Goal: Feedback & Contribution: Contribute content

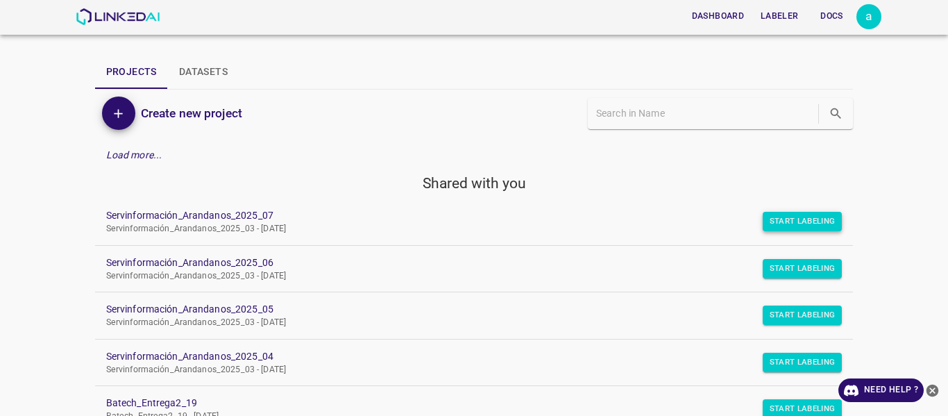
click at [791, 228] on button "Start Labeling" at bounding box center [802, 221] width 80 height 19
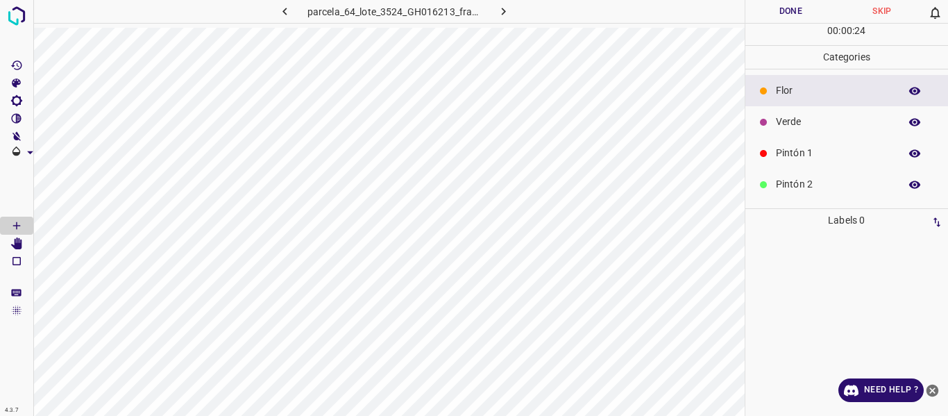
click at [803, 124] on p "Verde" at bounding box center [834, 121] width 117 height 15
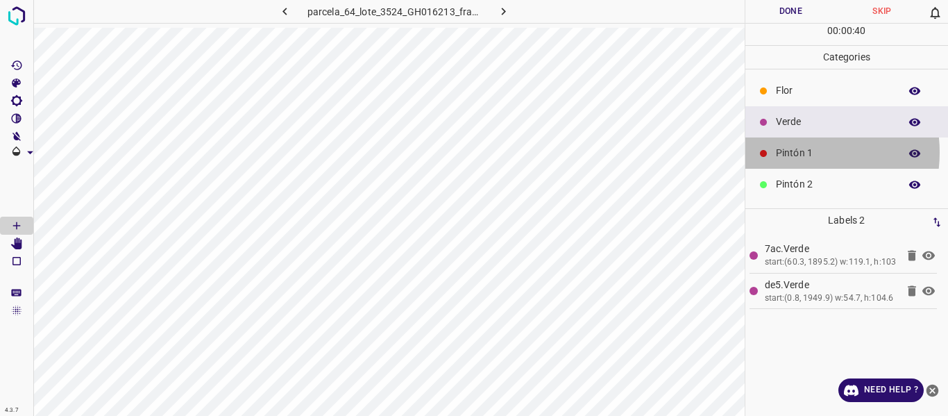
click at [792, 152] on p "Pintón 1" at bounding box center [834, 153] width 117 height 15
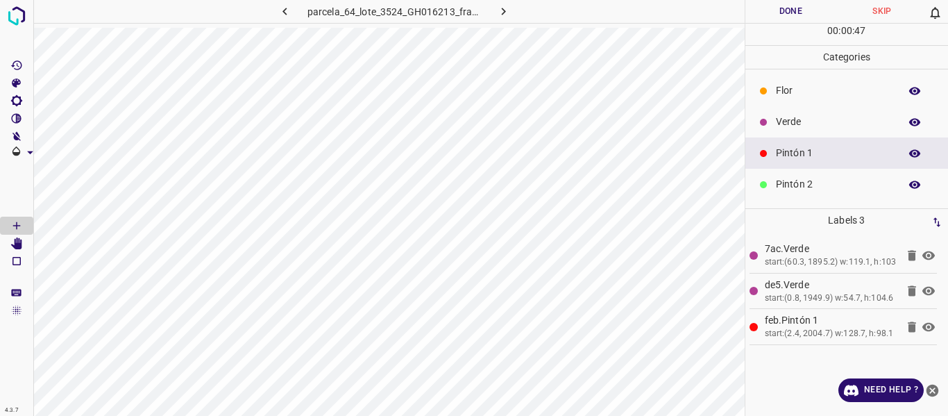
drag, startPoint x: 794, startPoint y: 125, endPoint x: 783, endPoint y: 126, distance: 11.1
click at [794, 124] on p "Verde" at bounding box center [834, 121] width 117 height 15
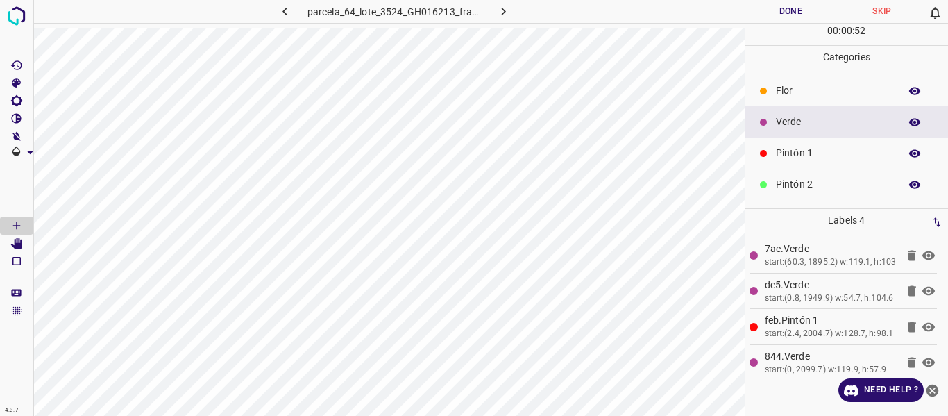
scroll to position [69, 0]
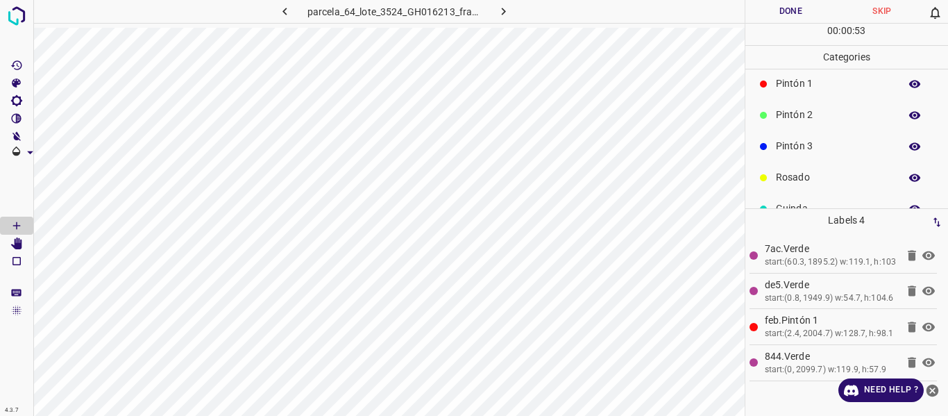
click at [821, 148] on p "Pintón 3" at bounding box center [834, 146] width 117 height 15
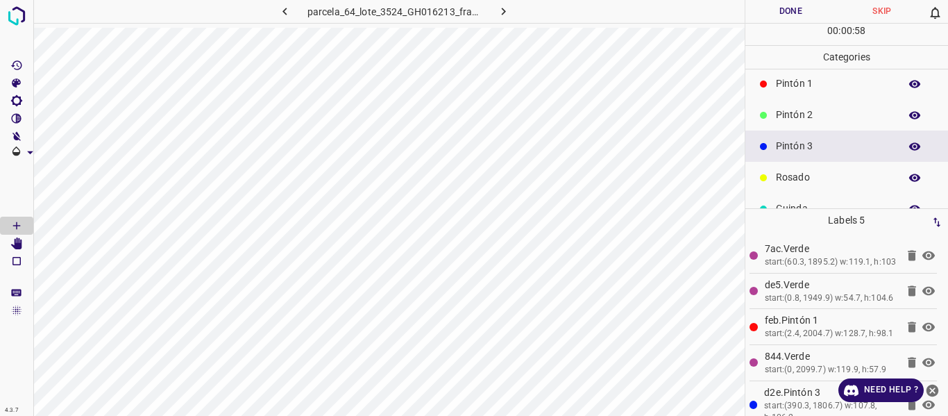
scroll to position [0, 0]
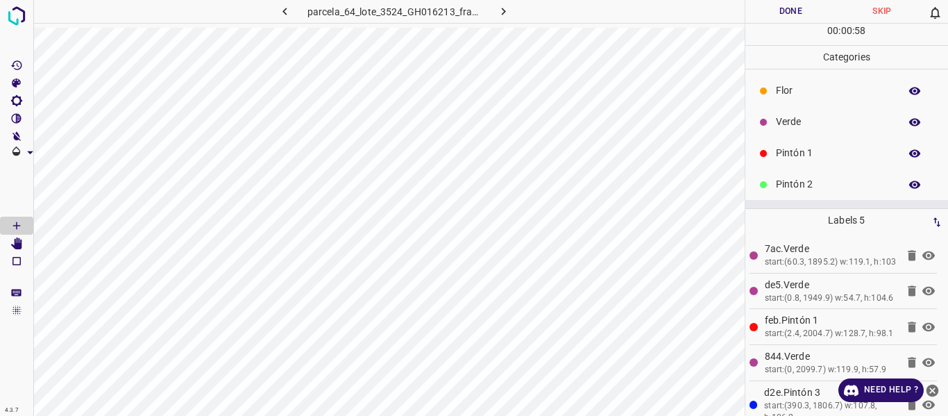
click at [803, 90] on p "Flor" at bounding box center [834, 90] width 117 height 15
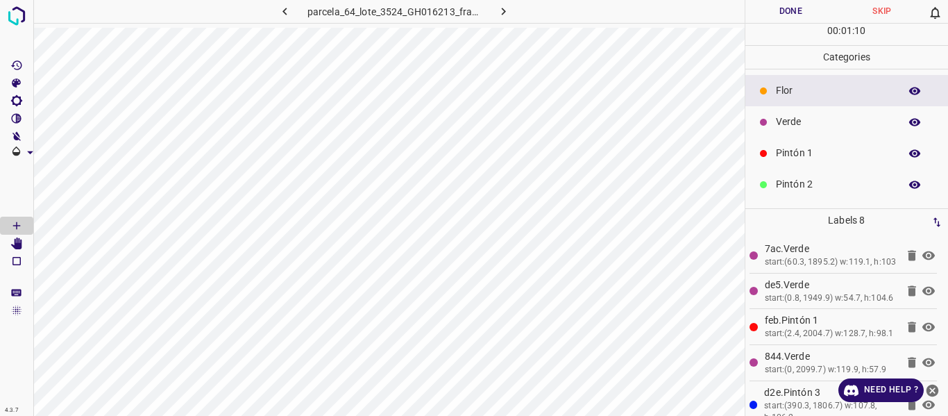
click at [824, 154] on p "Pintón 1" at bounding box center [834, 153] width 117 height 15
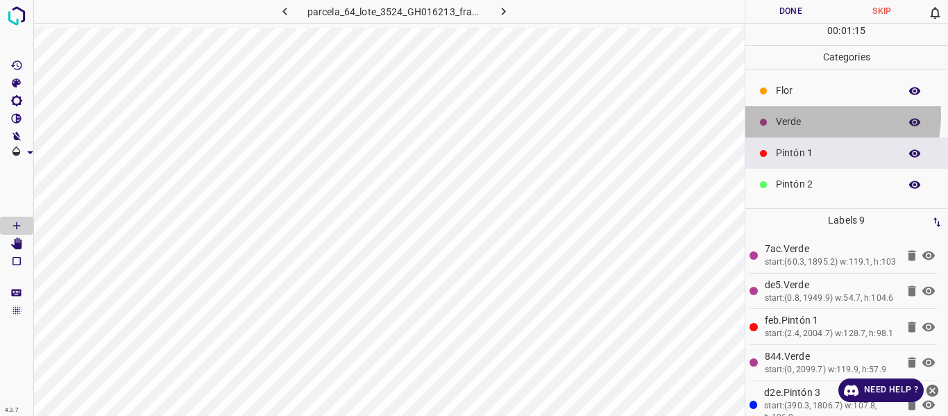
click at [803, 114] on div "Verde" at bounding box center [846, 121] width 203 height 31
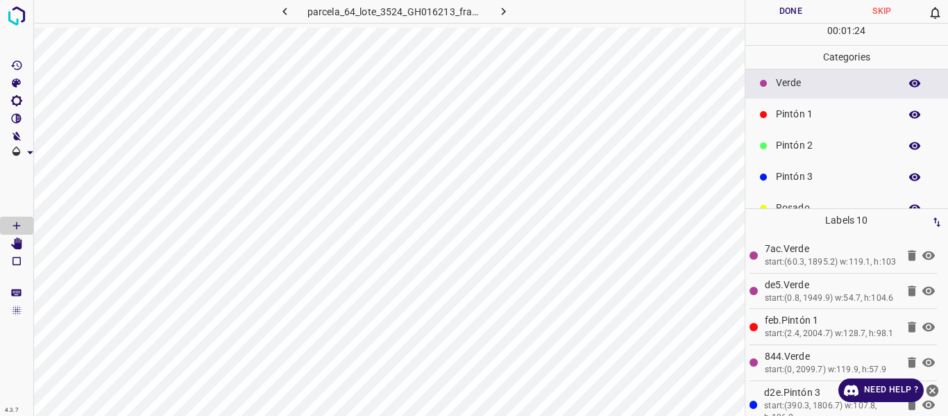
scroll to position [69, 0]
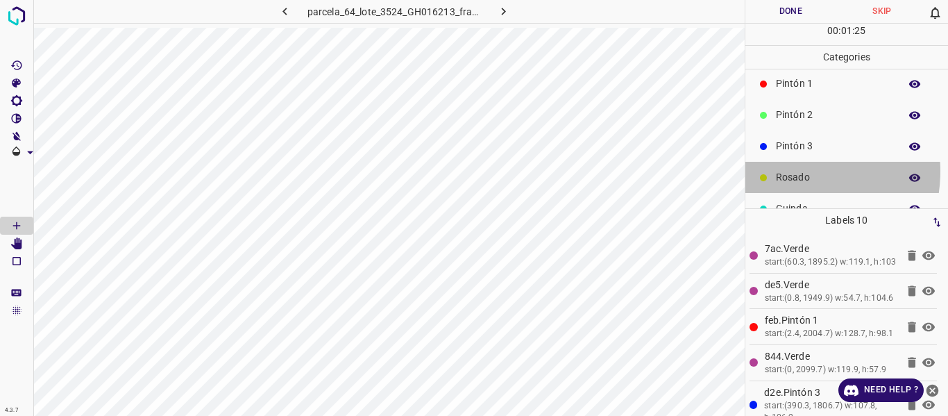
drag, startPoint x: 786, startPoint y: 171, endPoint x: 749, endPoint y: 167, distance: 37.6
click at [785, 171] on p "Rosado" at bounding box center [834, 177] width 117 height 15
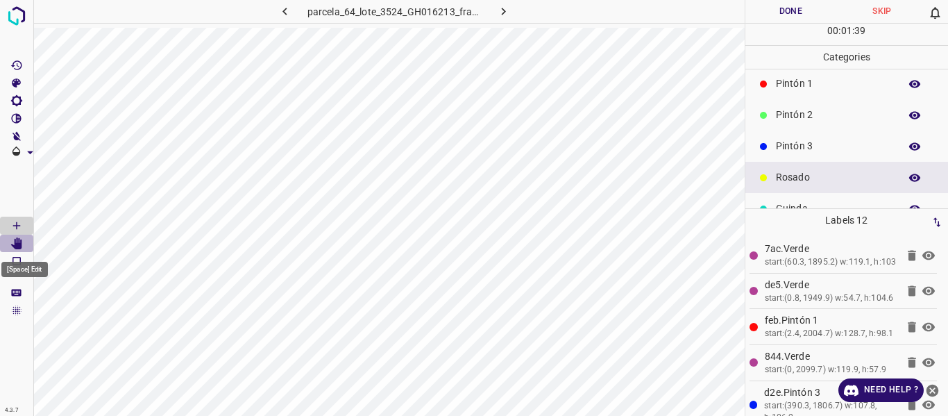
click at [17, 242] on icon "[Space] Edit" at bounding box center [16, 243] width 11 height 12
click at [14, 226] on icon "[Space] Draw" at bounding box center [16, 225] width 12 height 12
click at [17, 245] on icon "[Space] Edit" at bounding box center [16, 243] width 11 height 12
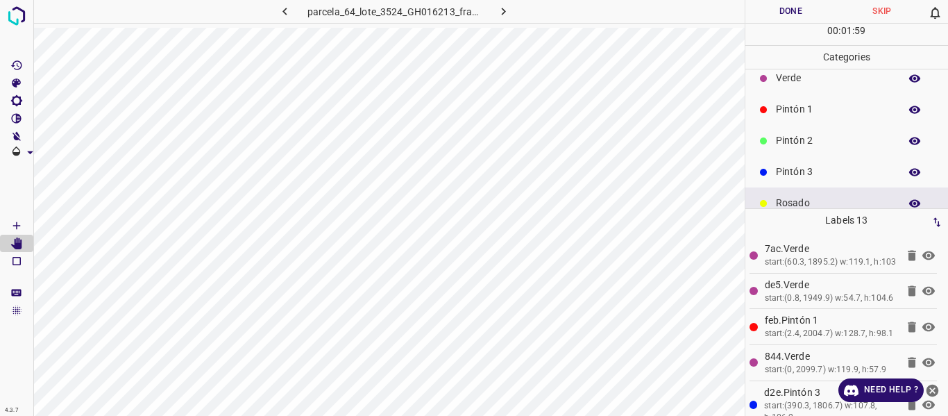
scroll to position [0, 0]
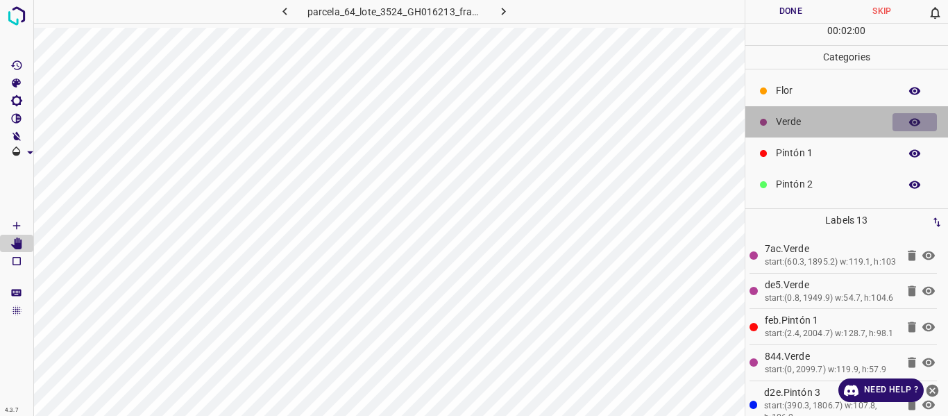
click at [908, 123] on icon "button" at bounding box center [914, 122] width 12 height 12
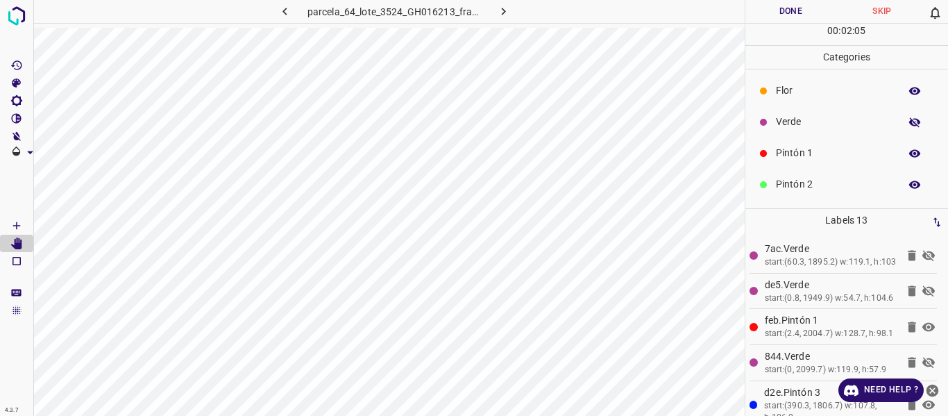
click at [909, 126] on icon "button" at bounding box center [914, 122] width 11 height 10
click at [832, 95] on p "Flor" at bounding box center [834, 90] width 117 height 15
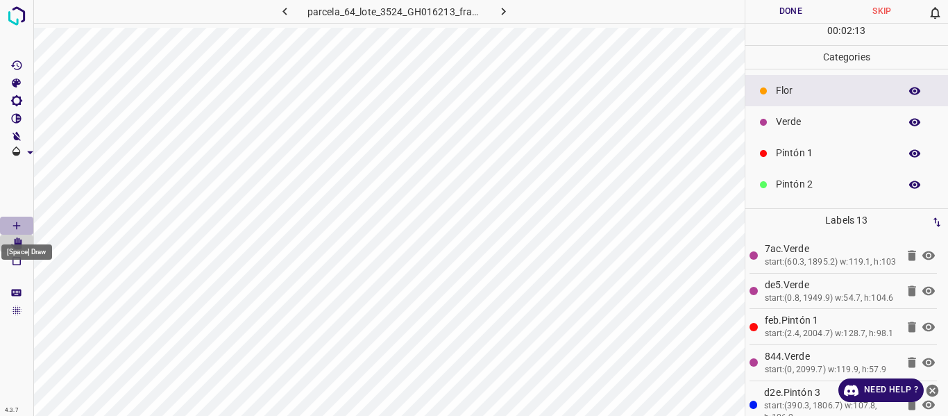
click at [18, 221] on icon "[Space] Draw" at bounding box center [16, 225] width 12 height 12
click at [784, 122] on p "Verde" at bounding box center [834, 121] width 117 height 15
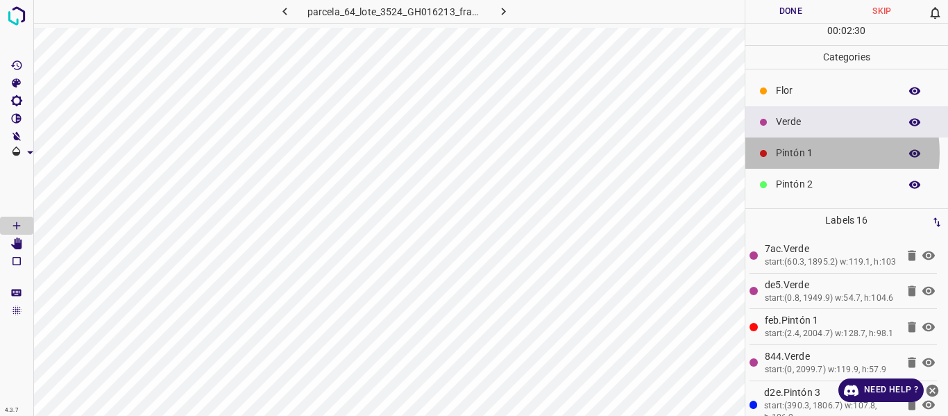
click at [808, 153] on p "Pintón 1" at bounding box center [834, 153] width 117 height 15
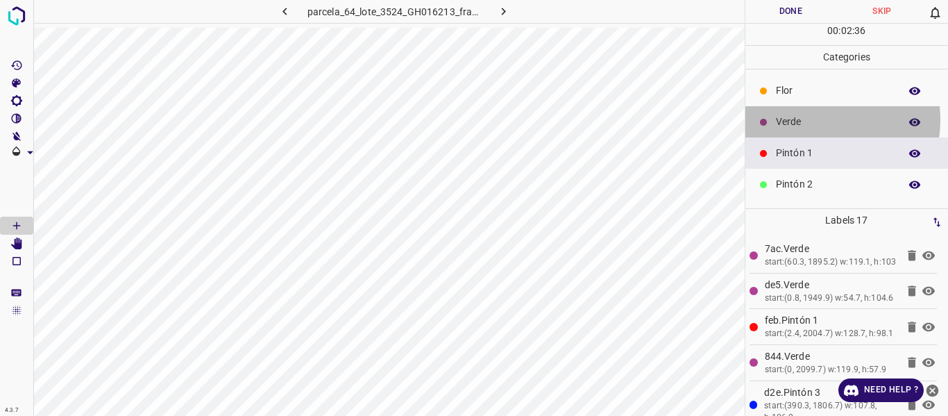
click at [817, 119] on p "Verde" at bounding box center [834, 121] width 117 height 15
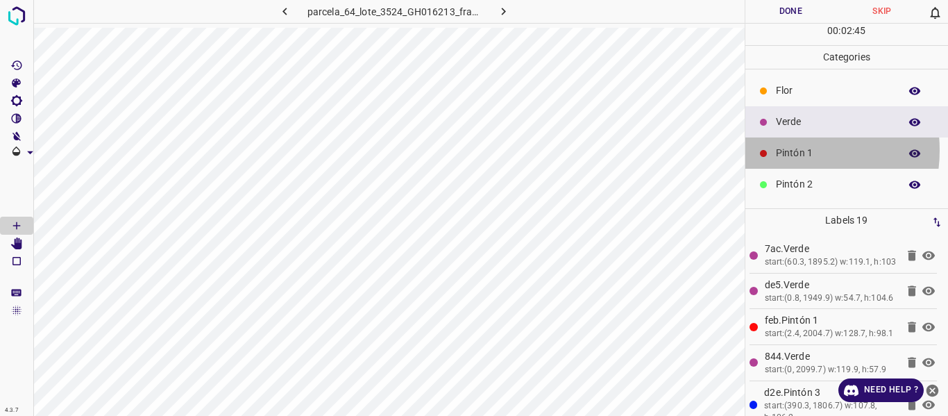
click at [782, 150] on p "Pintón 1" at bounding box center [834, 153] width 117 height 15
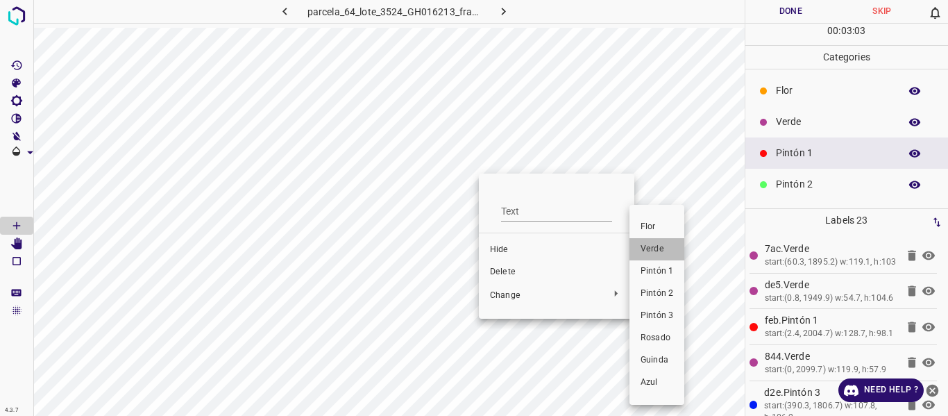
click at [649, 250] on span "Verde" at bounding box center [656, 249] width 33 height 12
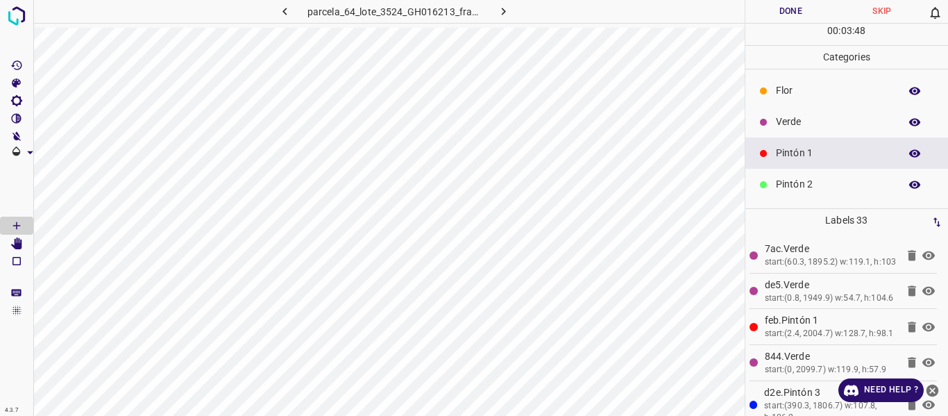
click at [785, 118] on p "Verde" at bounding box center [834, 121] width 117 height 15
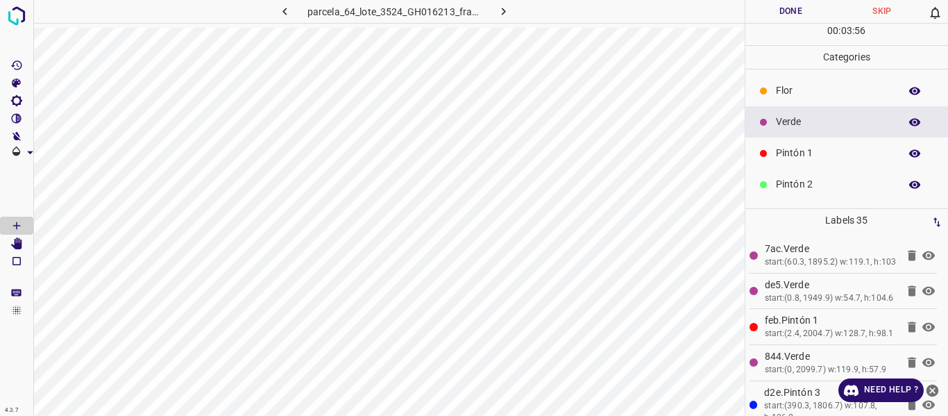
click at [790, 169] on ul "[PERSON_NAME] Verde Pintón 1 Pintón 2 Pintón 3 [PERSON_NAME] Azul" at bounding box center [846, 199] width 203 height 261
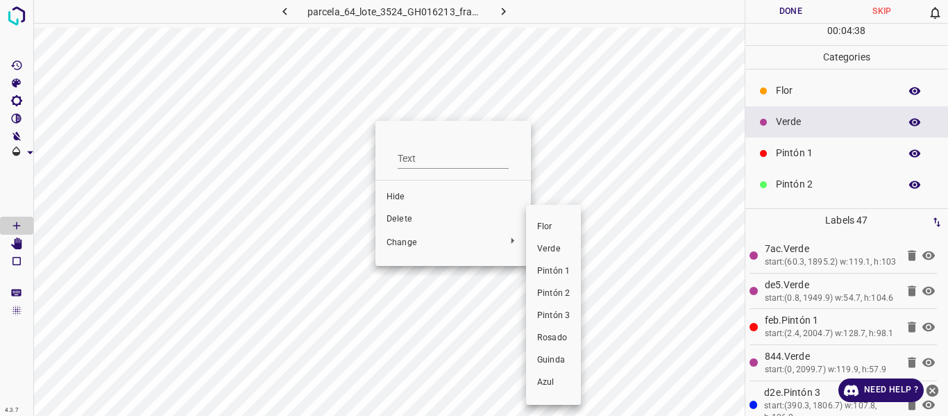
drag, startPoint x: 549, startPoint y: 267, endPoint x: 451, endPoint y: 169, distance: 138.3
click at [549, 268] on span "Pintón 1" at bounding box center [553, 271] width 33 height 12
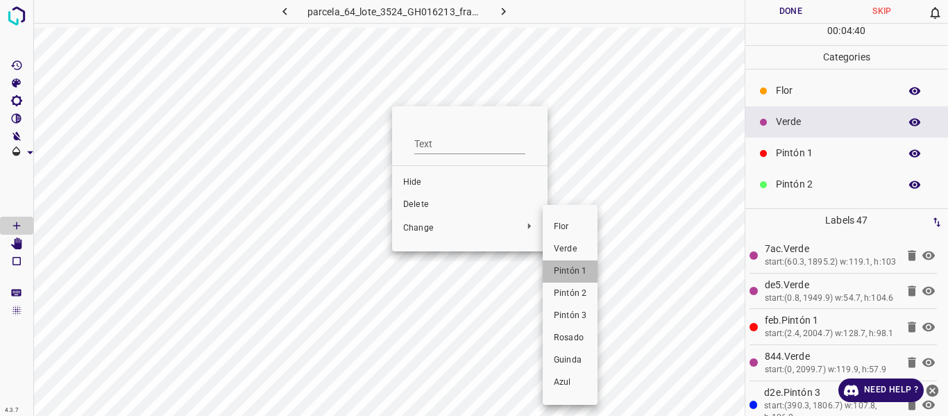
drag, startPoint x: 575, startPoint y: 266, endPoint x: 503, endPoint y: 149, distance: 137.7
click at [575, 264] on li "Pintón 1" at bounding box center [570, 271] width 55 height 22
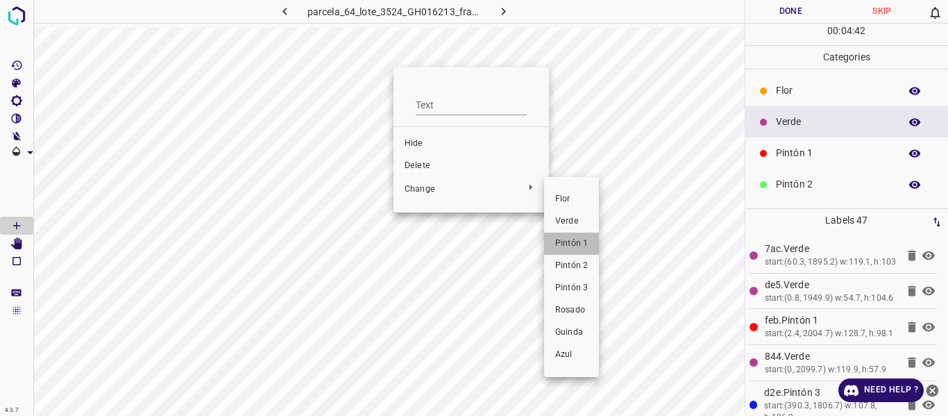
drag, startPoint x: 564, startPoint y: 243, endPoint x: 488, endPoint y: 163, distance: 110.4
click at [564, 242] on span "Pintón 1" at bounding box center [571, 243] width 33 height 12
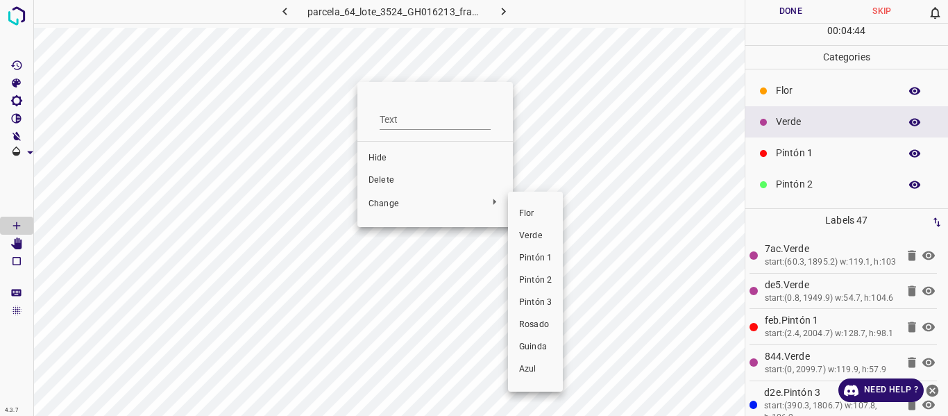
drag, startPoint x: 532, startPoint y: 253, endPoint x: 504, endPoint y: 210, distance: 51.6
click at [533, 253] on span "Pintón 1" at bounding box center [535, 258] width 33 height 12
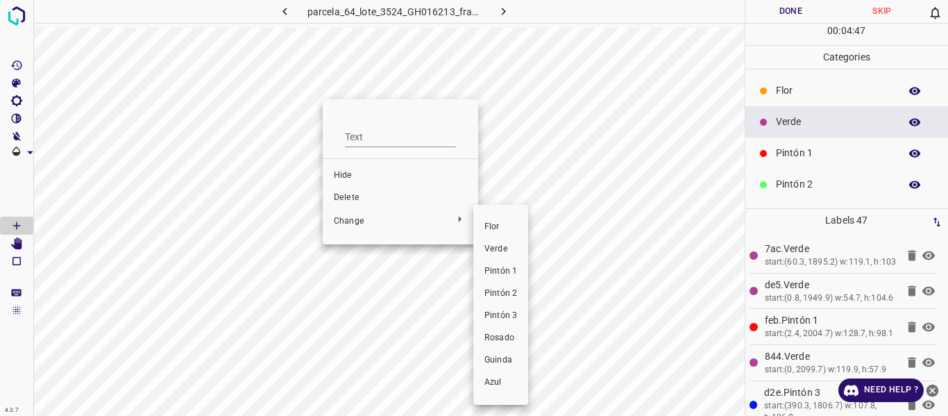
drag, startPoint x: 495, startPoint y: 272, endPoint x: 455, endPoint y: 191, distance: 90.6
click at [495, 271] on span "Pintón 1" at bounding box center [500, 271] width 33 height 12
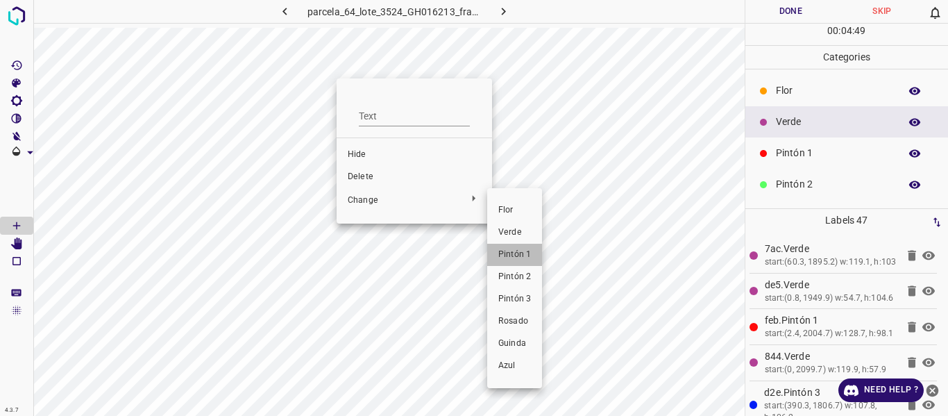
drag, startPoint x: 517, startPoint y: 247, endPoint x: 470, endPoint y: 194, distance: 70.7
click at [514, 247] on li "Pintón 1" at bounding box center [514, 255] width 55 height 22
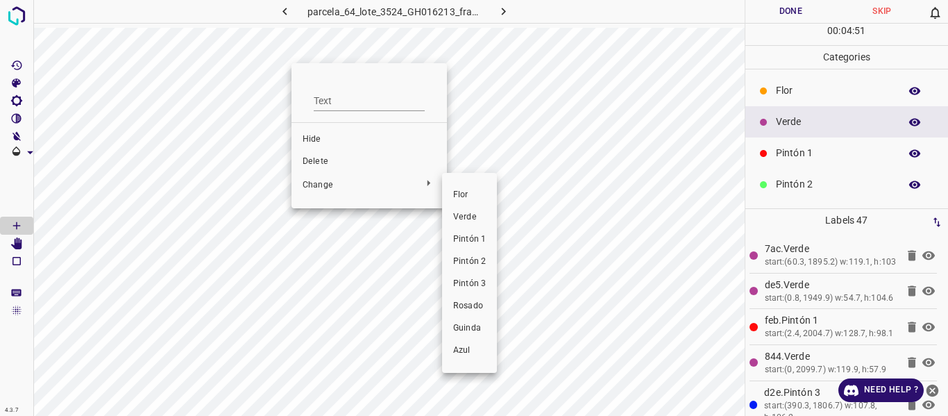
drag, startPoint x: 470, startPoint y: 241, endPoint x: 446, endPoint y: 203, distance: 44.9
click at [469, 241] on span "Pintón 1" at bounding box center [469, 239] width 33 height 12
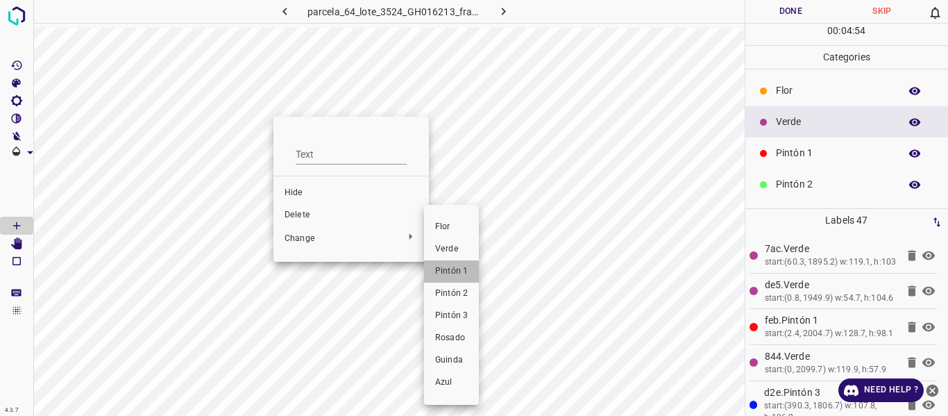
click at [442, 267] on span "Pintón 1" at bounding box center [451, 271] width 33 height 12
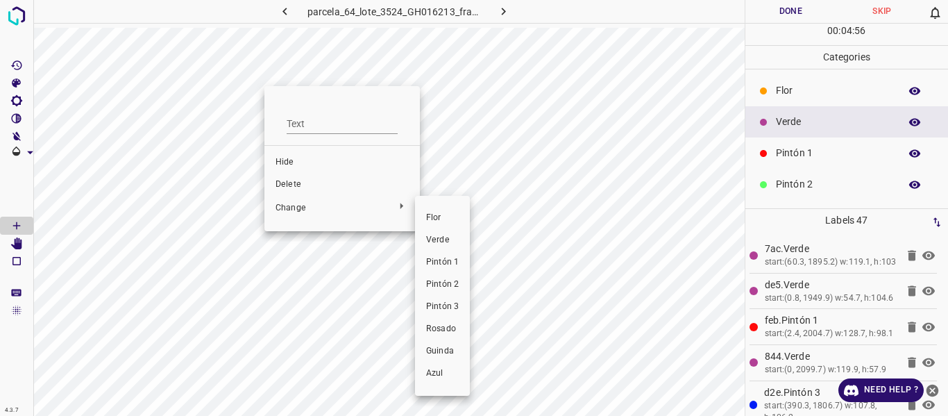
drag, startPoint x: 435, startPoint y: 259, endPoint x: 422, endPoint y: 216, distance: 44.3
click at [436, 259] on span "Pintón 1" at bounding box center [442, 262] width 33 height 12
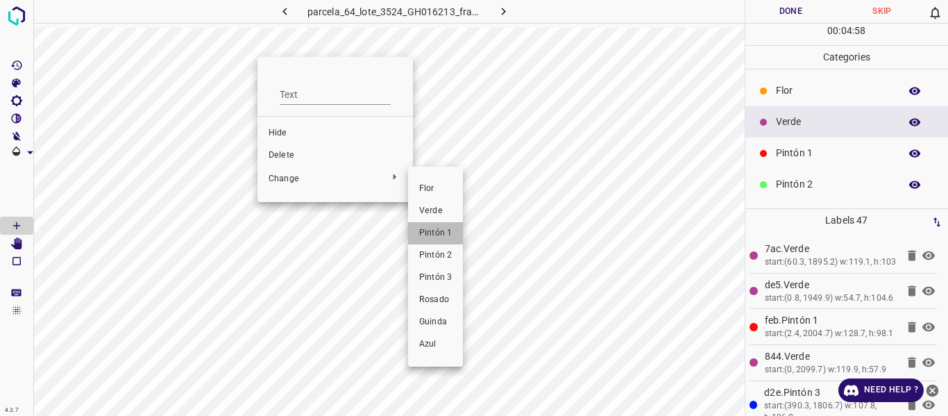
drag, startPoint x: 436, startPoint y: 230, endPoint x: 348, endPoint y: 123, distance: 138.5
click at [436, 230] on span "Pintón 1" at bounding box center [435, 233] width 33 height 12
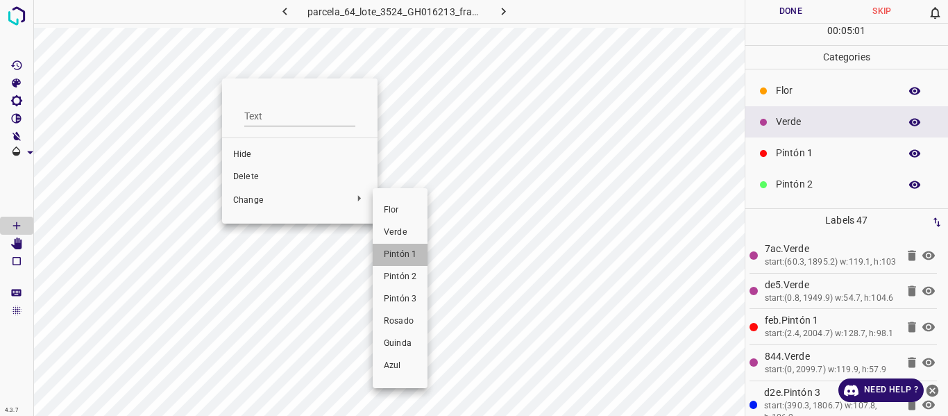
click at [407, 248] on span "Pintón 1" at bounding box center [400, 254] width 33 height 12
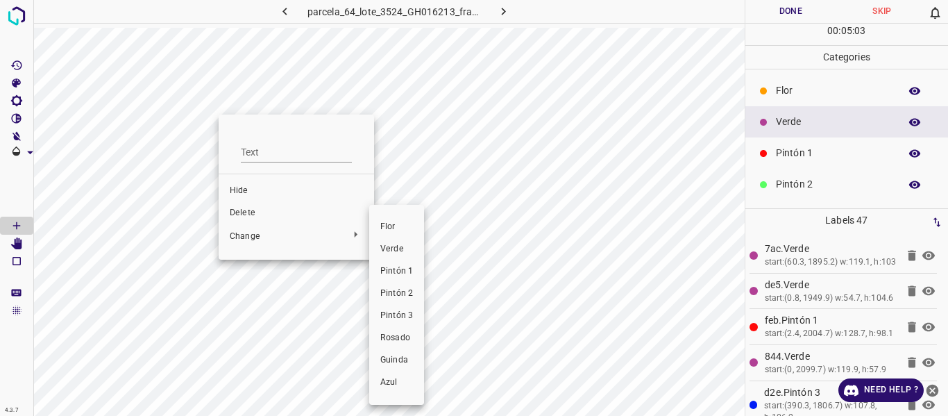
click at [412, 268] on span "Pintón 1" at bounding box center [396, 271] width 33 height 12
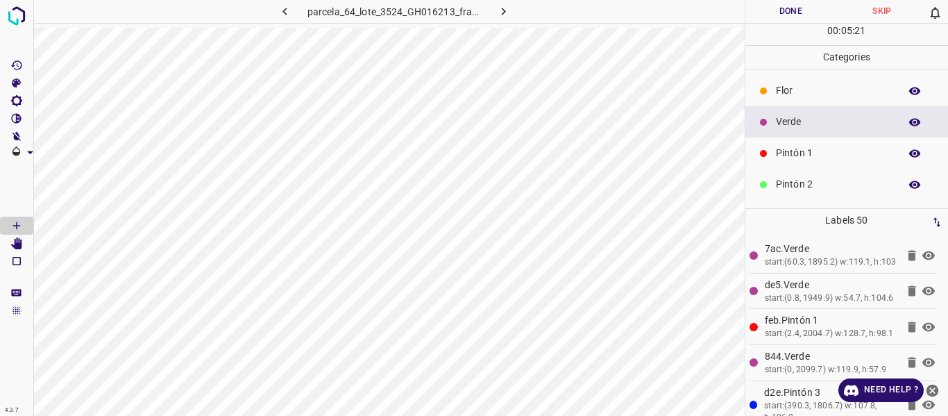
click at [789, 178] on p "Pintón 2" at bounding box center [834, 184] width 117 height 15
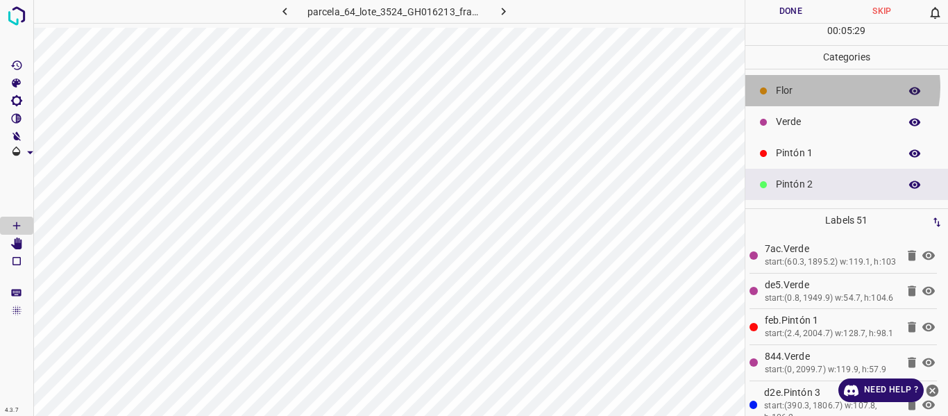
click at [831, 86] on p "Flor" at bounding box center [834, 90] width 117 height 15
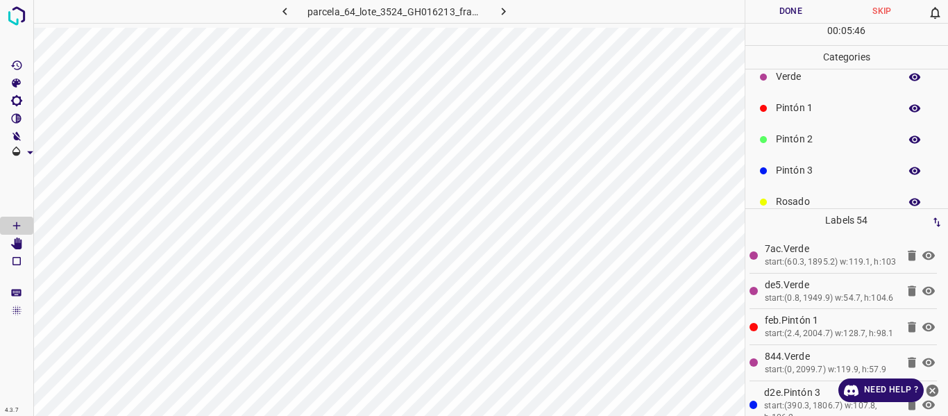
scroll to position [69, 0]
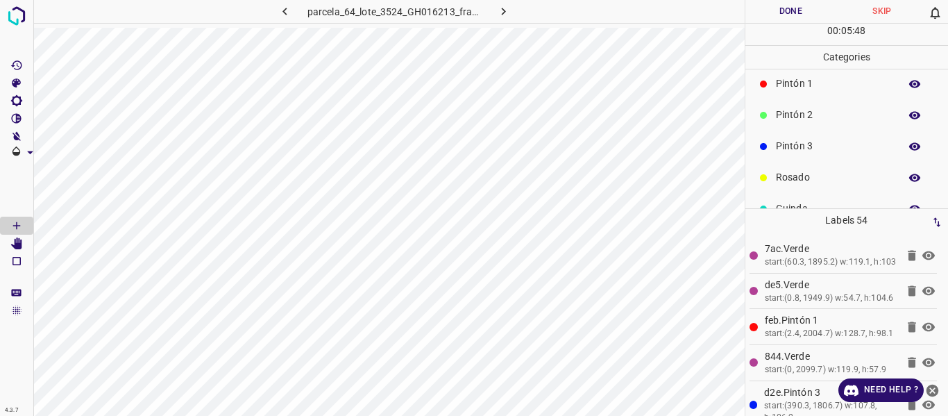
click at [801, 179] on p "Rosado" at bounding box center [834, 177] width 117 height 15
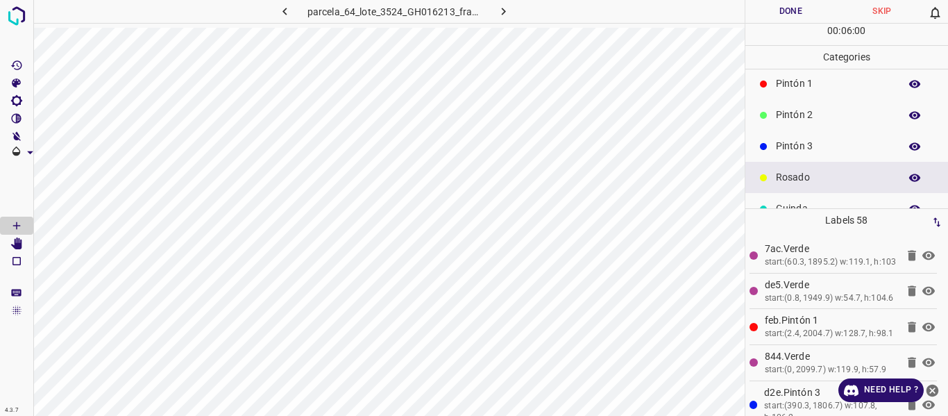
click at [811, 112] on p "Pintón 2" at bounding box center [834, 115] width 117 height 15
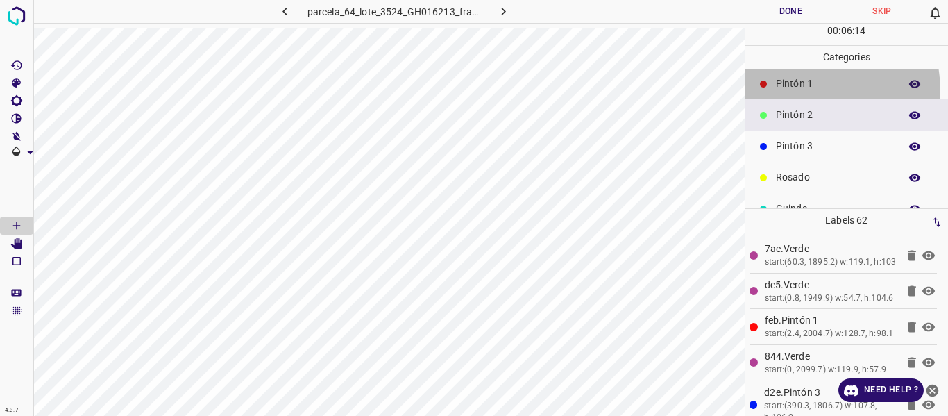
click at [805, 90] on p "Pintón 1" at bounding box center [834, 83] width 117 height 15
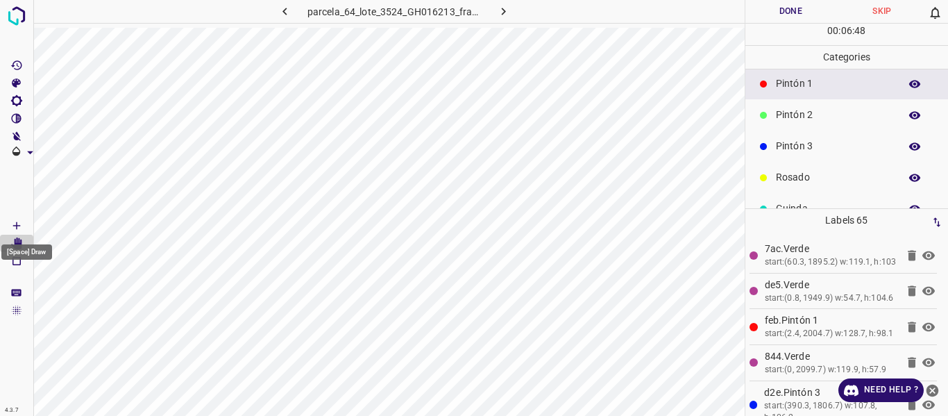
click at [19, 221] on icon "[Space] Draw" at bounding box center [16, 225] width 12 height 12
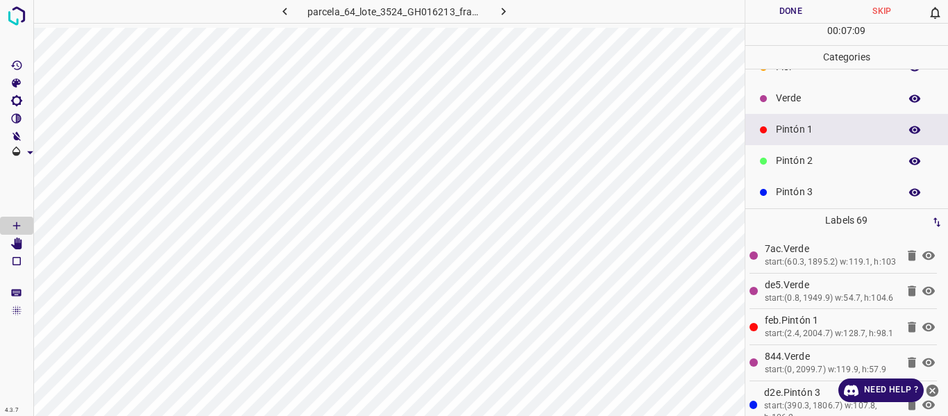
scroll to position [0, 0]
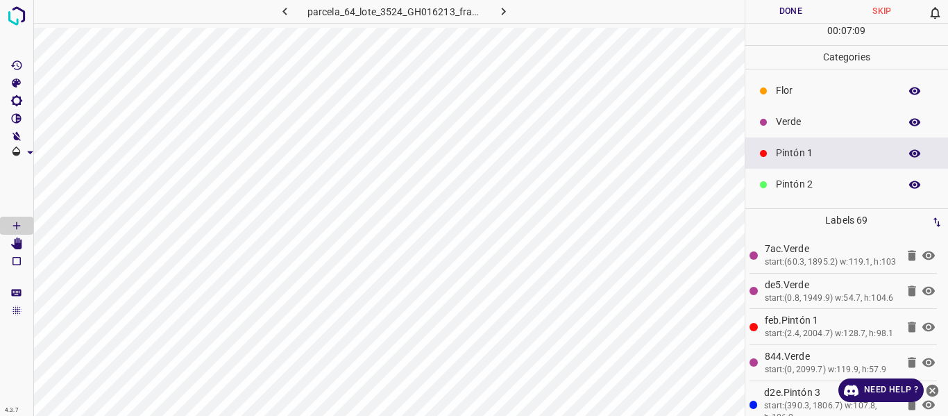
click at [812, 116] on p "Verde" at bounding box center [834, 121] width 117 height 15
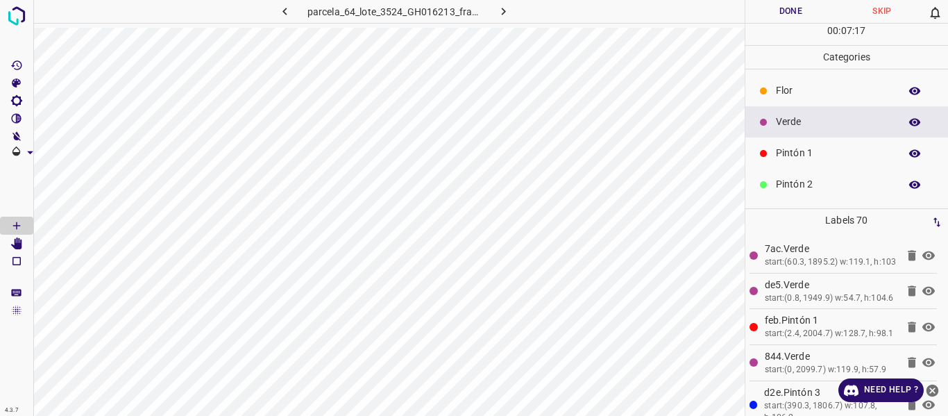
click at [828, 157] on p "Pintón 1" at bounding box center [834, 153] width 117 height 15
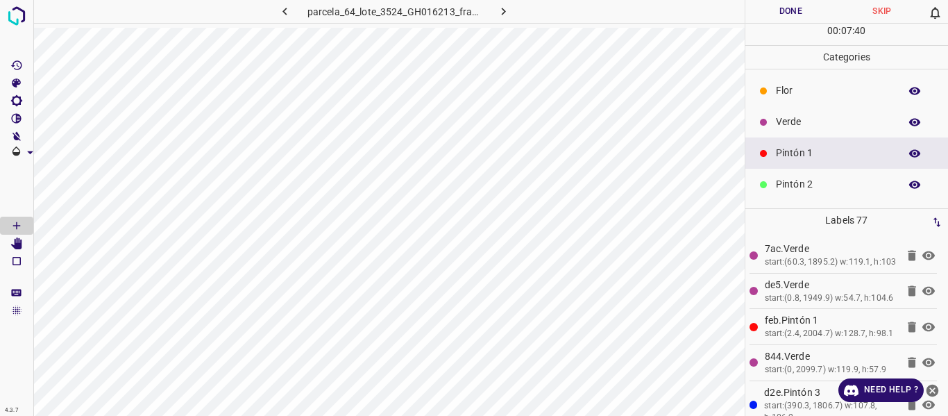
click at [785, 123] on p "Verde" at bounding box center [834, 121] width 117 height 15
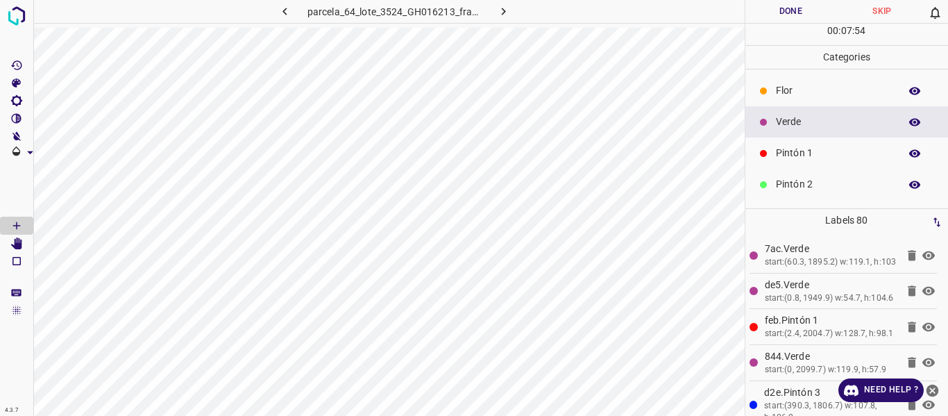
click at [801, 157] on p "Pintón 1" at bounding box center [834, 153] width 117 height 15
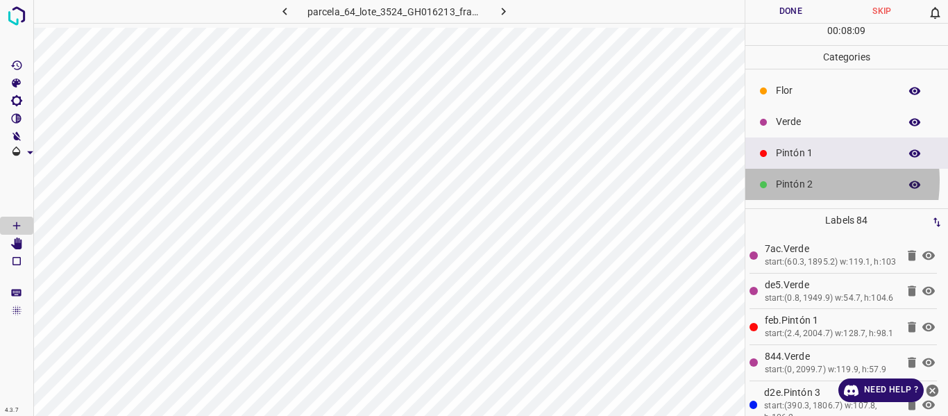
click at [783, 180] on p "Pintón 2" at bounding box center [834, 184] width 117 height 15
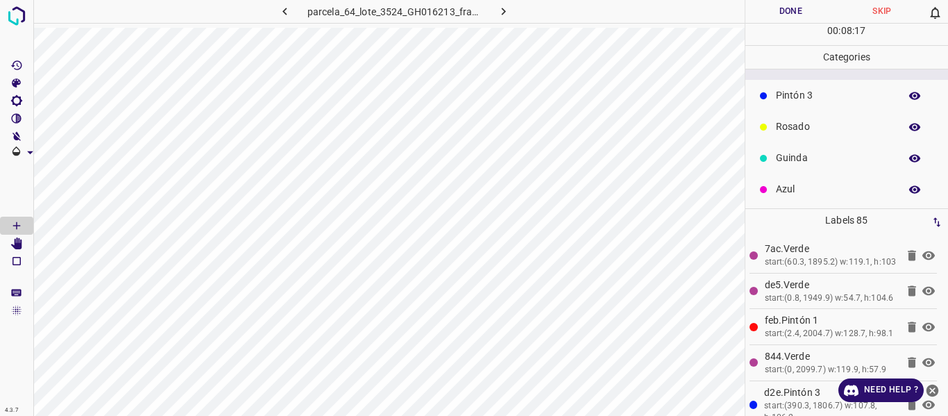
scroll to position [122, 0]
click at [799, 191] on p "Azul" at bounding box center [834, 187] width 117 height 15
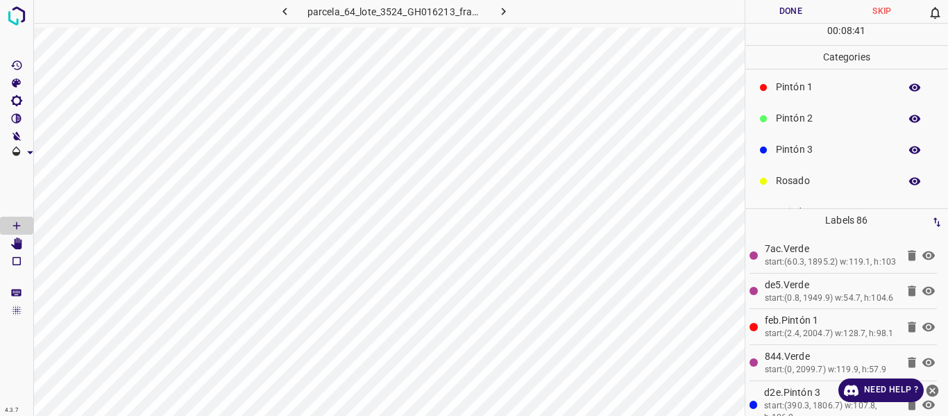
scroll to position [0, 0]
click at [814, 117] on p "Verde" at bounding box center [834, 121] width 117 height 15
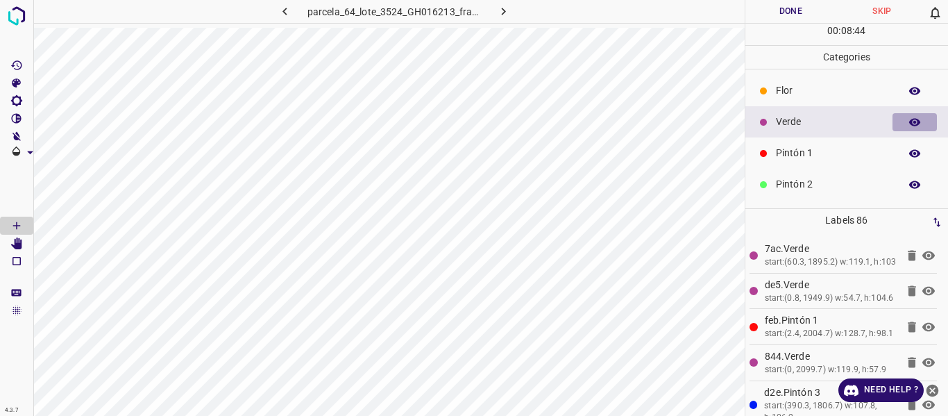
click at [908, 124] on icon "button" at bounding box center [914, 122] width 12 height 12
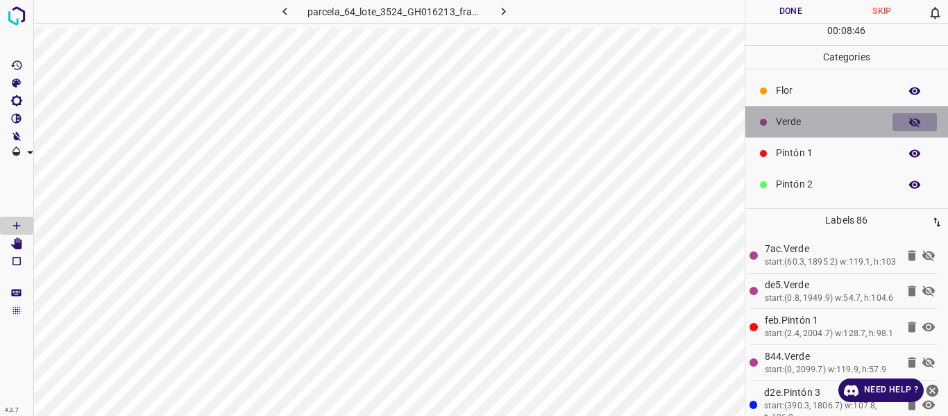
click at [908, 124] on icon "button" at bounding box center [914, 122] width 12 height 12
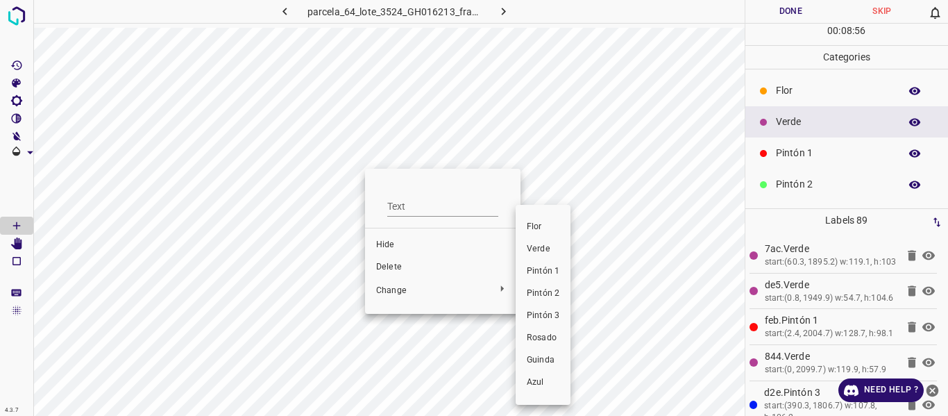
click at [542, 270] on span "Pintón 1" at bounding box center [543, 271] width 33 height 12
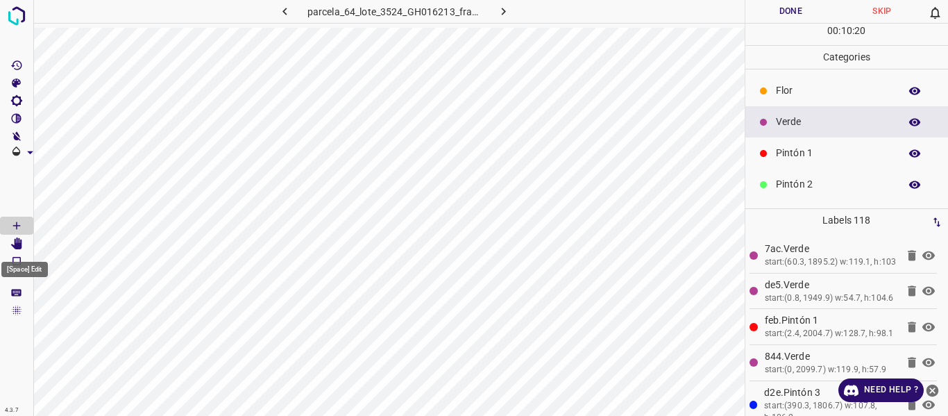
click at [17, 242] on icon "[Space] Edit" at bounding box center [16, 243] width 11 height 12
click at [19, 225] on icon "[Space] Draw" at bounding box center [16, 225] width 7 height 7
click at [780, 187] on p "Pintón 2" at bounding box center [834, 184] width 117 height 15
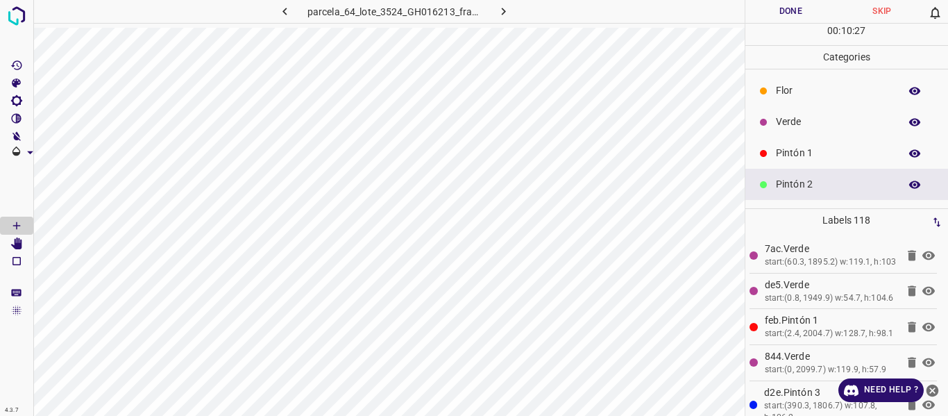
scroll to position [69, 0]
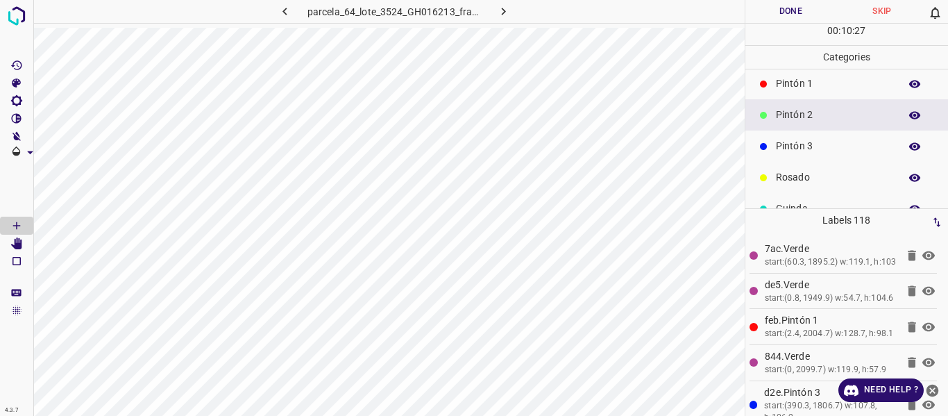
click at [807, 142] on p "Pintón 3" at bounding box center [834, 146] width 117 height 15
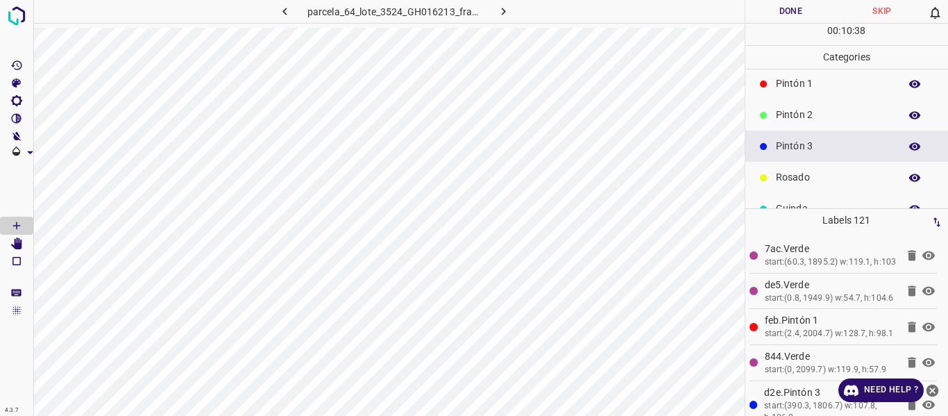
click at [802, 175] on p "Rosado" at bounding box center [834, 177] width 117 height 15
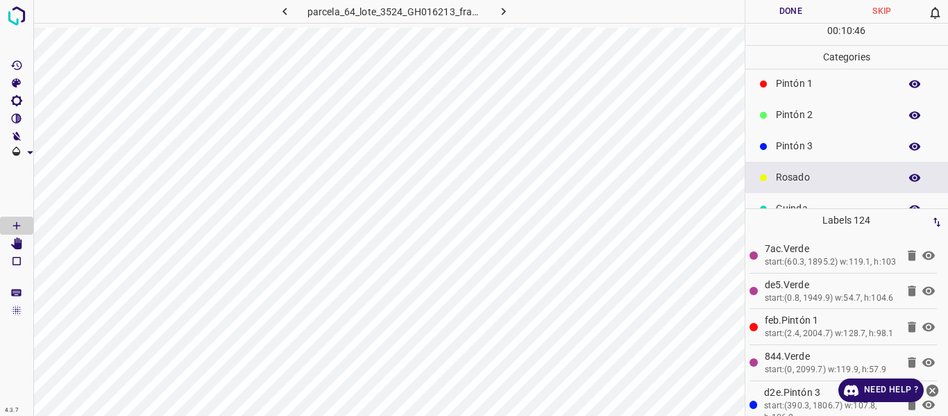
click at [792, 119] on p "Pintón 2" at bounding box center [834, 115] width 117 height 15
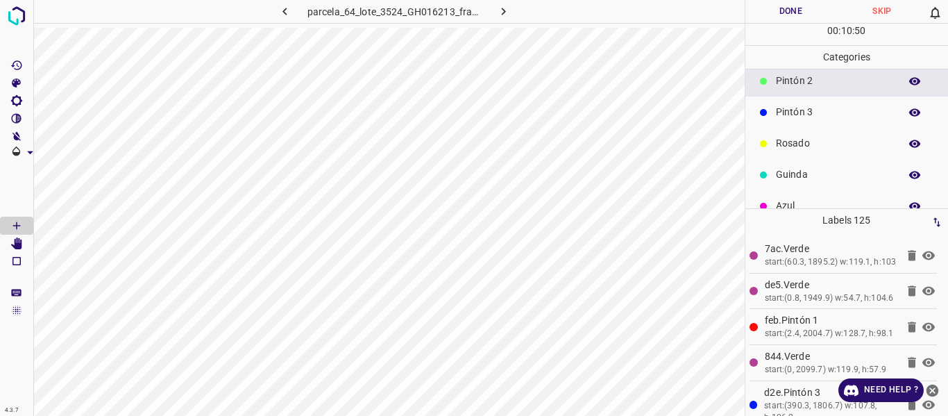
scroll to position [122, 0]
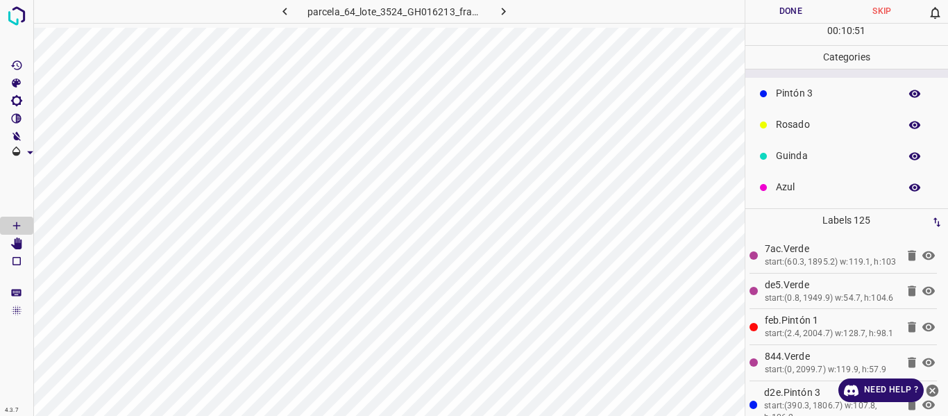
click at [796, 194] on p "Azul" at bounding box center [834, 187] width 117 height 15
click at [801, 128] on p "Verde" at bounding box center [834, 121] width 117 height 15
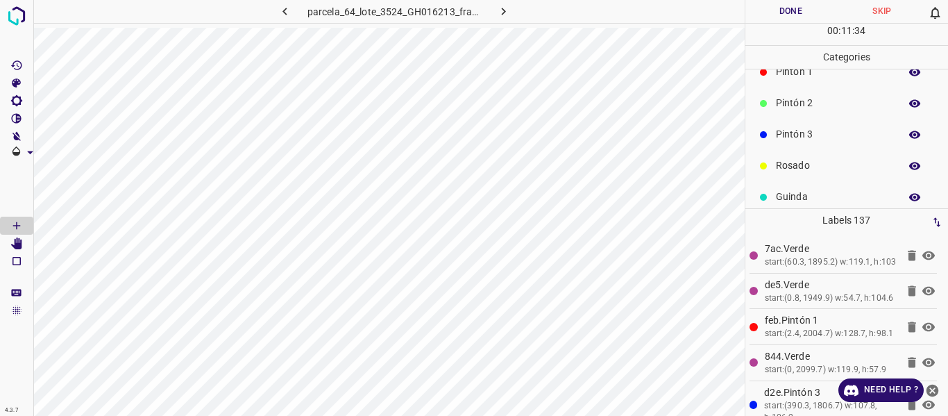
scroll to position [122, 0]
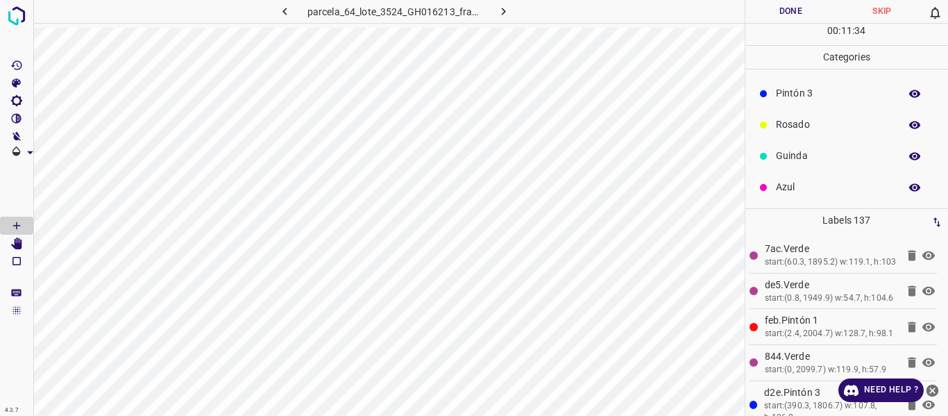
click at [787, 197] on div "Azul" at bounding box center [846, 186] width 203 height 31
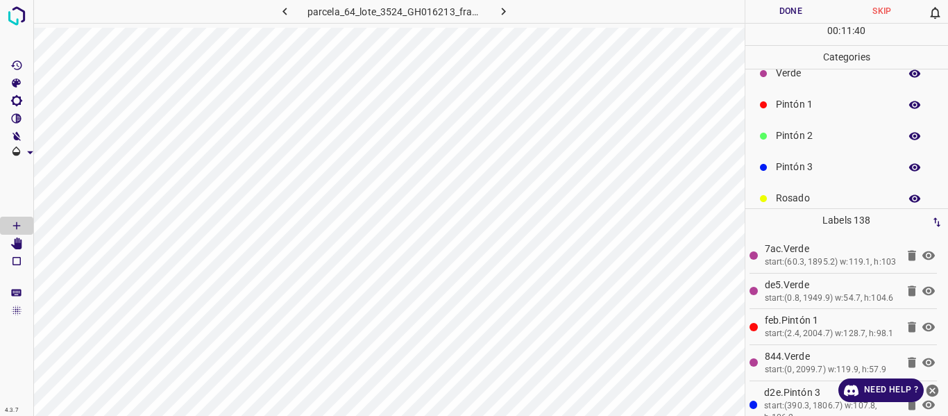
scroll to position [69, 0]
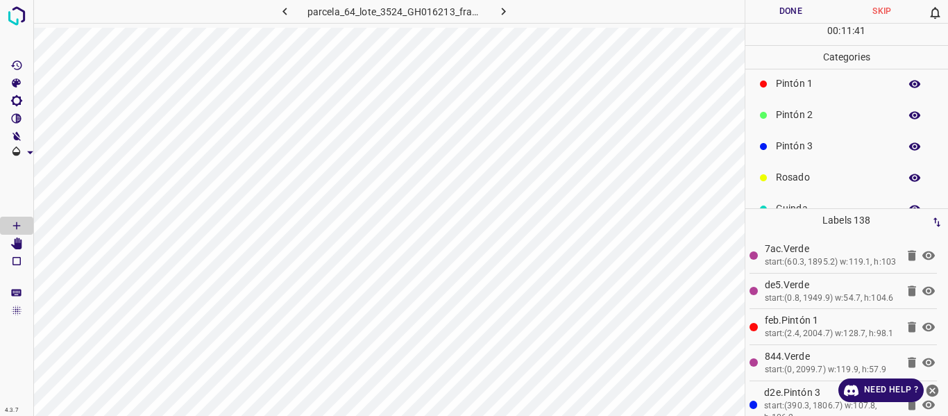
click at [795, 178] on p "Rosado" at bounding box center [834, 177] width 117 height 15
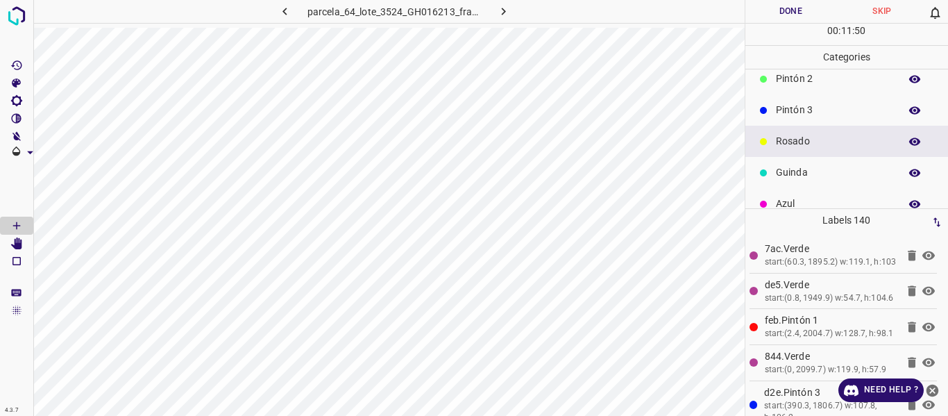
scroll to position [122, 0]
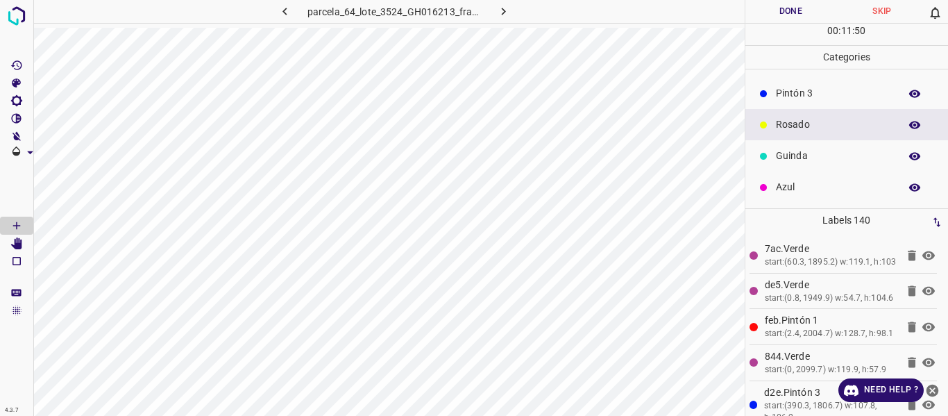
click at [794, 185] on p "Azul" at bounding box center [834, 187] width 117 height 15
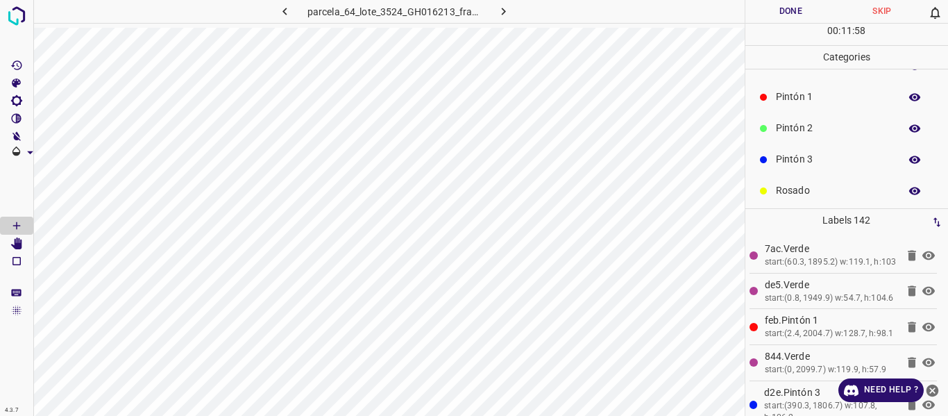
scroll to position [0, 0]
click at [787, 121] on p "Verde" at bounding box center [834, 121] width 117 height 15
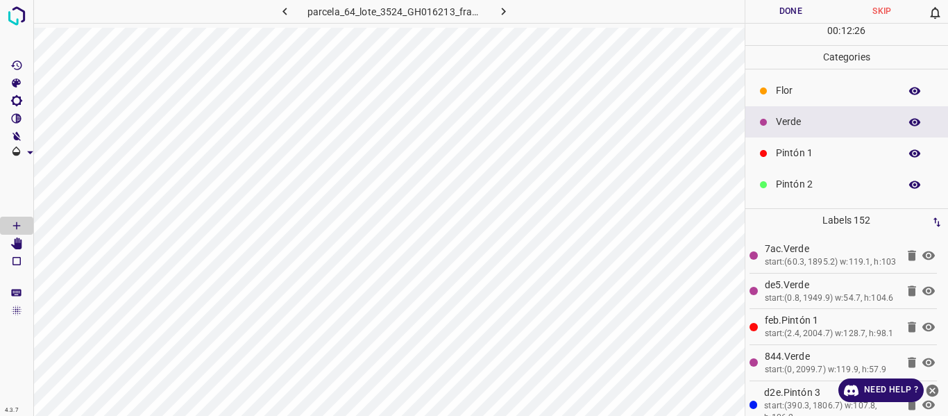
click at [802, 94] on p "Flor" at bounding box center [834, 90] width 117 height 15
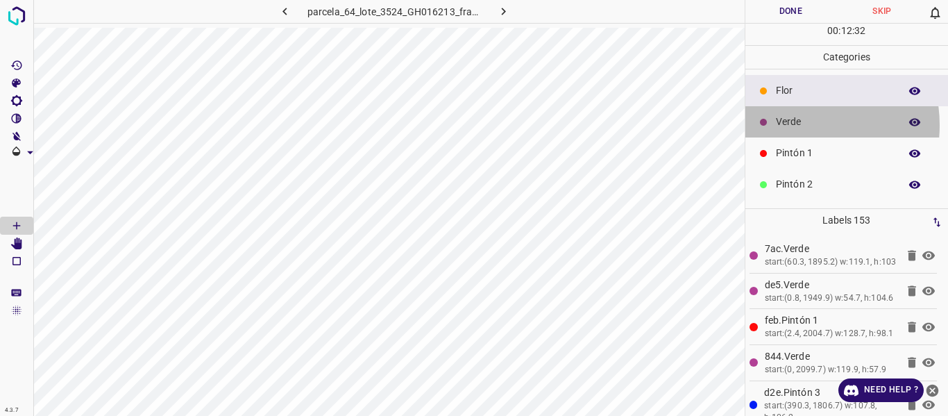
click at [789, 125] on p "Verde" at bounding box center [834, 121] width 117 height 15
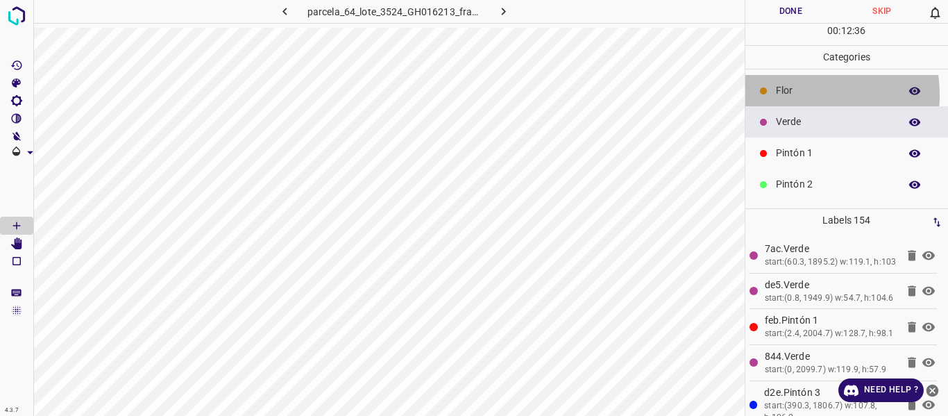
click at [787, 94] on p "Flor" at bounding box center [834, 90] width 117 height 15
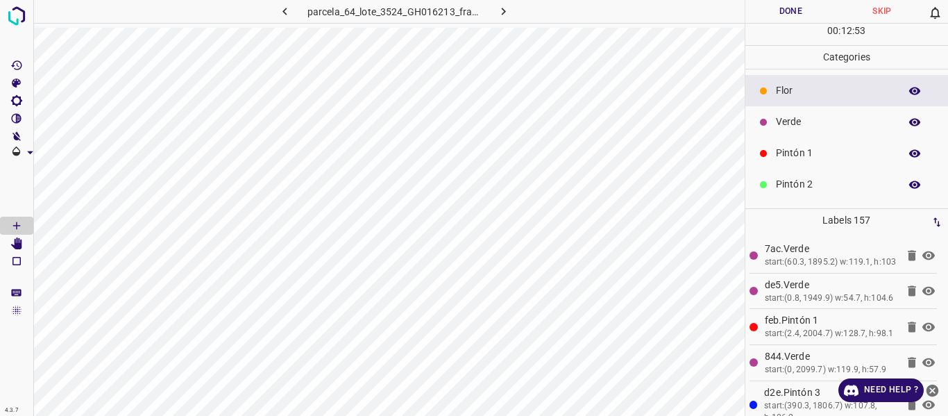
click at [791, 119] on p "Verde" at bounding box center [834, 121] width 117 height 15
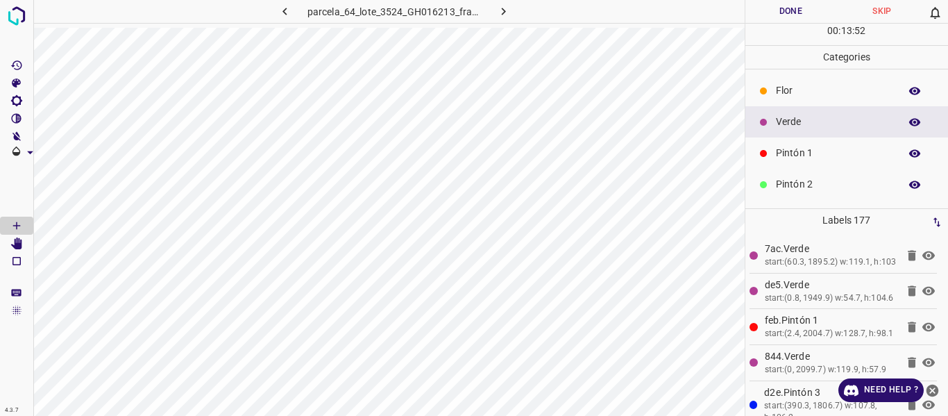
click at [785, 155] on p "Pintón 1" at bounding box center [834, 153] width 117 height 15
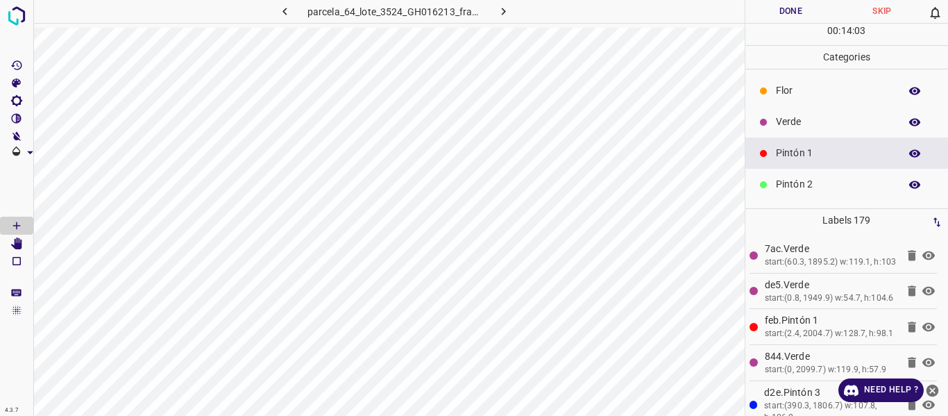
click at [795, 125] on p "Verde" at bounding box center [834, 121] width 117 height 15
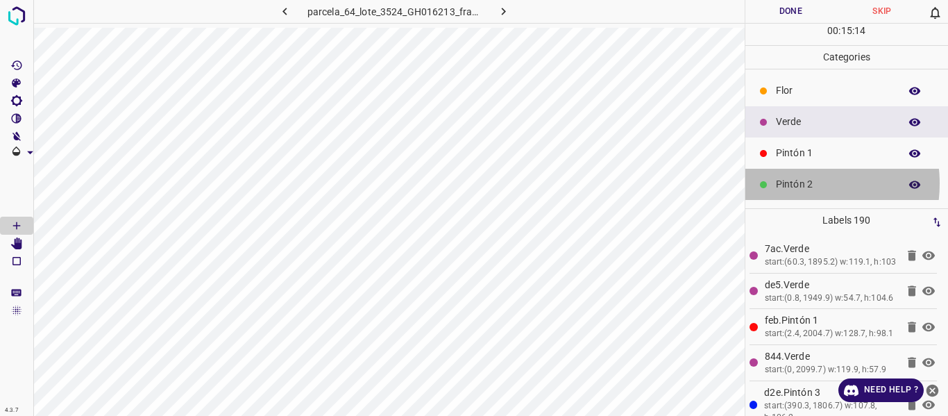
click at [794, 181] on p "Pintón 2" at bounding box center [834, 184] width 117 height 15
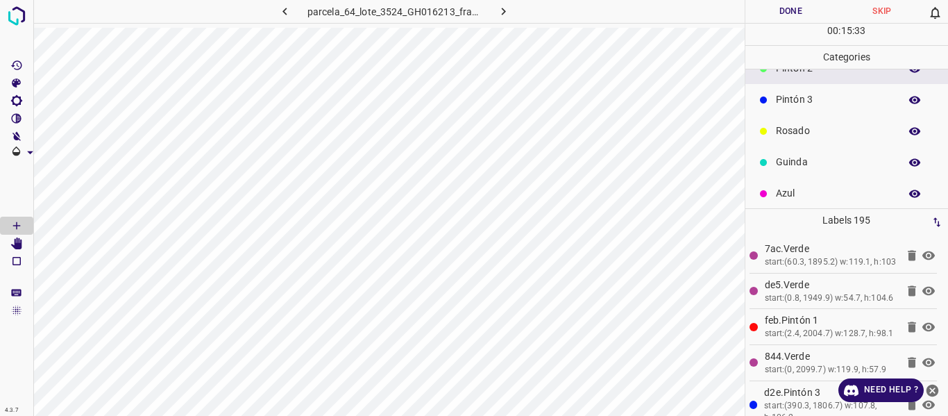
scroll to position [122, 0]
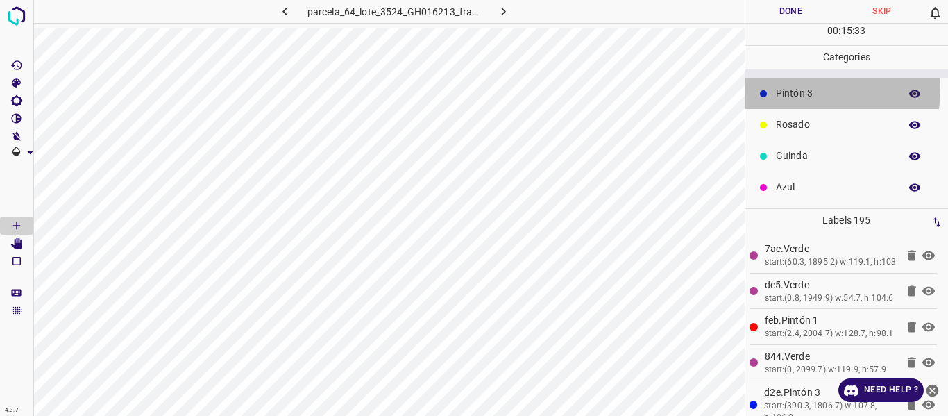
click at [789, 88] on p "Pintón 3" at bounding box center [834, 93] width 117 height 15
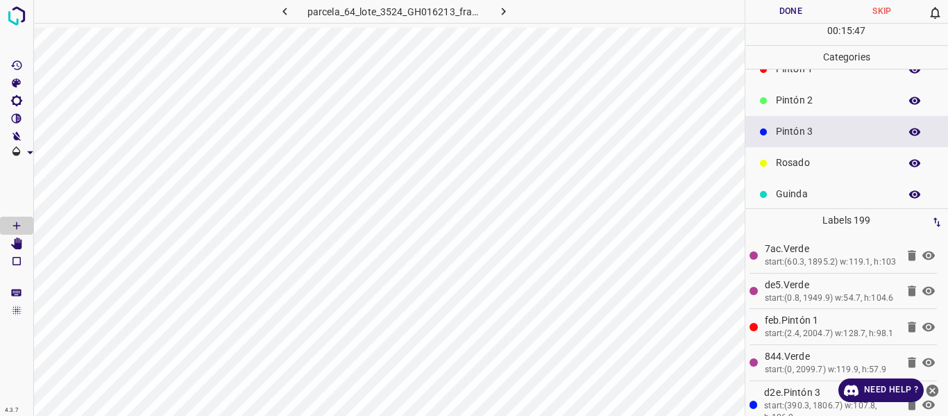
scroll to position [53, 0]
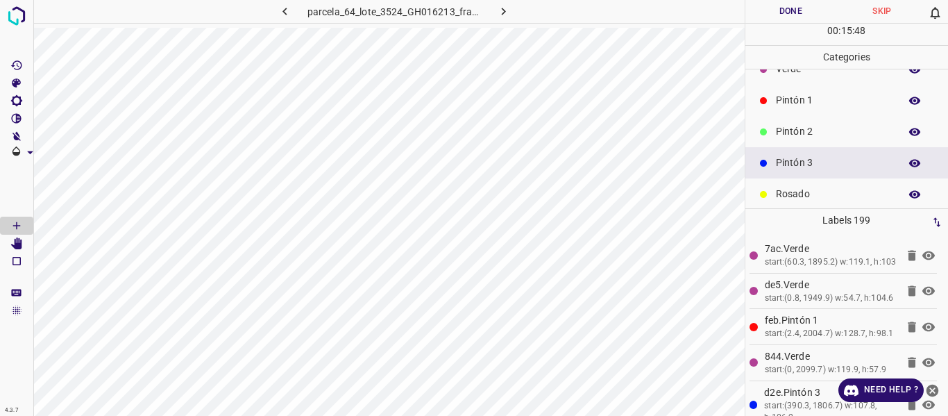
click at [908, 130] on icon "button" at bounding box center [914, 132] width 12 height 12
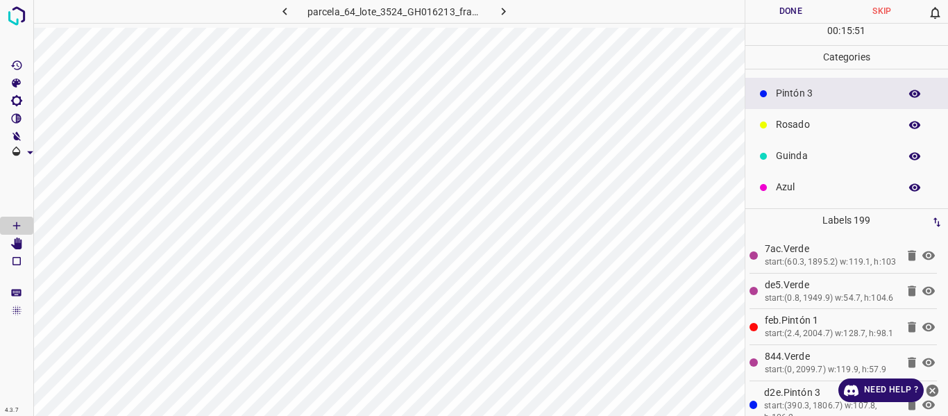
click at [810, 161] on p "Guinda" at bounding box center [834, 155] width 117 height 15
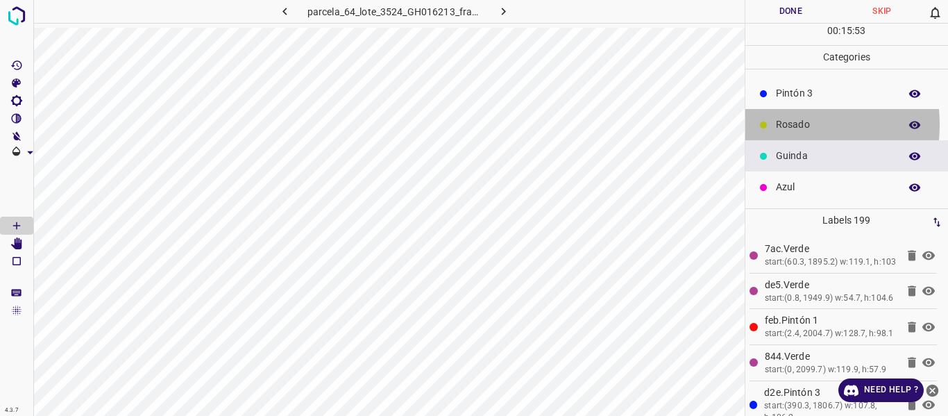
click at [773, 124] on div "Rosado" at bounding box center [846, 124] width 203 height 31
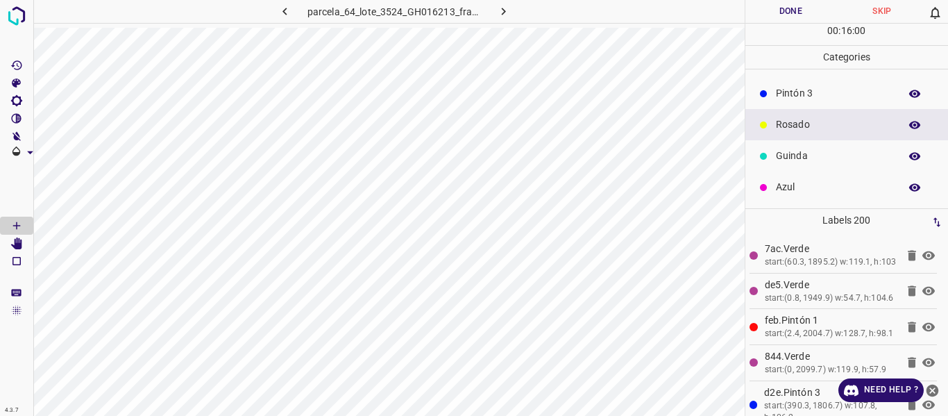
scroll to position [0, 0]
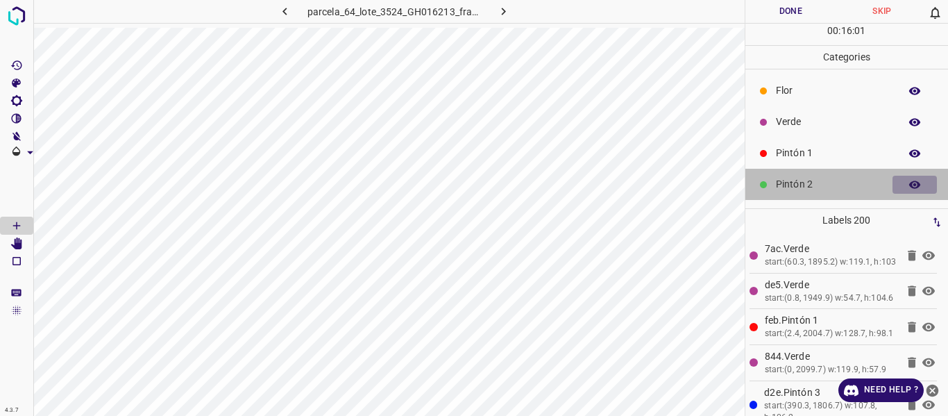
click at [909, 182] on icon "button" at bounding box center [914, 184] width 11 height 8
click at [909, 182] on icon "button" at bounding box center [914, 185] width 11 height 10
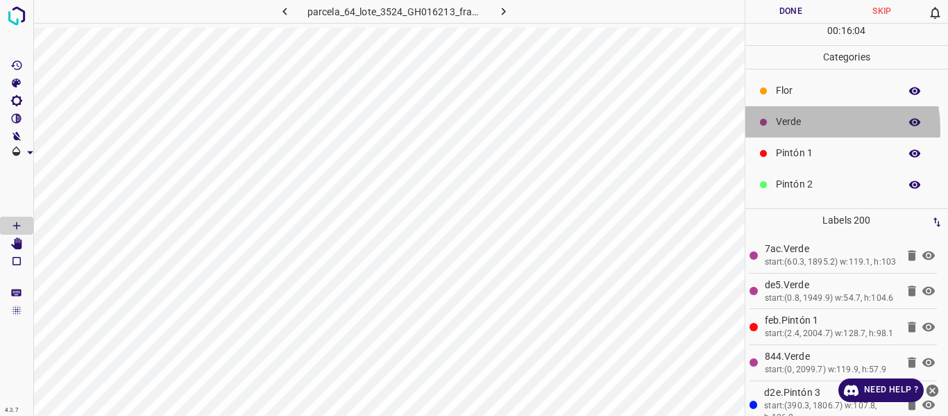
click at [803, 129] on p "Verde" at bounding box center [834, 121] width 117 height 15
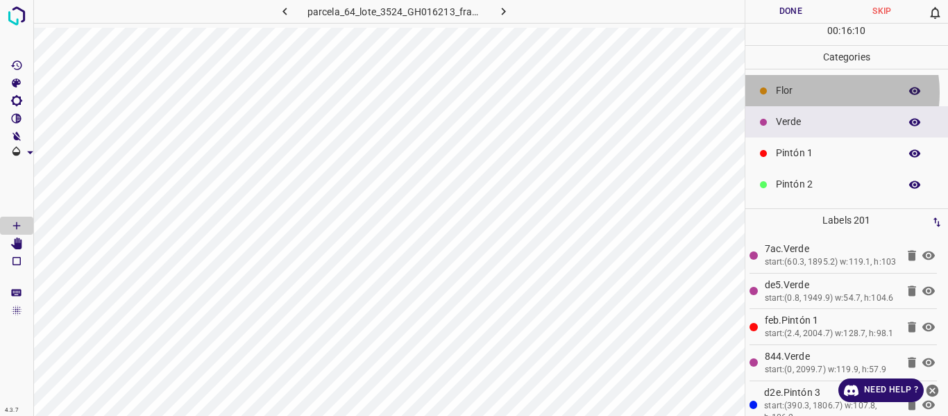
click at [807, 92] on p "Flor" at bounding box center [834, 90] width 117 height 15
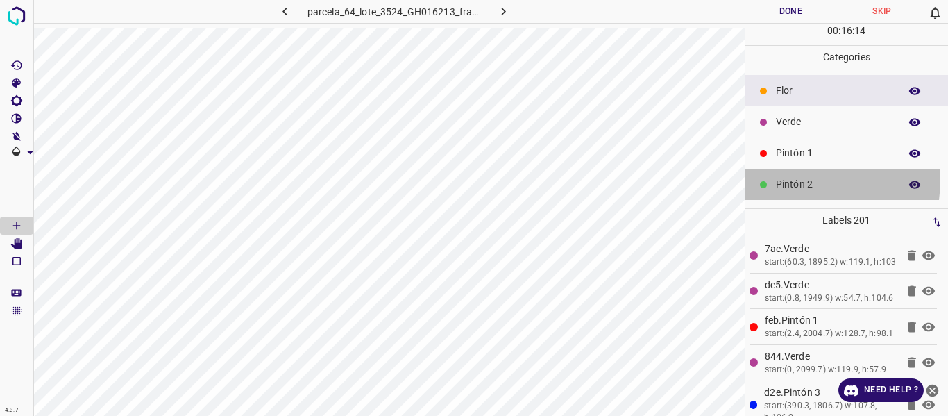
click at [790, 179] on p "Pintón 2" at bounding box center [834, 184] width 117 height 15
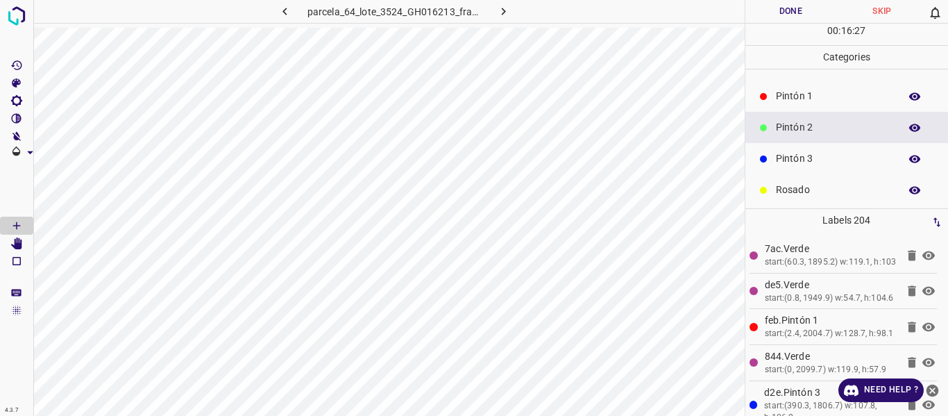
scroll to position [69, 0]
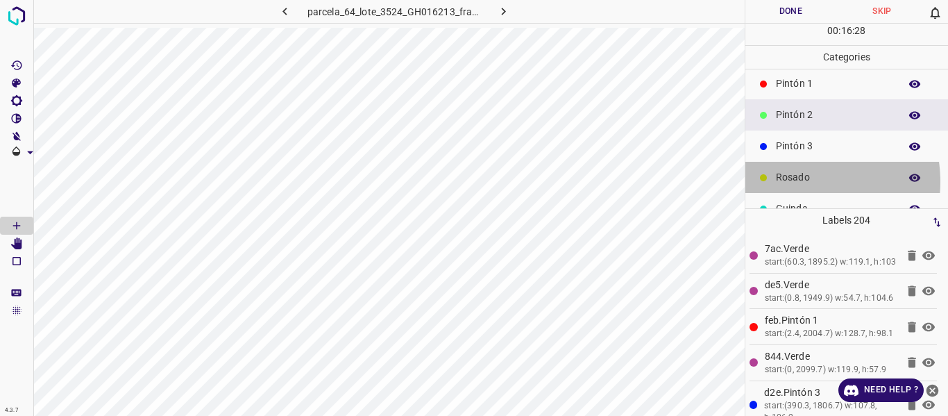
click at [798, 181] on p "Rosado" at bounding box center [834, 177] width 117 height 15
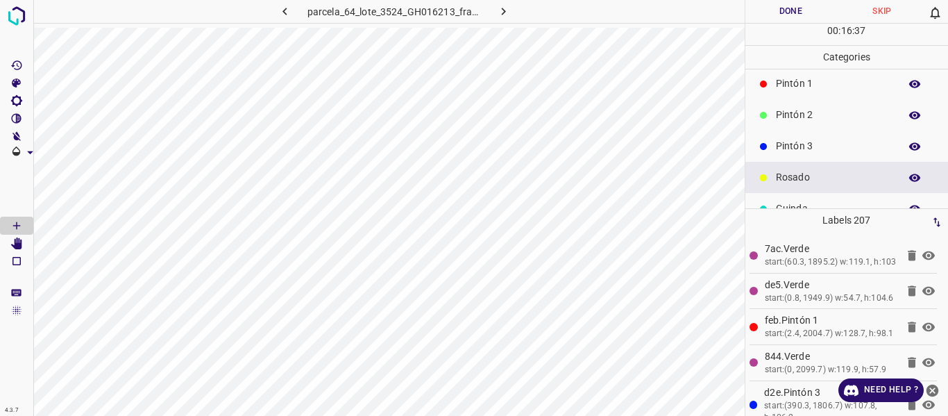
click at [801, 112] on p "Pintón 2" at bounding box center [834, 115] width 117 height 15
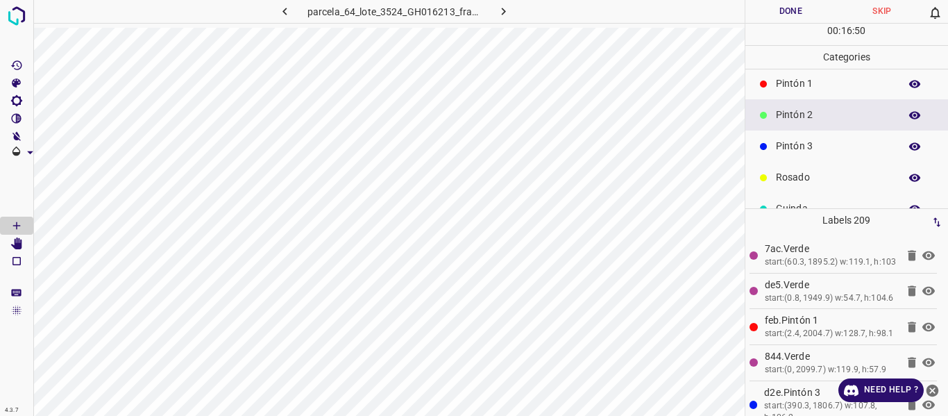
click at [805, 172] on p "Rosado" at bounding box center [834, 177] width 117 height 15
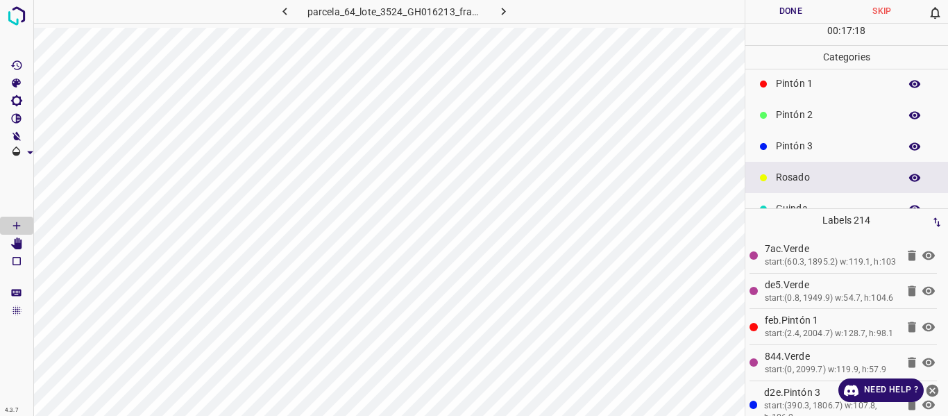
click at [801, 118] on p "Pintón 2" at bounding box center [834, 115] width 117 height 15
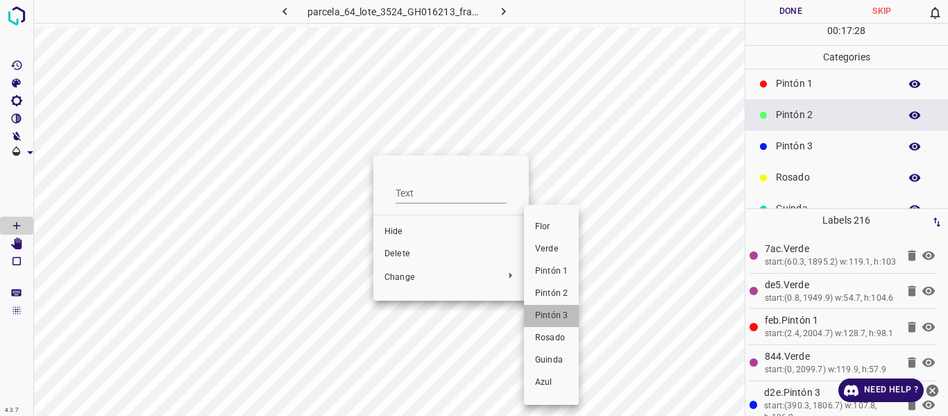
click at [563, 317] on span "Pintón 3" at bounding box center [551, 315] width 33 height 12
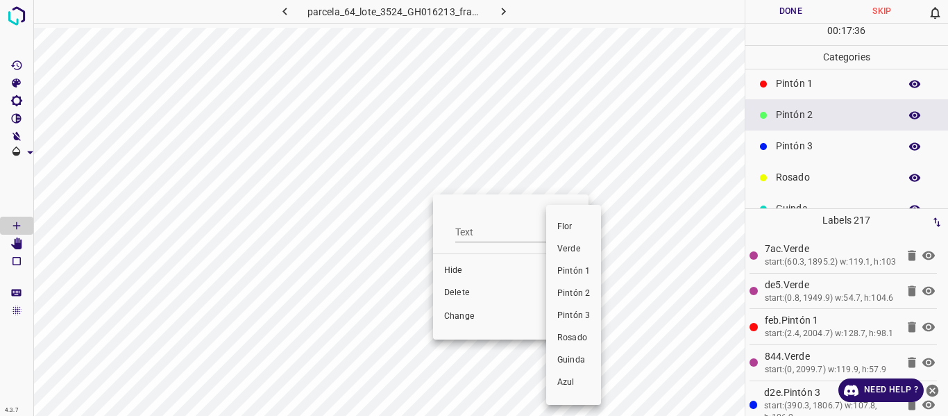
drag, startPoint x: 590, startPoint y: 316, endPoint x: 514, endPoint y: 185, distance: 150.8
click at [589, 316] on li "Pintón 3" at bounding box center [573, 316] width 55 height 22
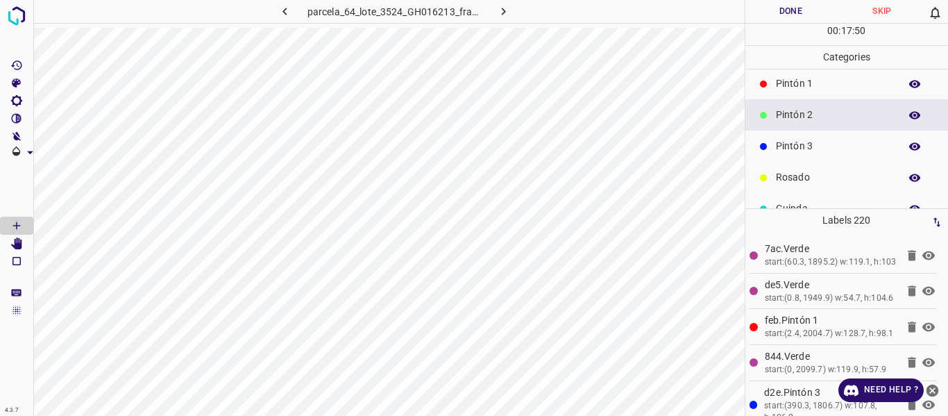
scroll to position [0, 0]
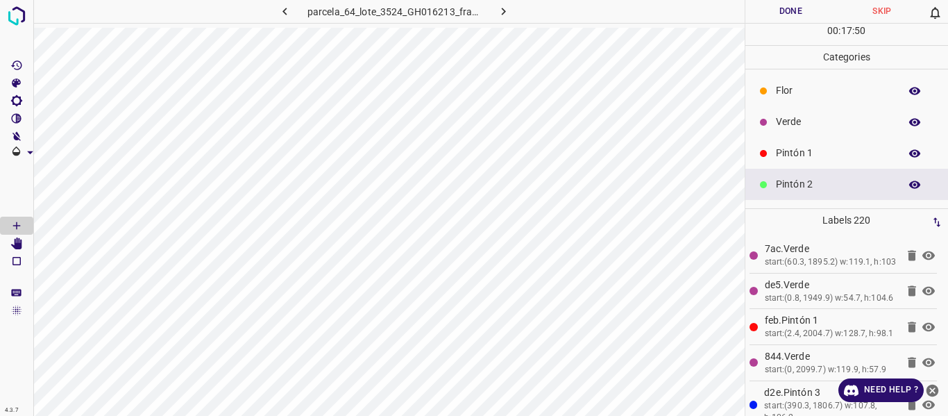
click at [791, 116] on p "Verde" at bounding box center [834, 121] width 117 height 15
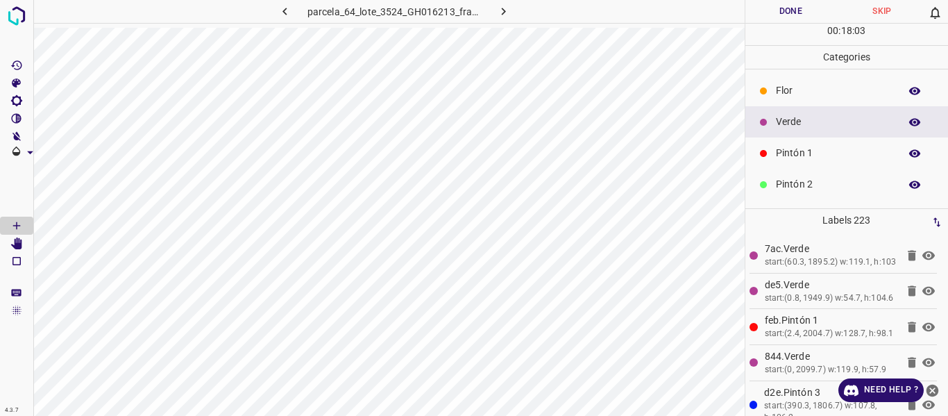
click at [812, 87] on p "Flor" at bounding box center [834, 90] width 117 height 15
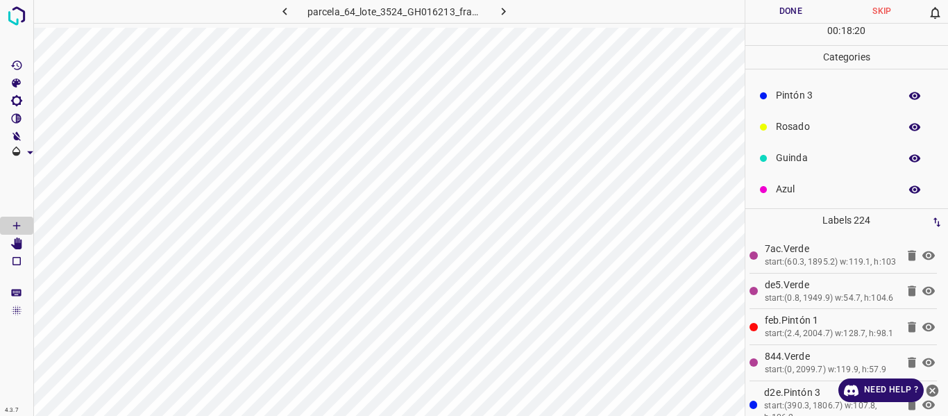
scroll to position [122, 0]
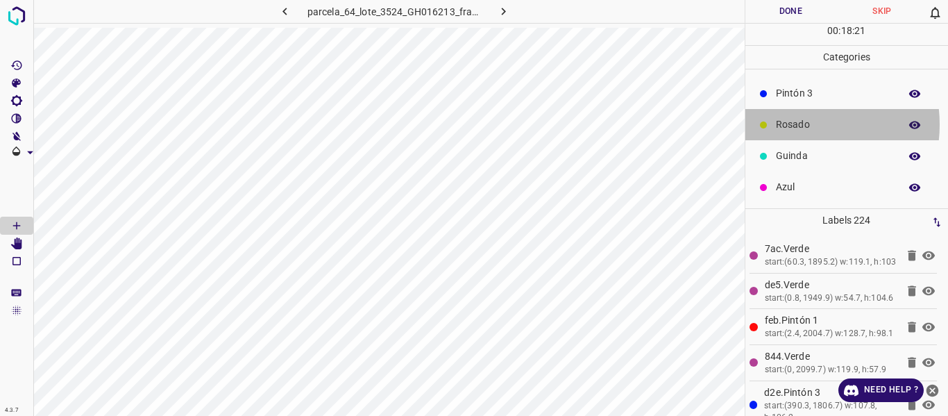
click at [795, 124] on p "Rosado" at bounding box center [834, 124] width 117 height 15
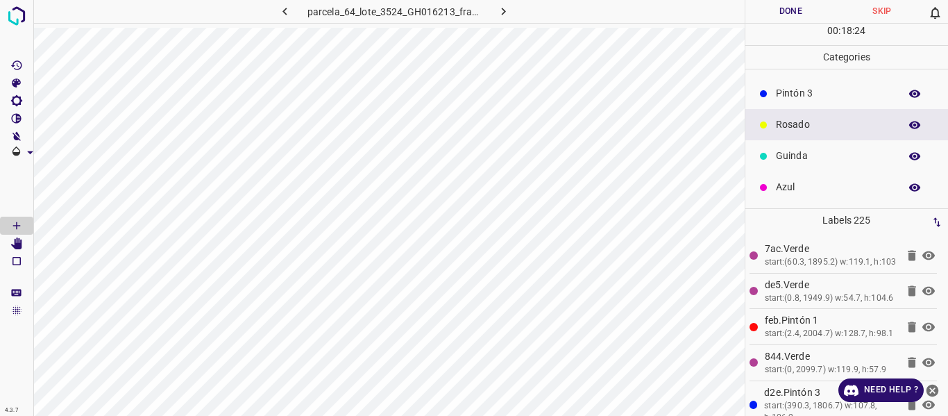
click at [791, 185] on p "Azul" at bounding box center [834, 187] width 117 height 15
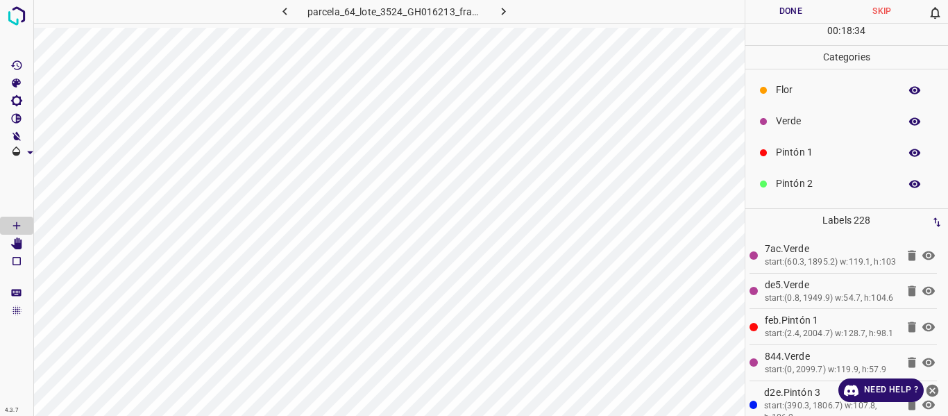
scroll to position [0, 0]
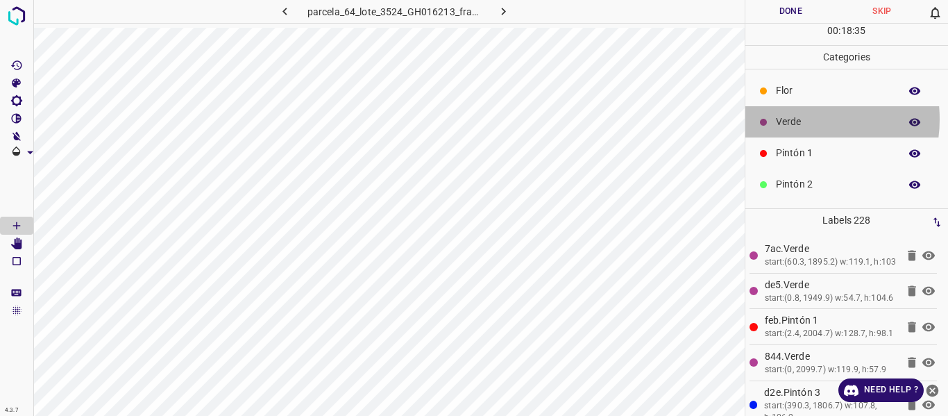
click at [792, 119] on p "Verde" at bounding box center [834, 121] width 117 height 15
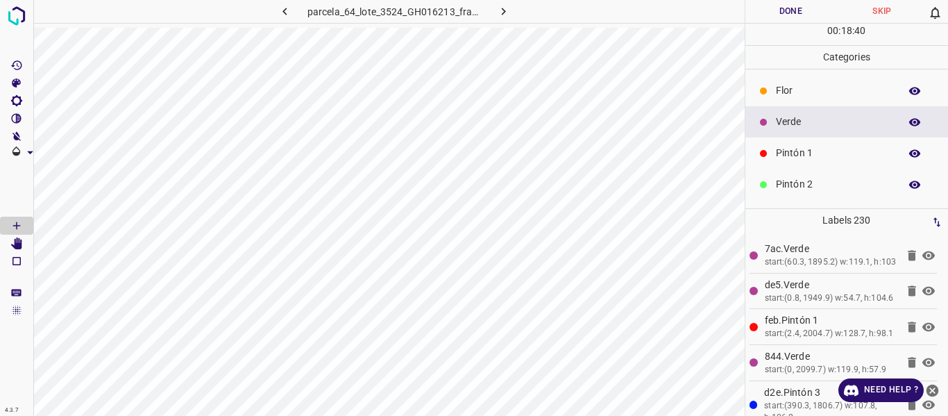
scroll to position [69, 0]
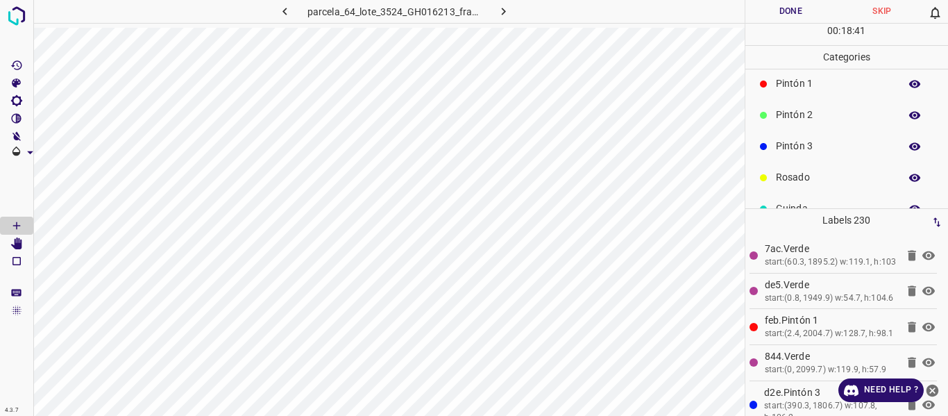
click at [789, 175] on p "Rosado" at bounding box center [834, 177] width 117 height 15
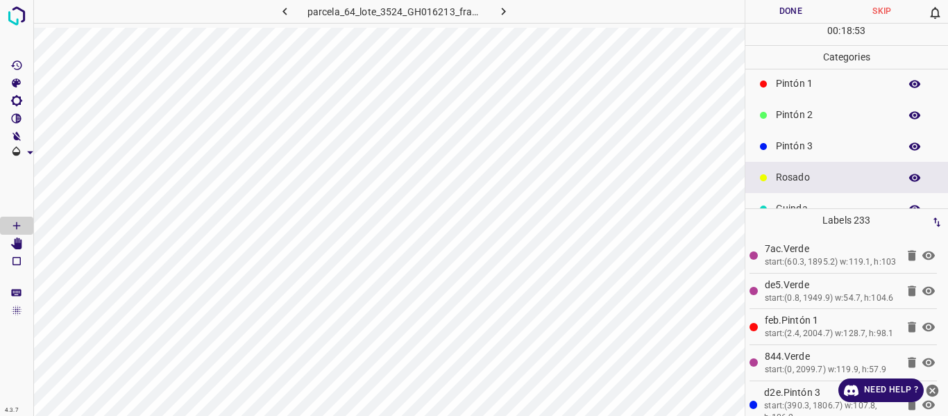
scroll to position [122, 0]
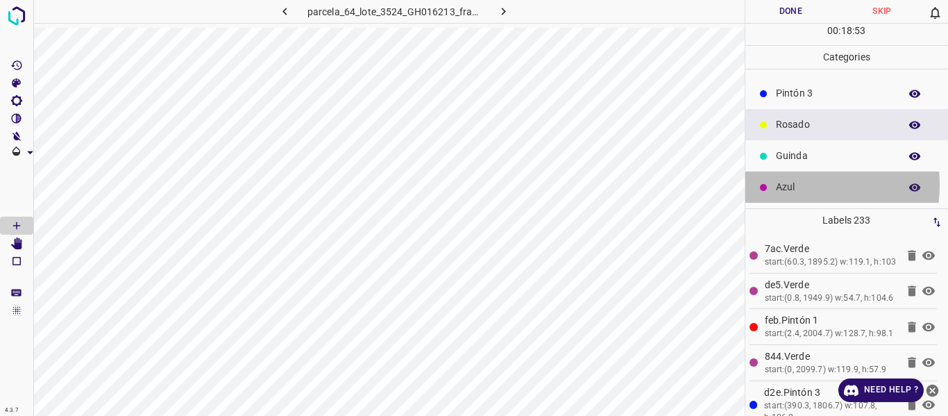
click at [780, 187] on p "Azul" at bounding box center [834, 187] width 117 height 15
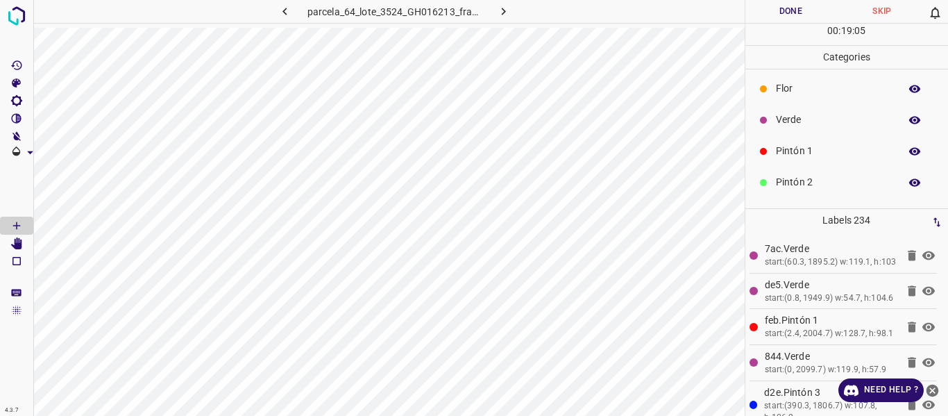
scroll to position [0, 0]
click at [787, 91] on p "Flor" at bounding box center [834, 90] width 117 height 15
click at [798, 189] on p "Azul" at bounding box center [834, 187] width 117 height 15
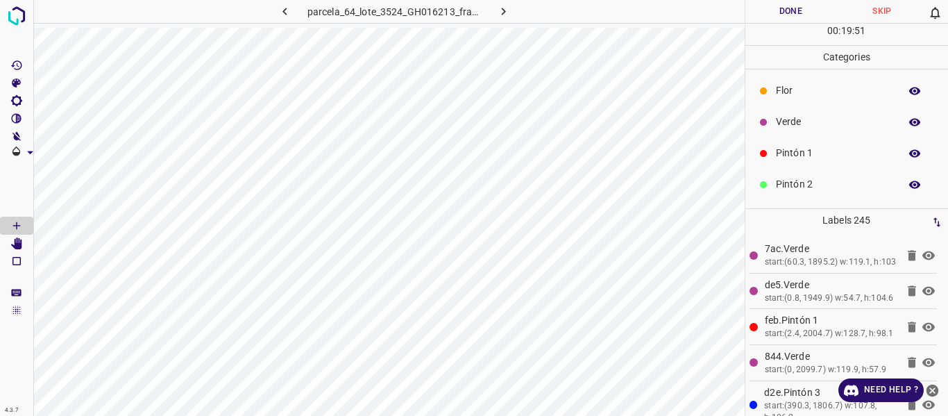
click at [817, 125] on p "Verde" at bounding box center [834, 121] width 117 height 15
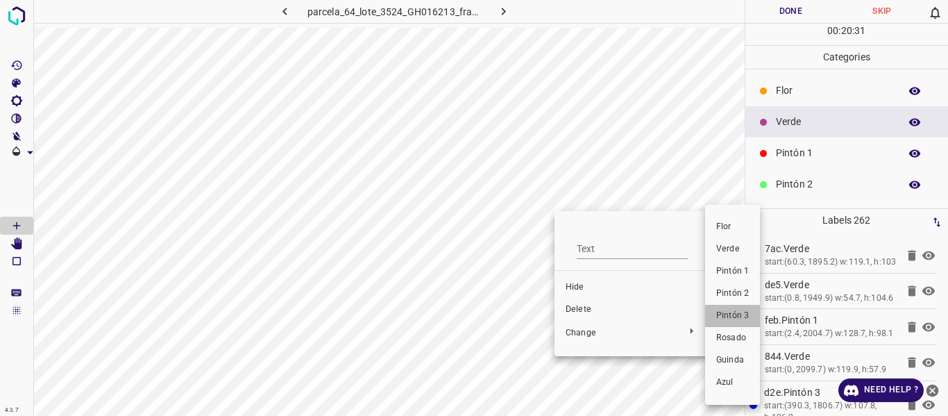
click at [733, 319] on span "Pintón 3" at bounding box center [732, 315] width 33 height 12
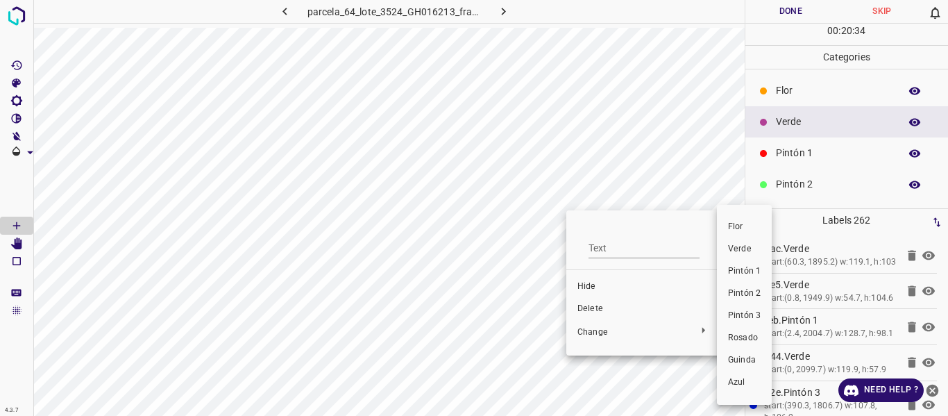
click at [738, 291] on span "Pintón 2" at bounding box center [744, 293] width 33 height 12
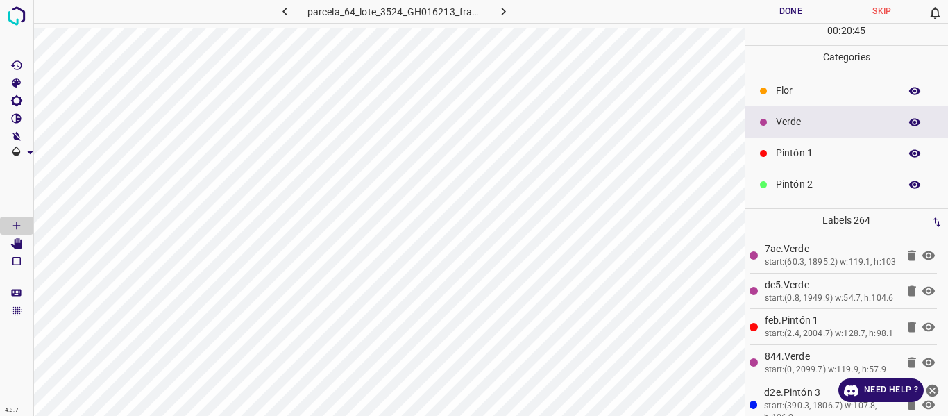
scroll to position [122, 0]
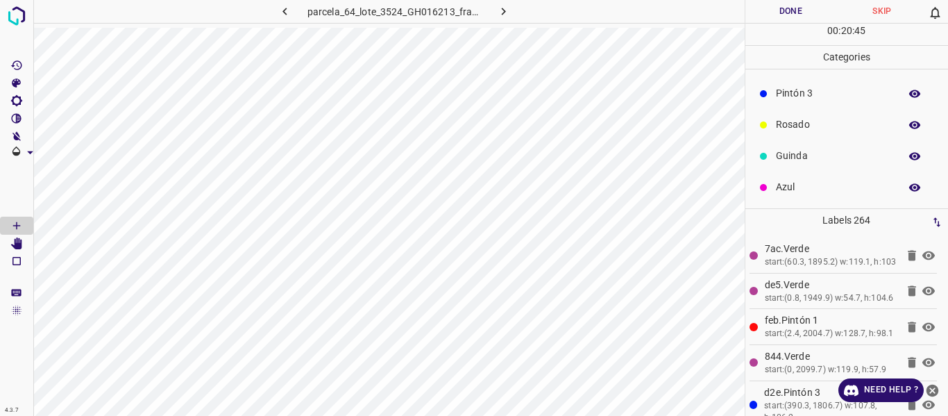
click at [817, 182] on p "Azul" at bounding box center [834, 187] width 117 height 15
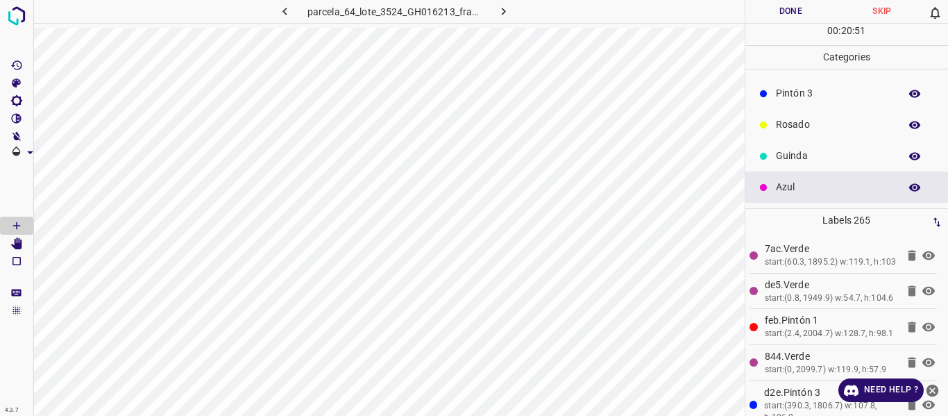
click at [791, 154] on p "Guinda" at bounding box center [834, 155] width 117 height 15
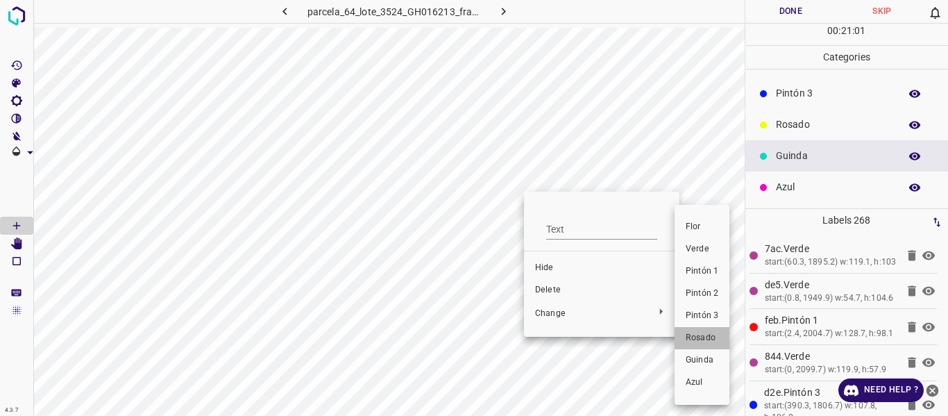
click at [707, 343] on span "Rosado" at bounding box center [701, 338] width 33 height 12
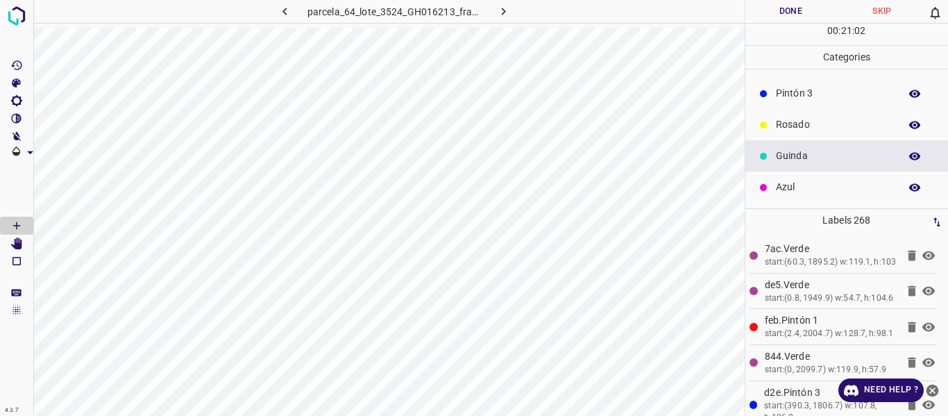
click at [794, 128] on p "Rosado" at bounding box center [834, 124] width 117 height 15
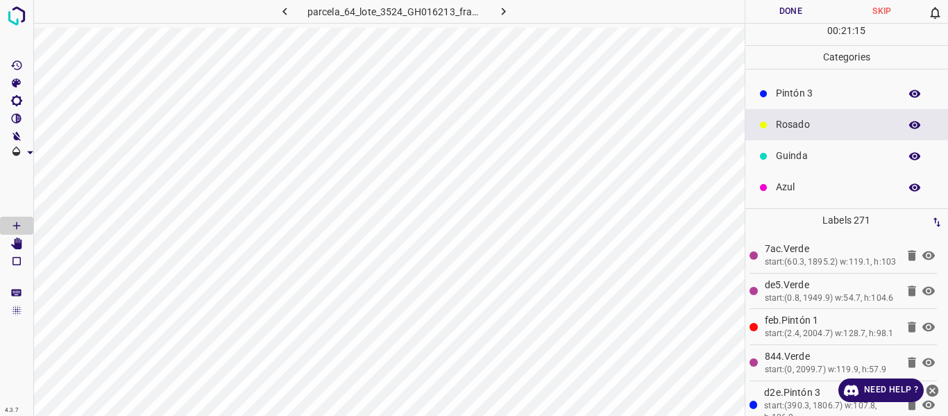
click at [810, 191] on p "Azul" at bounding box center [834, 187] width 117 height 15
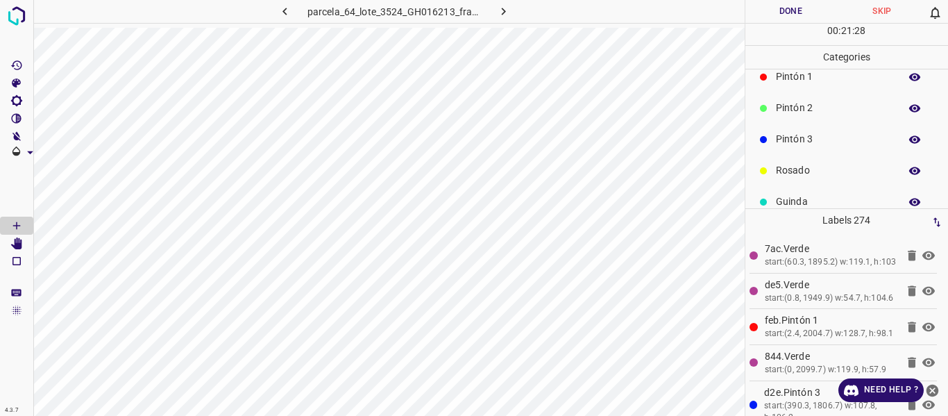
scroll to position [53, 0]
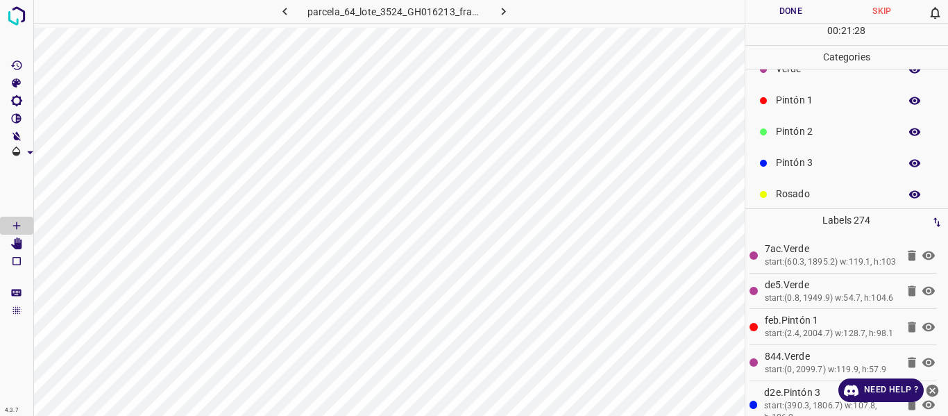
click at [795, 133] on p "Pintón 2" at bounding box center [834, 131] width 117 height 15
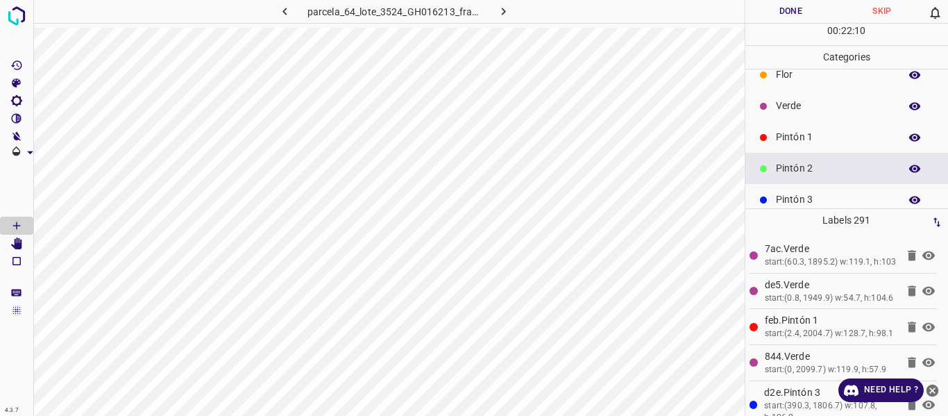
scroll to position [0, 0]
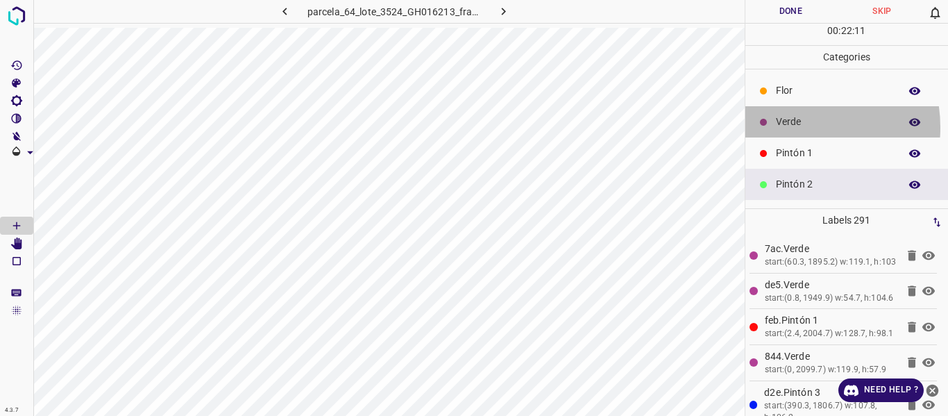
click at [789, 127] on p "Verde" at bounding box center [834, 121] width 117 height 15
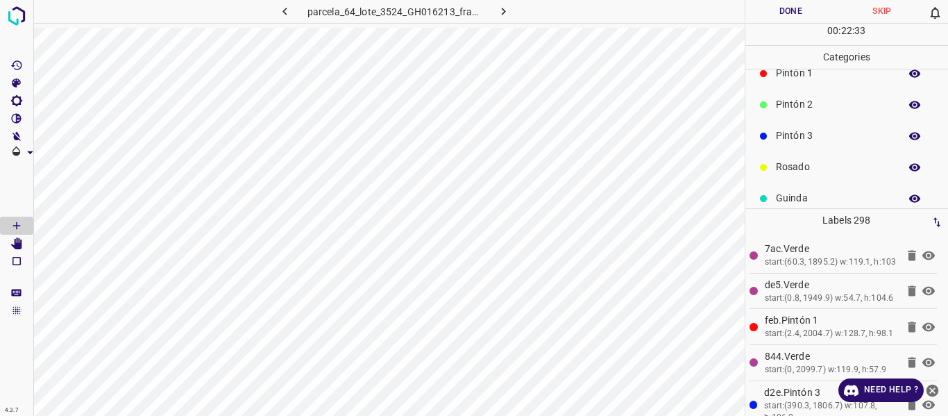
scroll to position [122, 0]
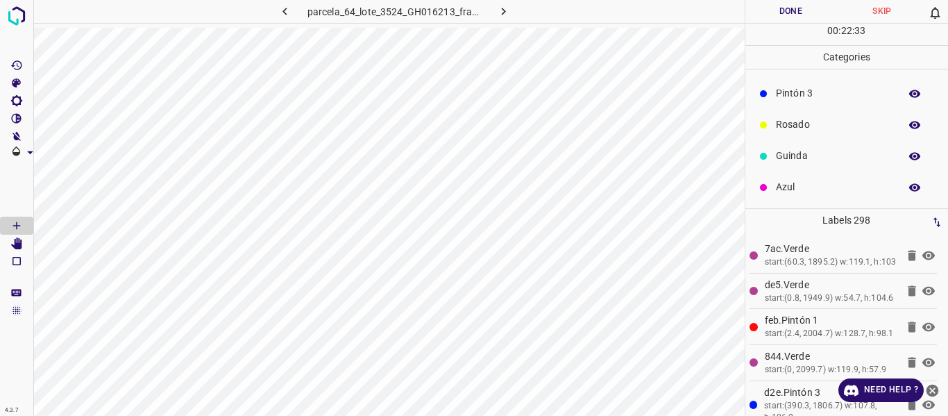
click at [800, 191] on p "Azul" at bounding box center [834, 187] width 117 height 15
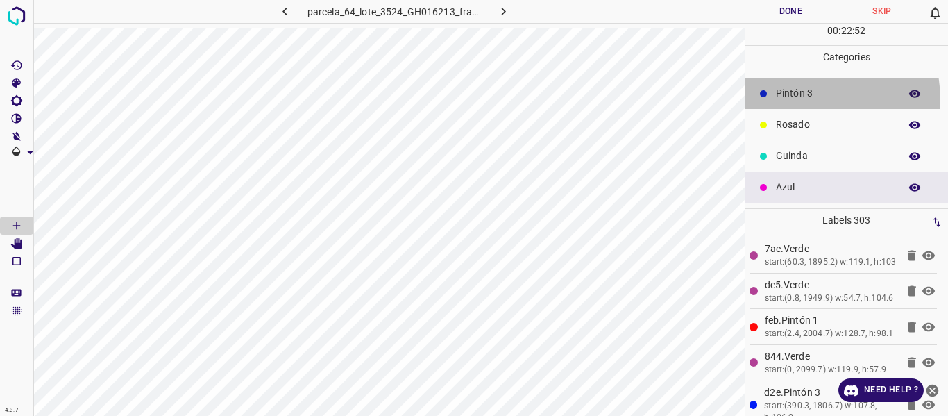
click at [790, 100] on p "Pintón 3" at bounding box center [834, 93] width 117 height 15
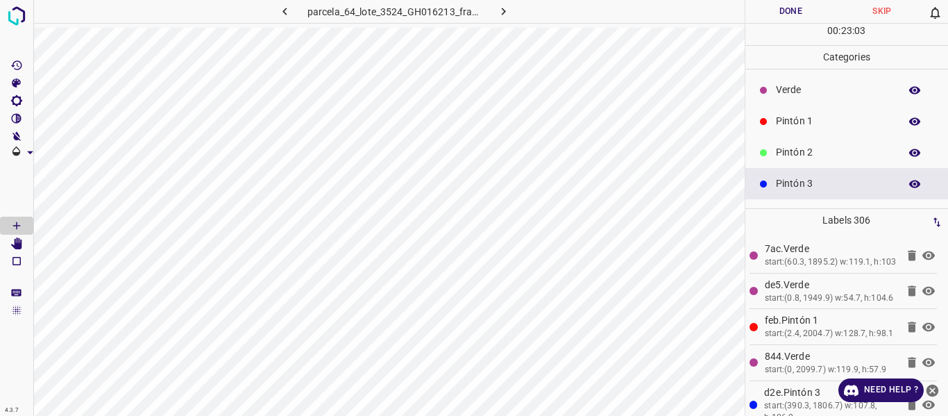
scroll to position [0, 0]
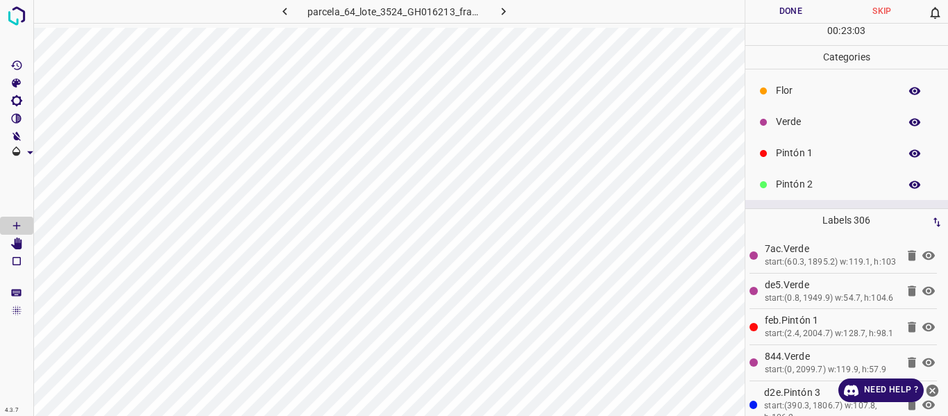
click at [788, 128] on p "Verde" at bounding box center [834, 121] width 117 height 15
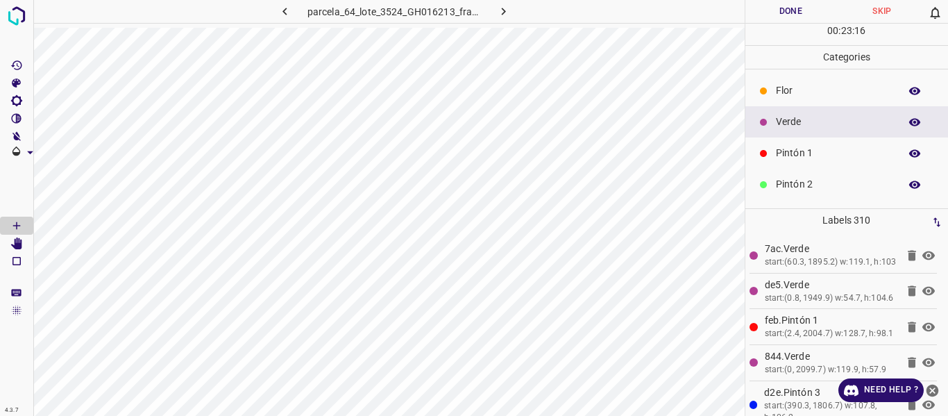
scroll to position [69, 0]
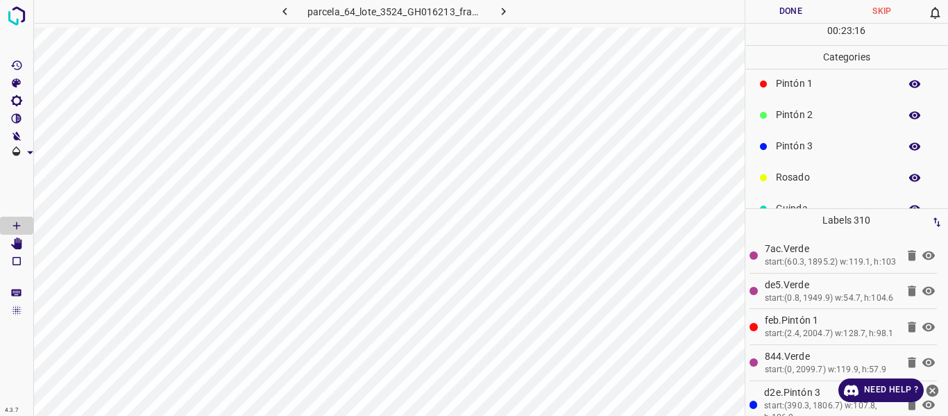
click at [822, 146] on p "Pintón 3" at bounding box center [834, 146] width 117 height 15
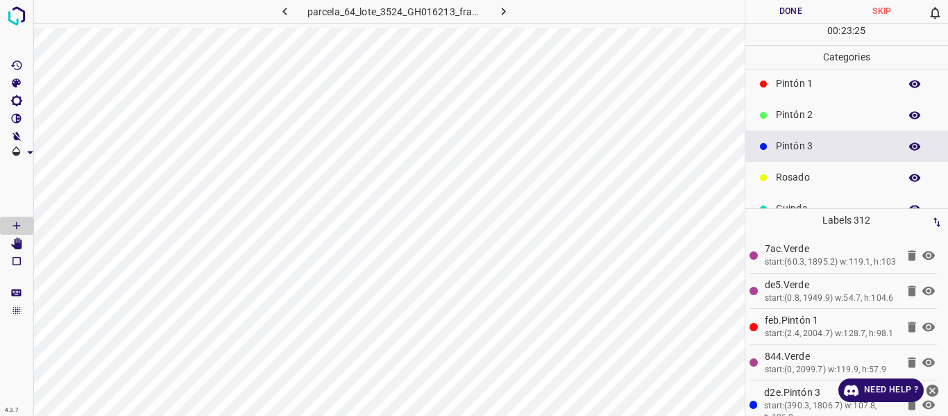
click at [825, 117] on p "Pintón 2" at bounding box center [834, 115] width 117 height 15
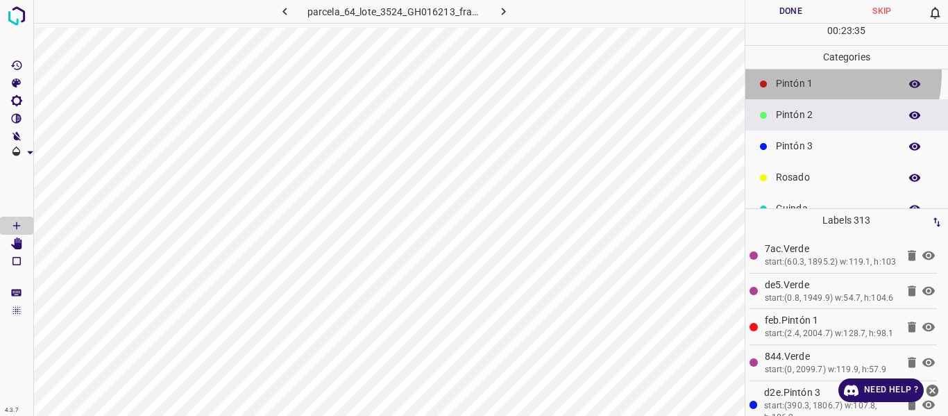
click at [804, 73] on div "Pintón 1" at bounding box center [846, 83] width 203 height 31
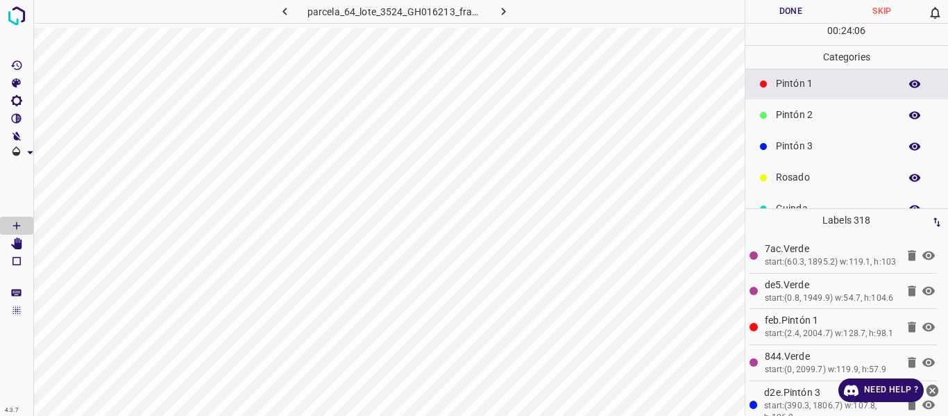
click at [810, 116] on p "Pintón 2" at bounding box center [834, 115] width 117 height 15
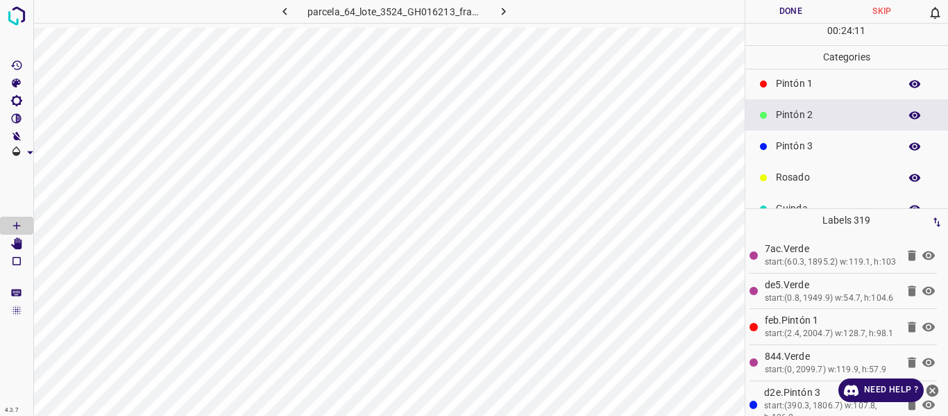
click at [829, 85] on p "Pintón 1" at bounding box center [834, 83] width 117 height 15
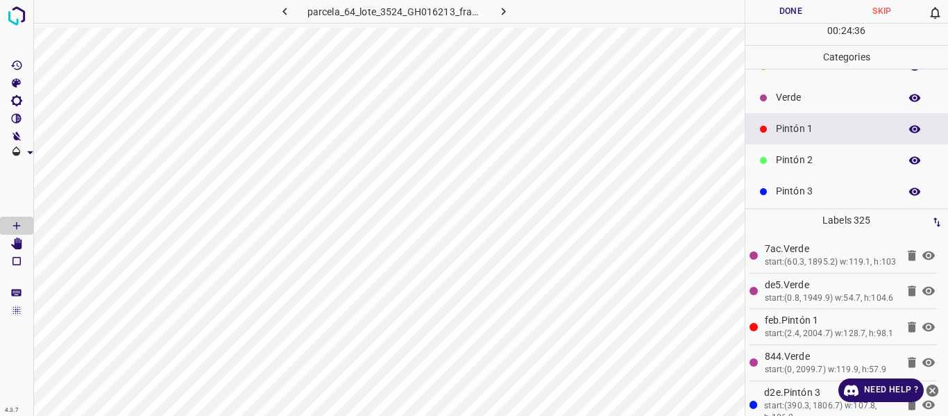
scroll to position [0, 0]
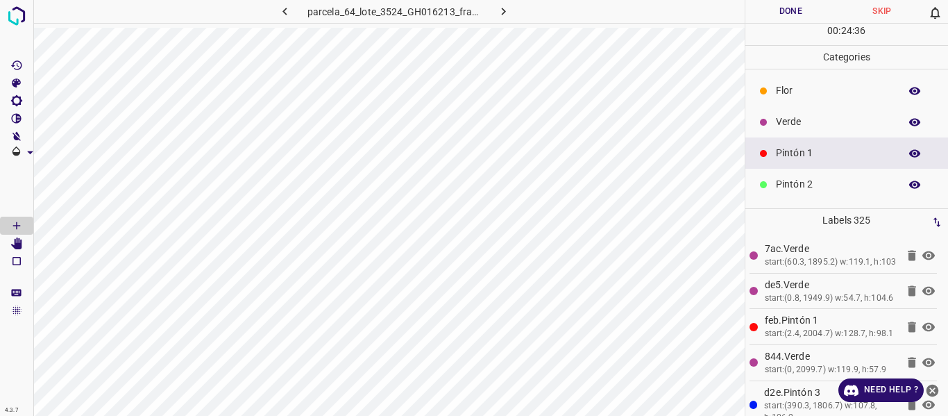
click at [793, 115] on p "Verde" at bounding box center [834, 121] width 117 height 15
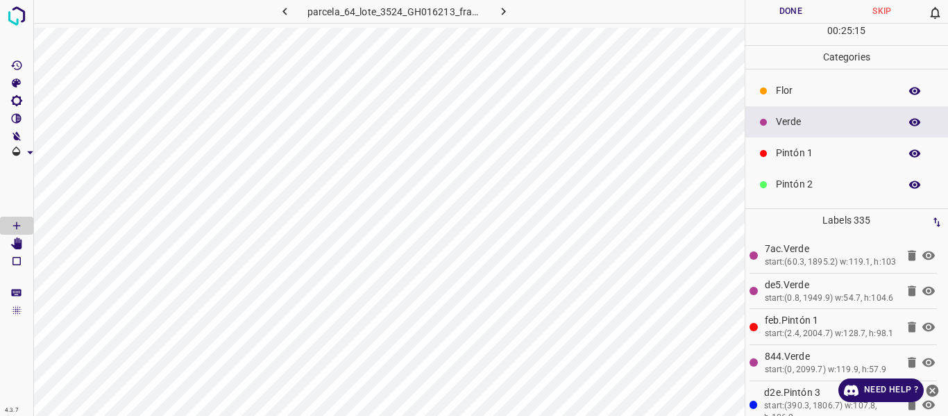
click at [794, 148] on p "Pintón 1" at bounding box center [834, 153] width 117 height 15
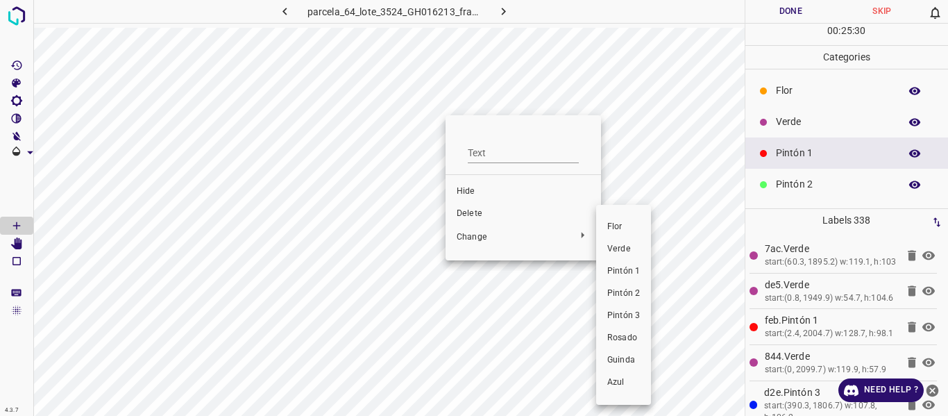
drag, startPoint x: 615, startPoint y: 291, endPoint x: 570, endPoint y: 205, distance: 97.1
click at [614, 291] on span "Pintón 2" at bounding box center [623, 293] width 33 height 12
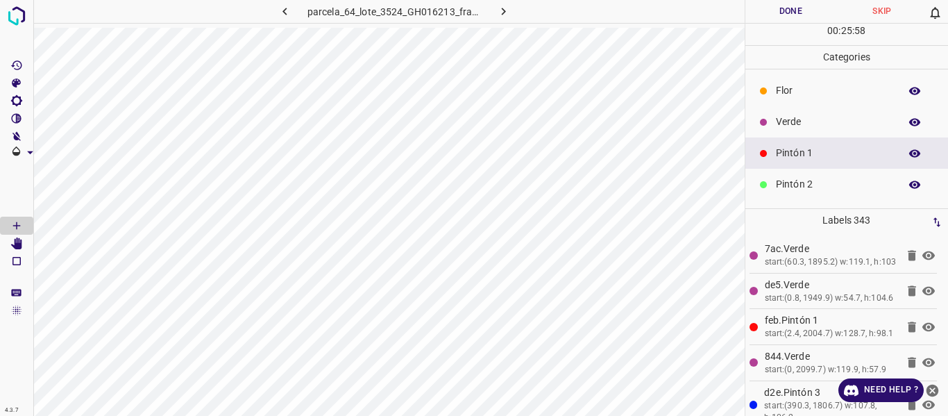
scroll to position [69, 0]
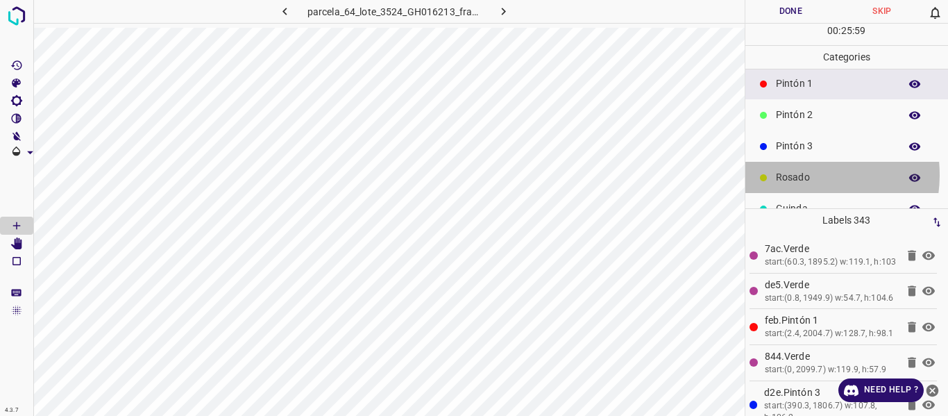
click at [791, 174] on p "Rosado" at bounding box center [834, 177] width 117 height 15
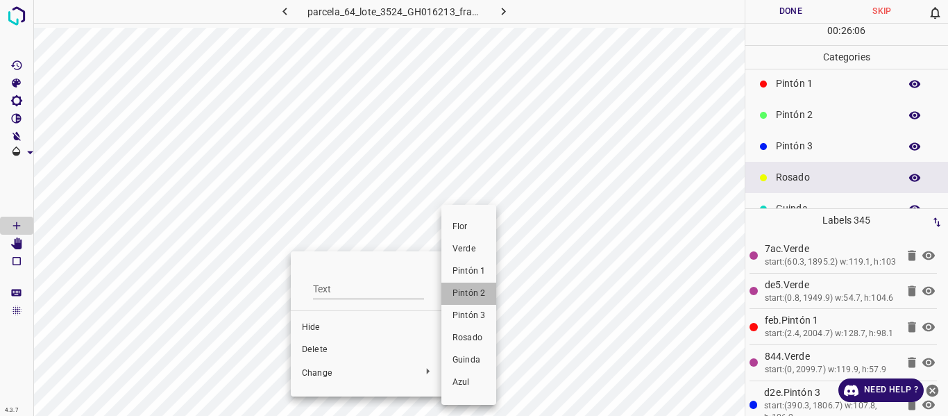
drag, startPoint x: 468, startPoint y: 298, endPoint x: 468, endPoint y: 287, distance: 11.1
click at [468, 298] on span "Pintón 2" at bounding box center [468, 293] width 33 height 12
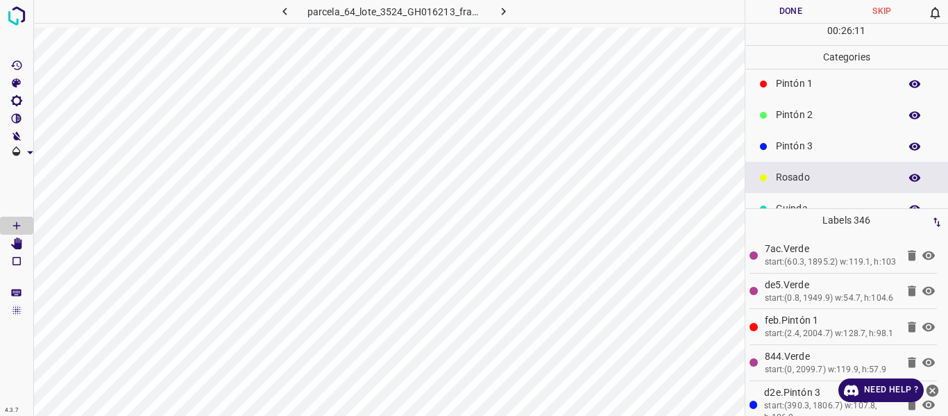
click at [807, 118] on p "Pintón 2" at bounding box center [834, 115] width 117 height 15
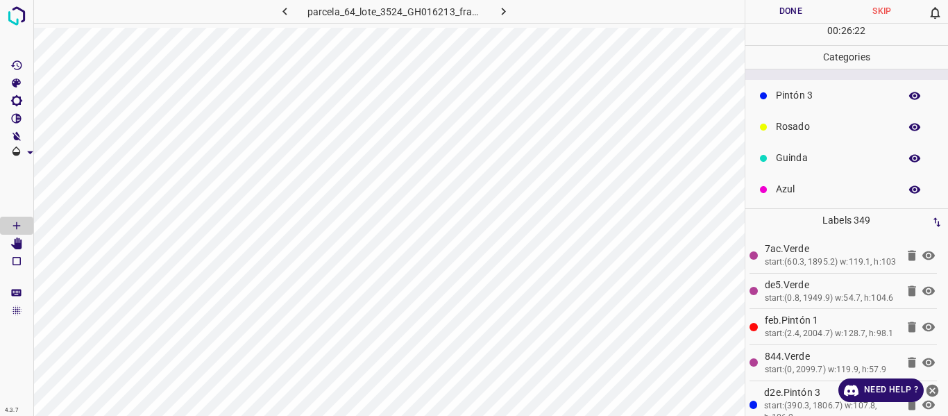
scroll to position [122, 0]
click at [794, 189] on p "Azul" at bounding box center [834, 187] width 117 height 15
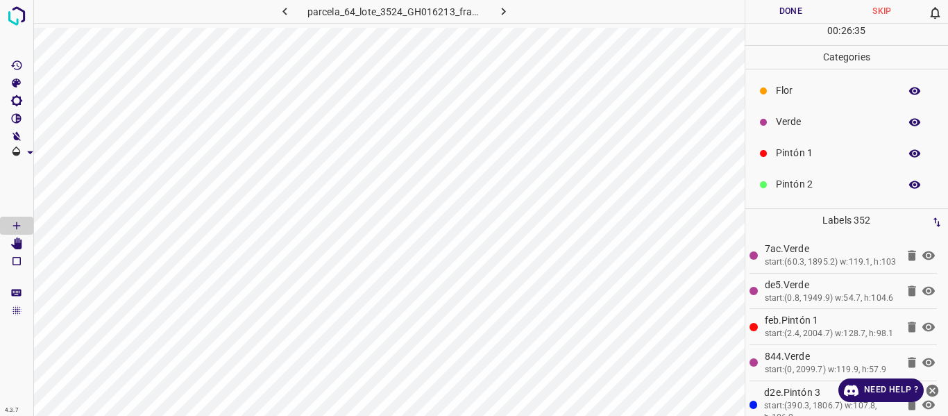
click at [798, 123] on p "Verde" at bounding box center [834, 121] width 117 height 15
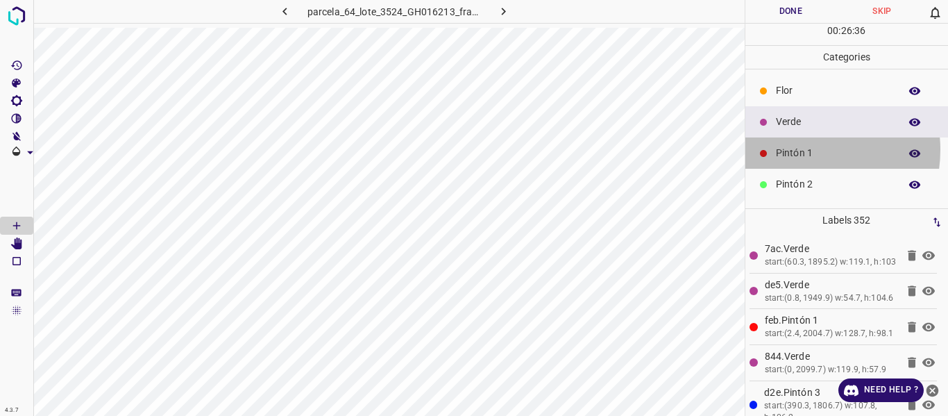
click at [800, 149] on p "Pintón 1" at bounding box center [834, 153] width 117 height 15
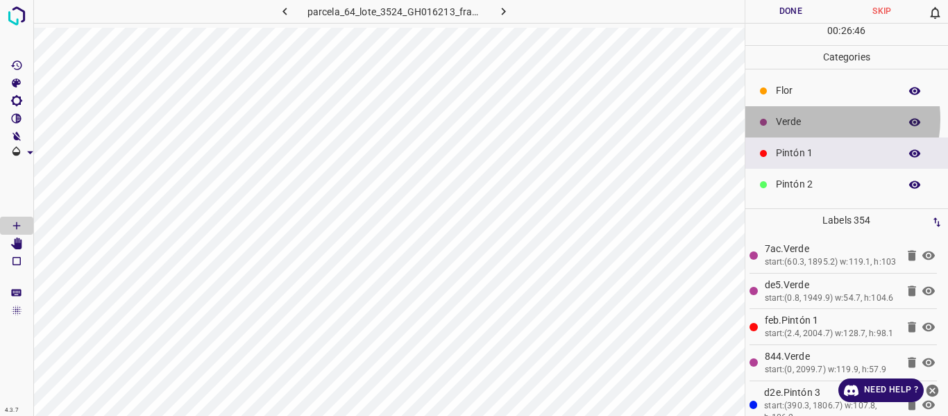
click at [820, 118] on p "Verde" at bounding box center [834, 121] width 117 height 15
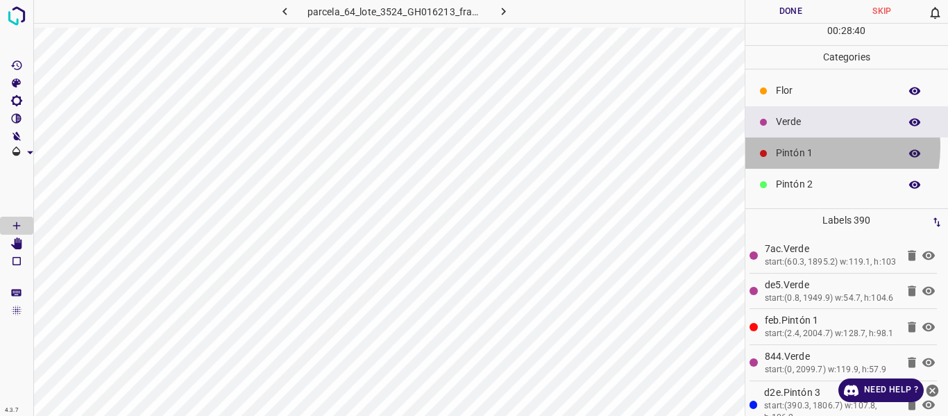
click at [794, 146] on p "Pintón 1" at bounding box center [834, 153] width 117 height 15
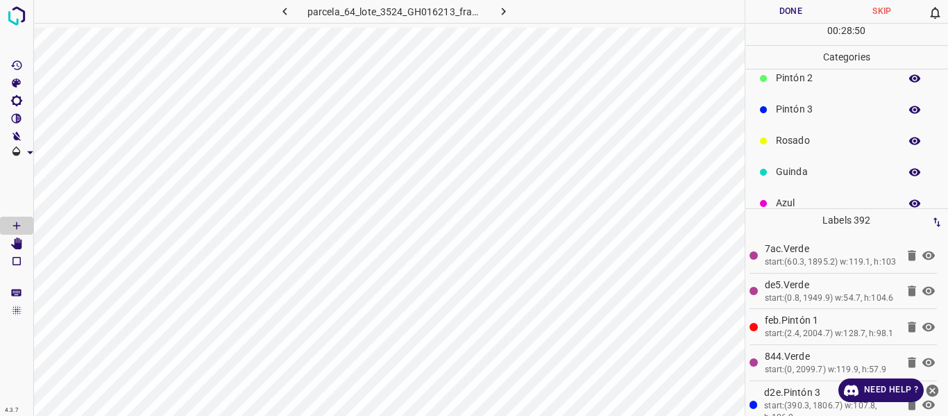
scroll to position [122, 0]
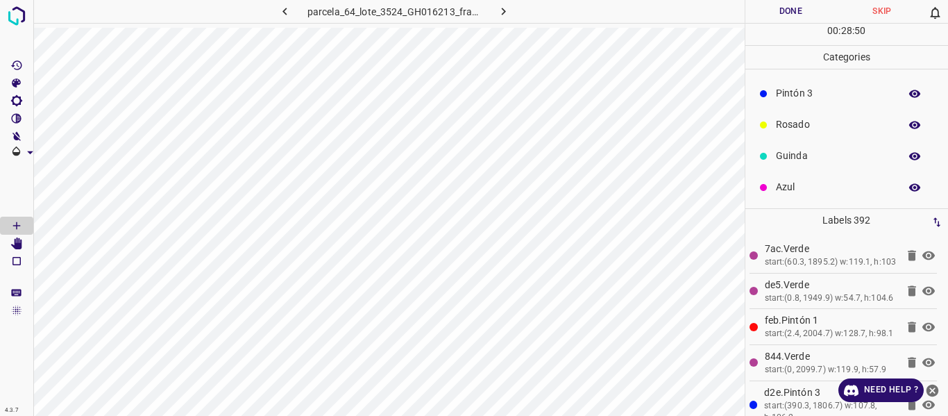
click at [786, 196] on div "Azul" at bounding box center [846, 186] width 203 height 31
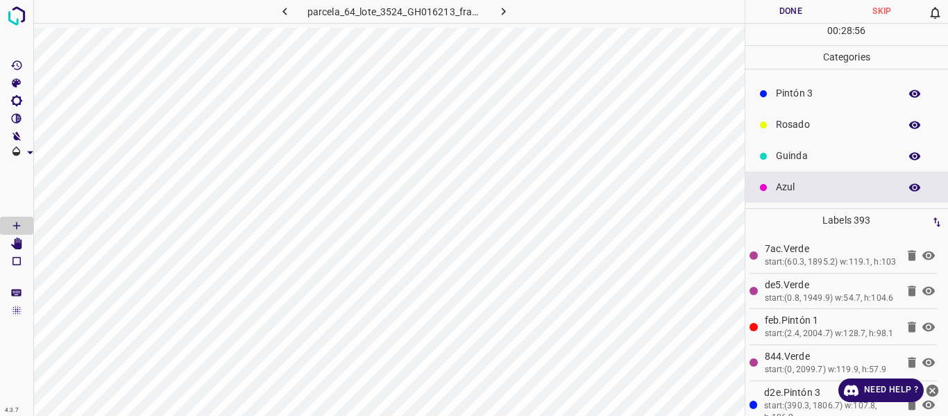
scroll to position [0, 0]
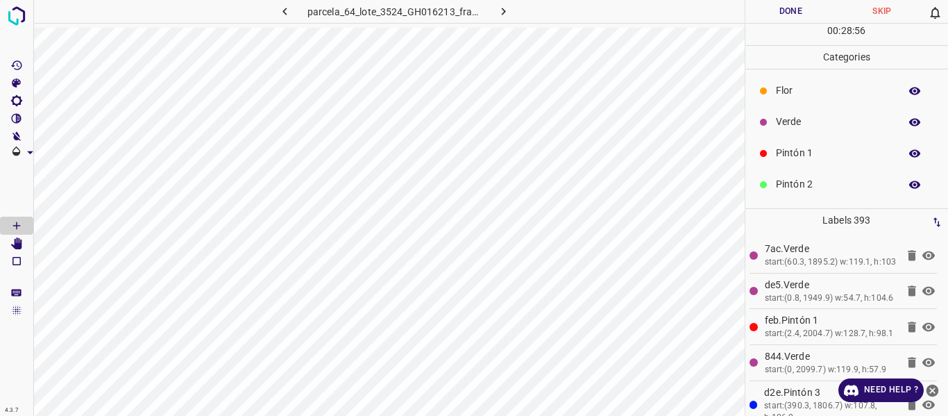
click at [826, 124] on p "Verde" at bounding box center [834, 121] width 117 height 15
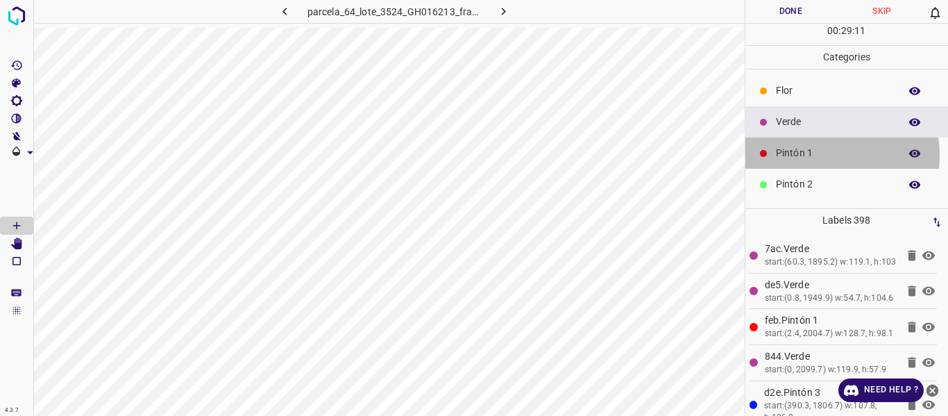
click at [818, 155] on p "Pintón 1" at bounding box center [834, 153] width 117 height 15
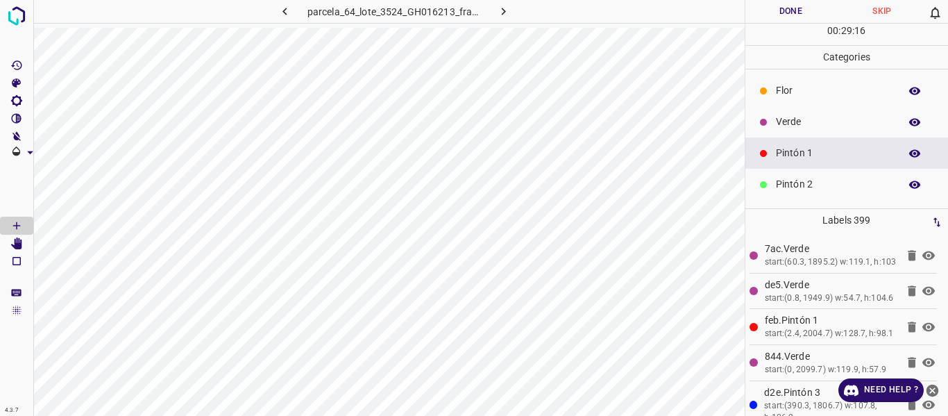
click at [801, 123] on p "Verde" at bounding box center [834, 121] width 117 height 15
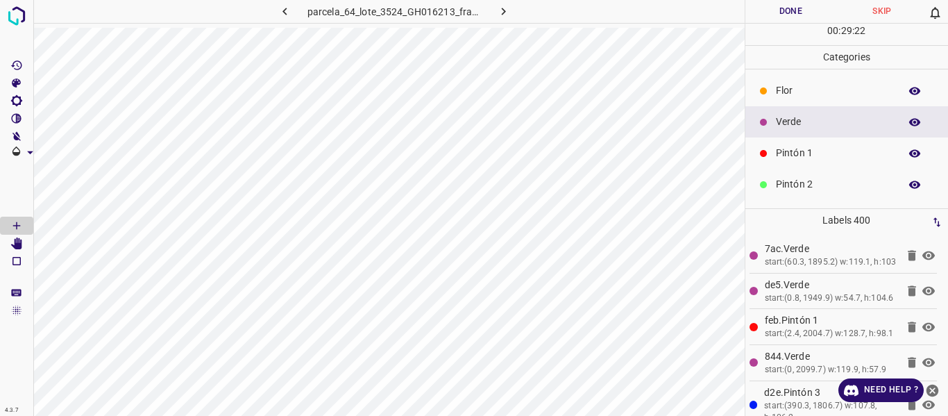
scroll to position [122, 0]
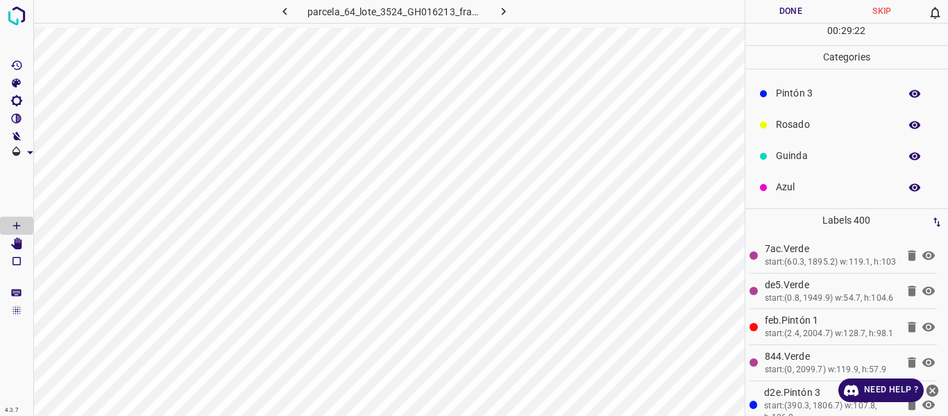
click at [803, 180] on p "Azul" at bounding box center [834, 187] width 117 height 15
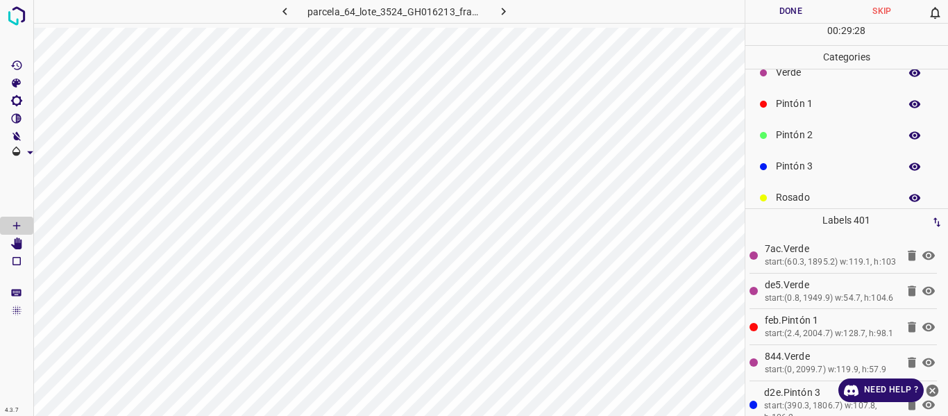
scroll to position [0, 0]
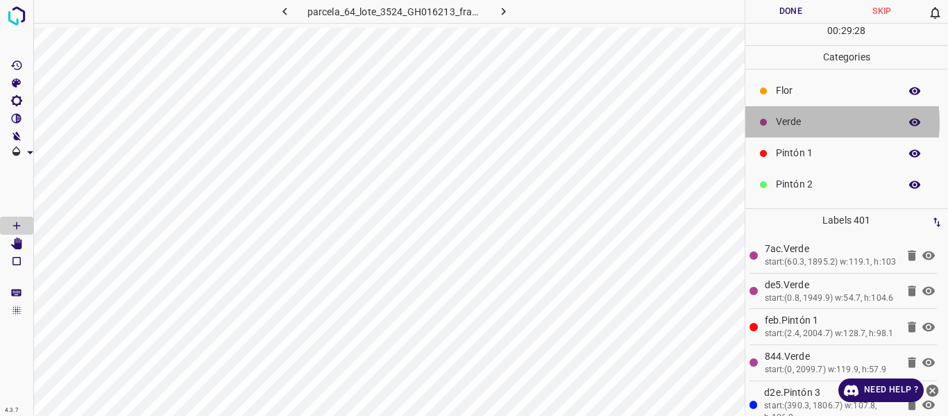
click at [794, 122] on p "Verde" at bounding box center [834, 121] width 117 height 15
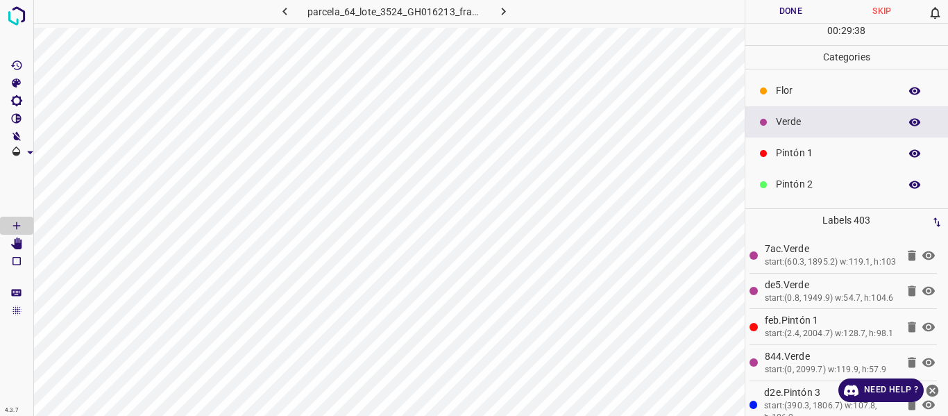
scroll to position [122, 0]
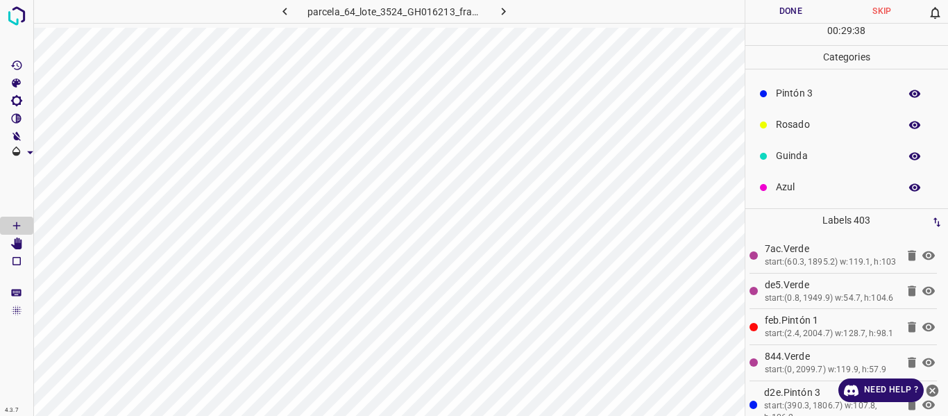
click at [822, 194] on p "Azul" at bounding box center [834, 187] width 117 height 15
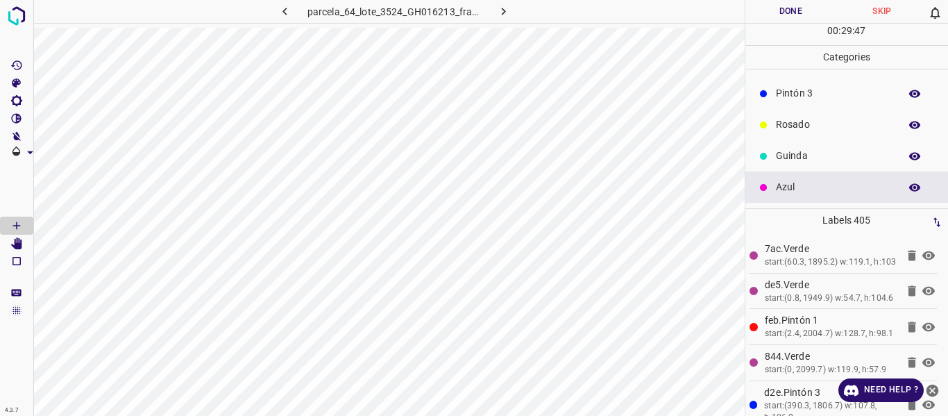
scroll to position [53, 0]
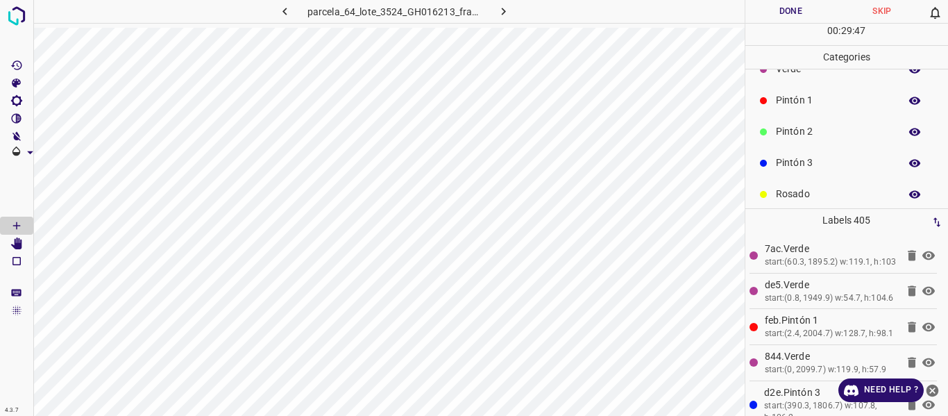
click at [818, 130] on p "Pintón 2" at bounding box center [834, 131] width 117 height 15
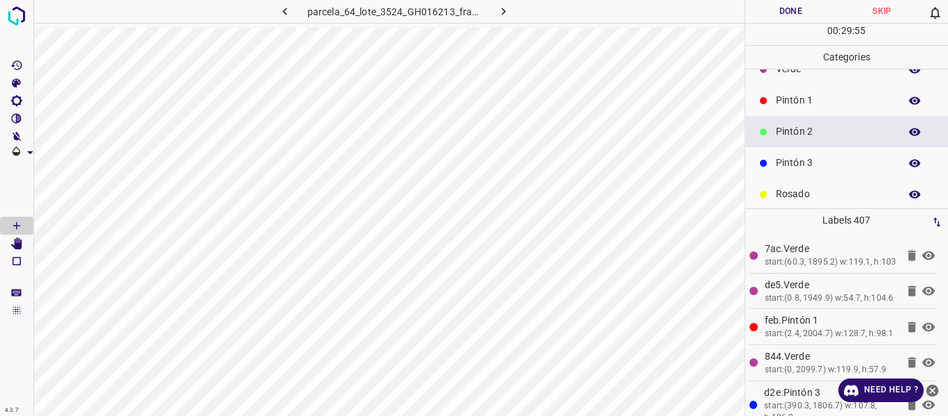
click at [799, 162] on p "Pintón 3" at bounding box center [834, 162] width 117 height 15
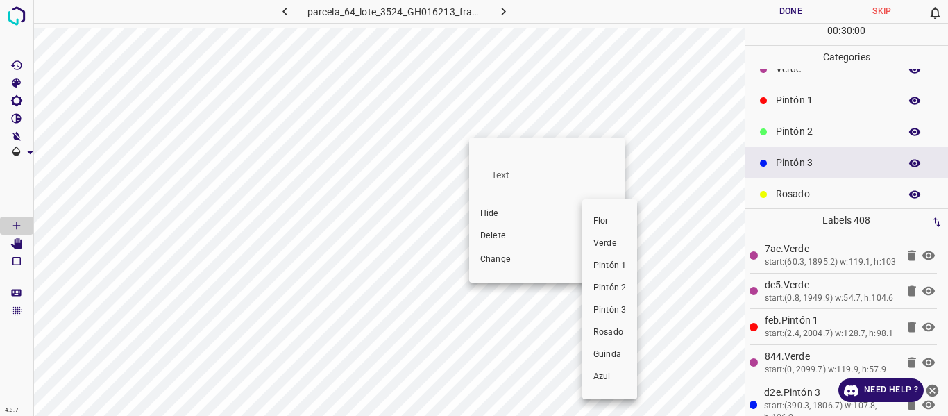
click at [604, 333] on span "Rosado" at bounding box center [609, 332] width 33 height 12
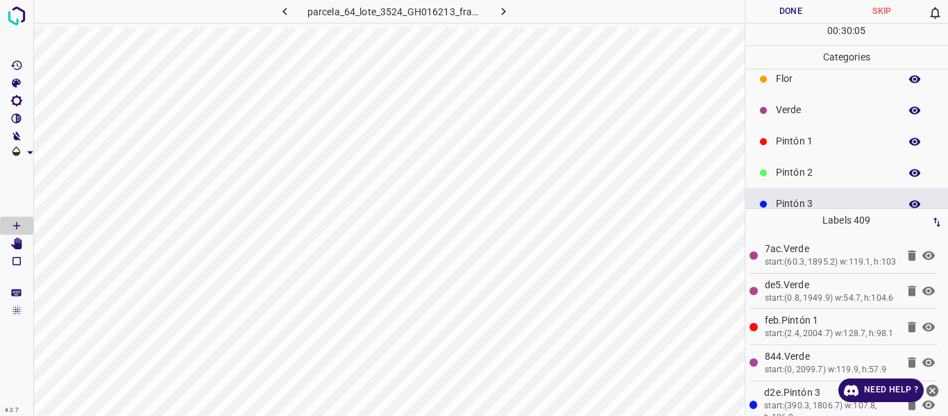
scroll to position [0, 0]
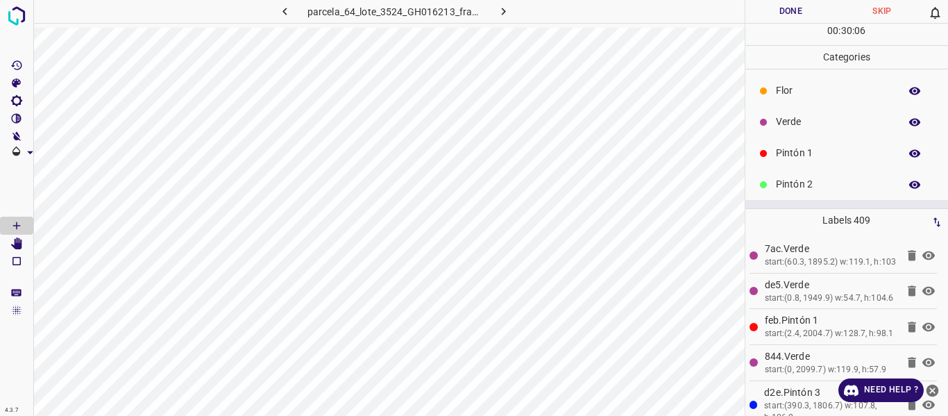
click at [795, 156] on p "Pintón 1" at bounding box center [834, 153] width 117 height 15
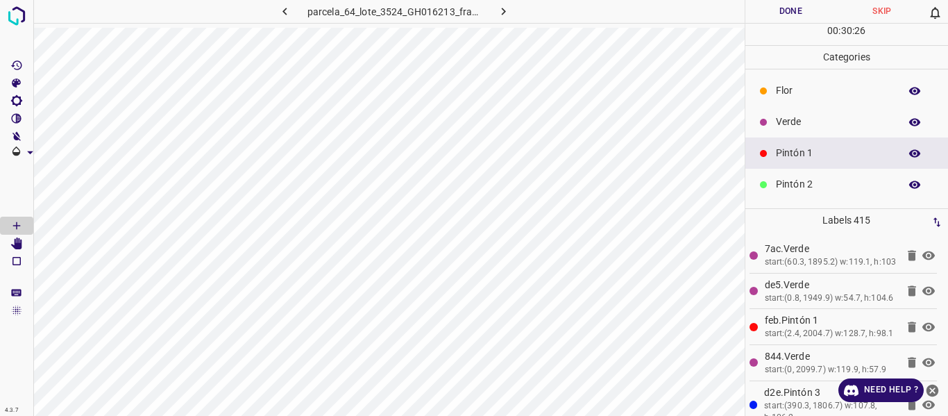
click at [782, 123] on p "Verde" at bounding box center [834, 121] width 117 height 15
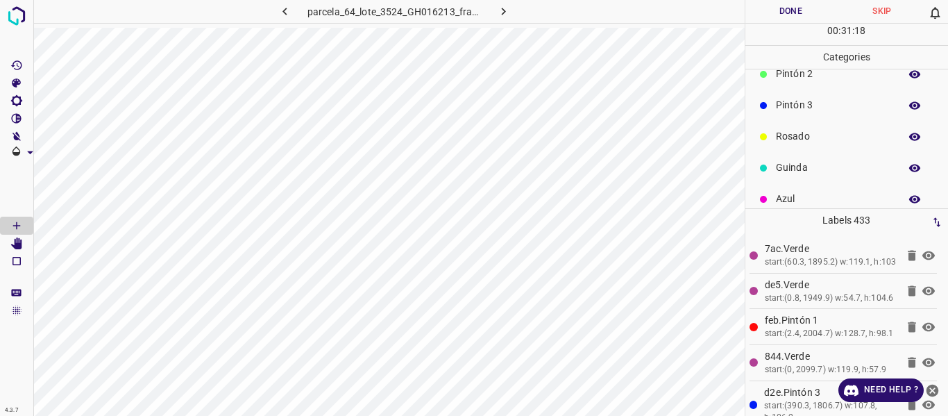
scroll to position [122, 0]
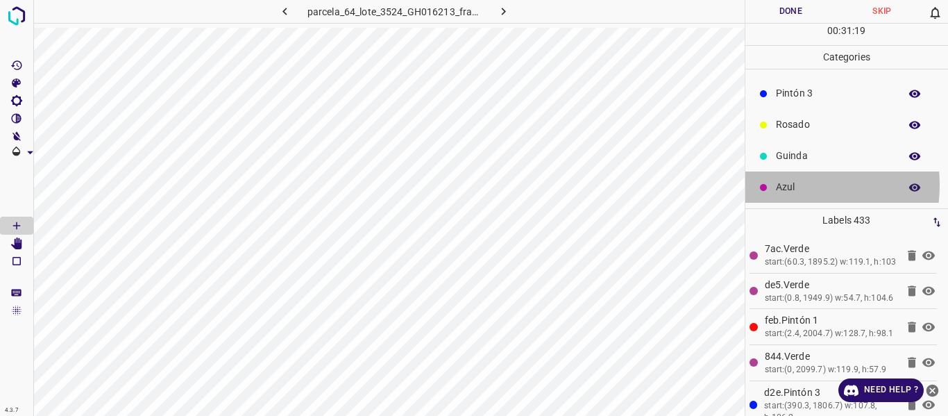
click at [781, 185] on p "Azul" at bounding box center [834, 187] width 117 height 15
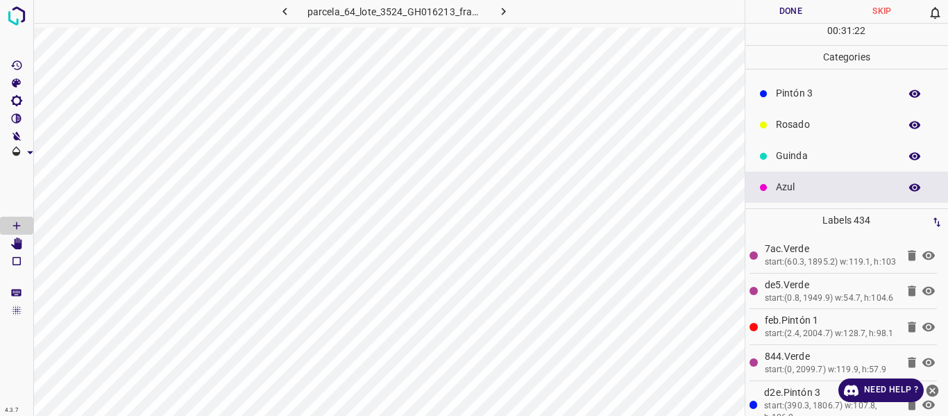
click at [791, 127] on p "Rosado" at bounding box center [834, 124] width 117 height 15
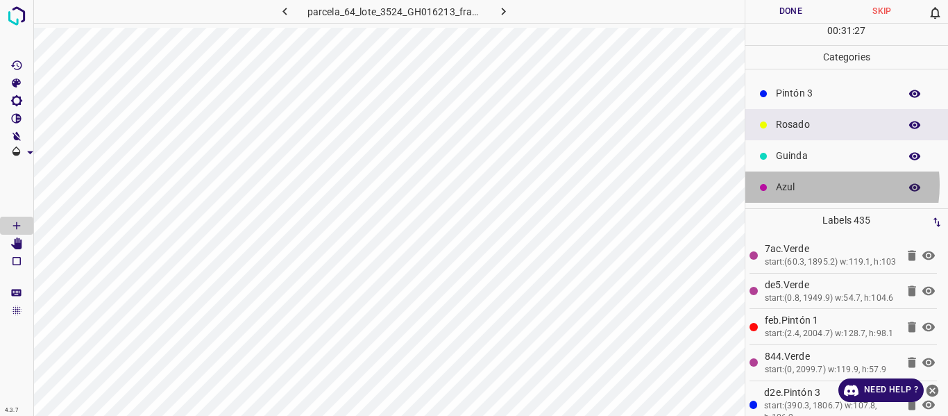
click at [804, 185] on p "Azul" at bounding box center [834, 187] width 117 height 15
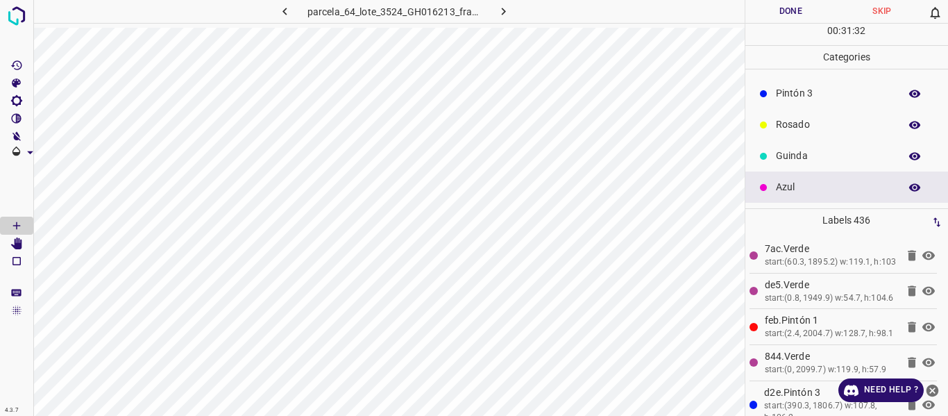
click at [792, 128] on p "Rosado" at bounding box center [834, 124] width 117 height 15
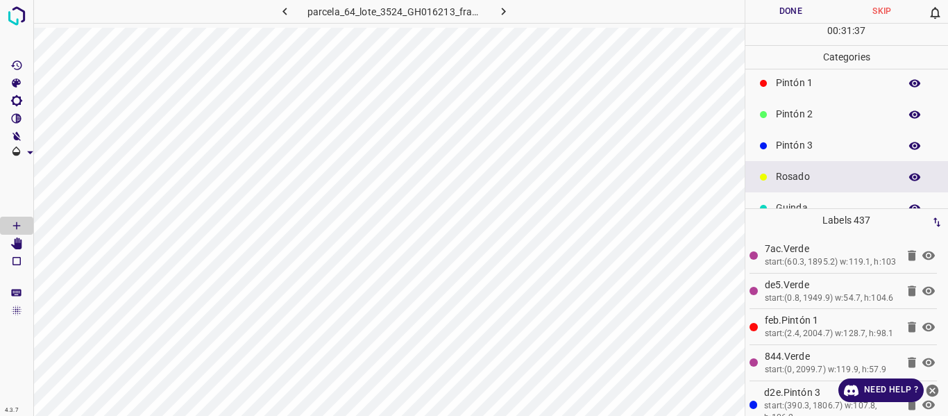
scroll to position [0, 0]
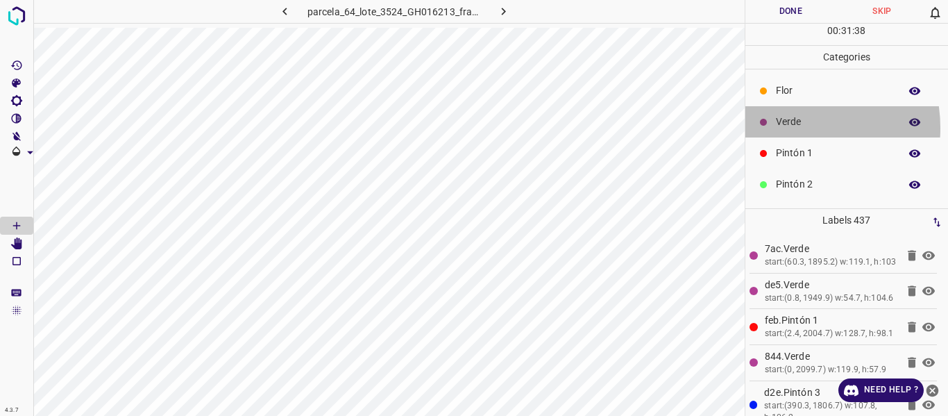
click at [781, 128] on p "Verde" at bounding box center [834, 121] width 117 height 15
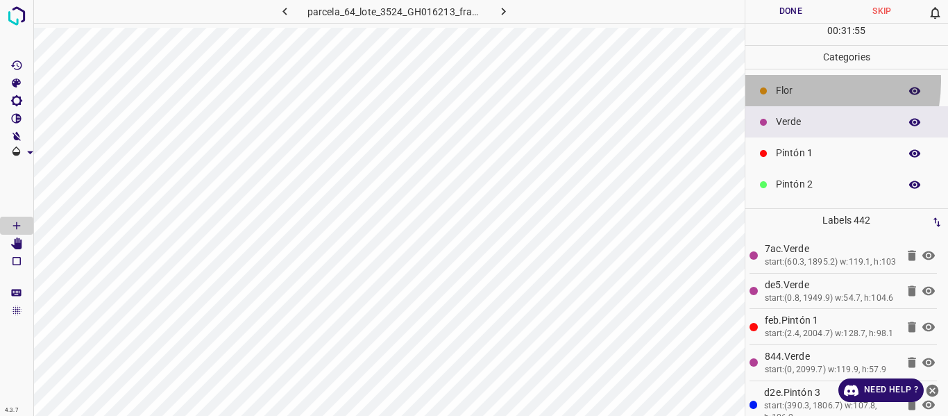
click at [783, 80] on div "Flor" at bounding box center [846, 90] width 203 height 31
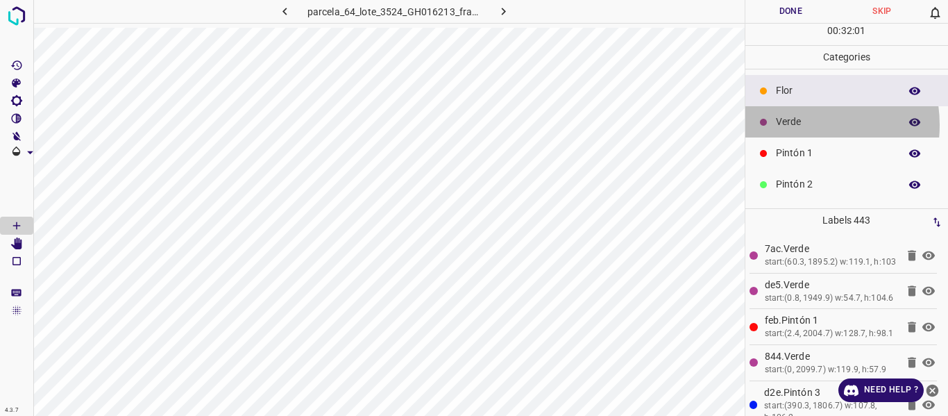
click at [801, 125] on p "Verde" at bounding box center [834, 121] width 117 height 15
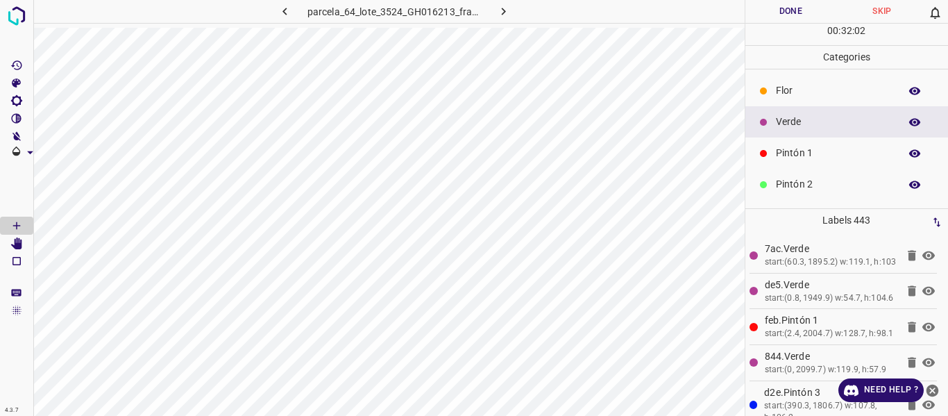
click at [780, 147] on p "Pintón 1" at bounding box center [834, 153] width 117 height 15
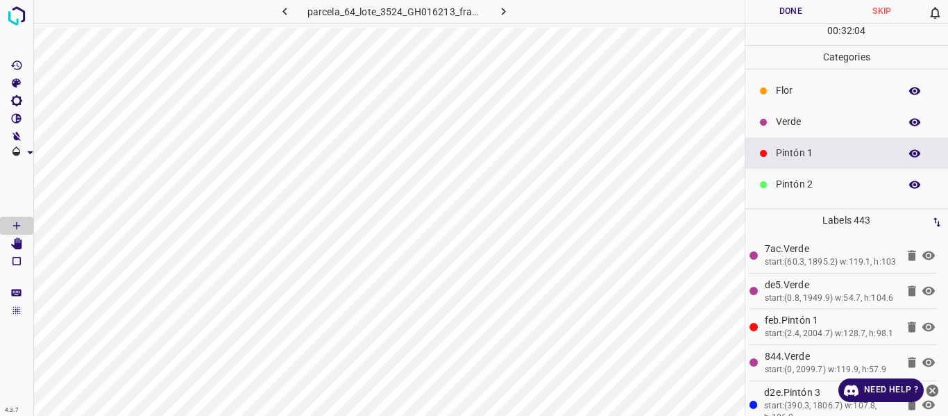
click at [798, 181] on p "Pintón 2" at bounding box center [834, 184] width 117 height 15
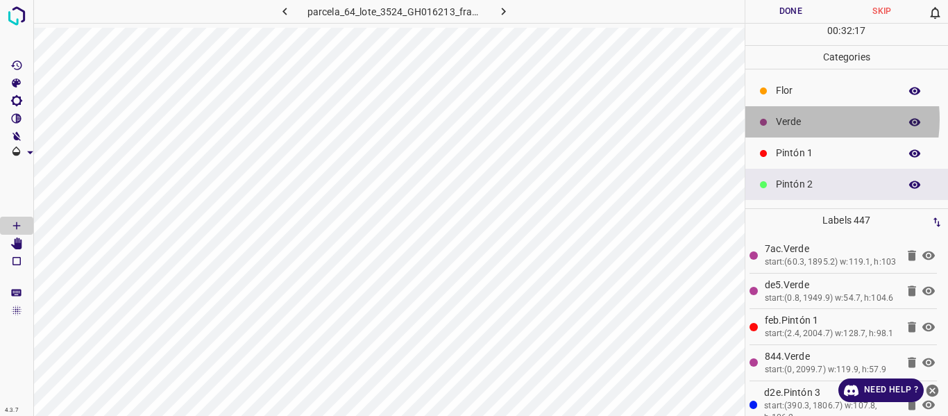
click at [792, 119] on p "Verde" at bounding box center [834, 121] width 117 height 15
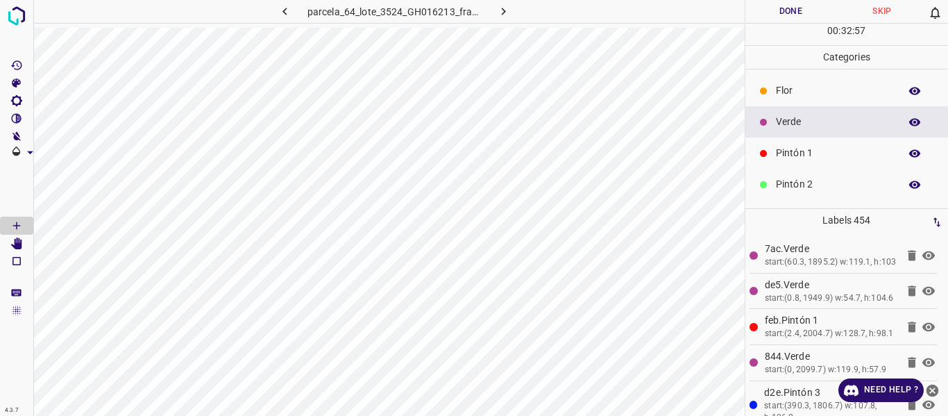
click at [796, 180] on p "Pintón 2" at bounding box center [834, 184] width 117 height 15
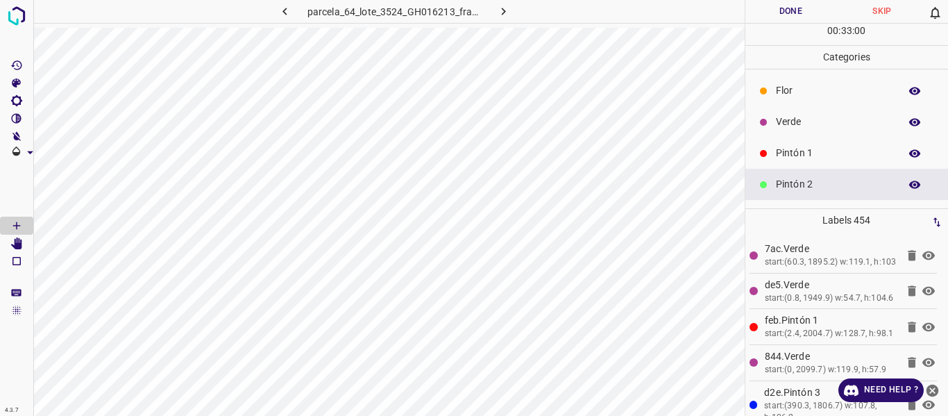
click at [787, 146] on p "Pintón 1" at bounding box center [834, 153] width 117 height 15
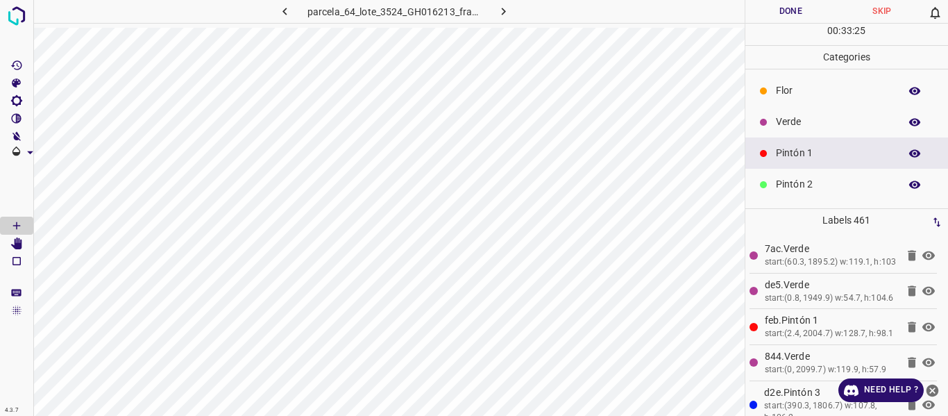
click at [813, 125] on p "Verde" at bounding box center [834, 121] width 117 height 15
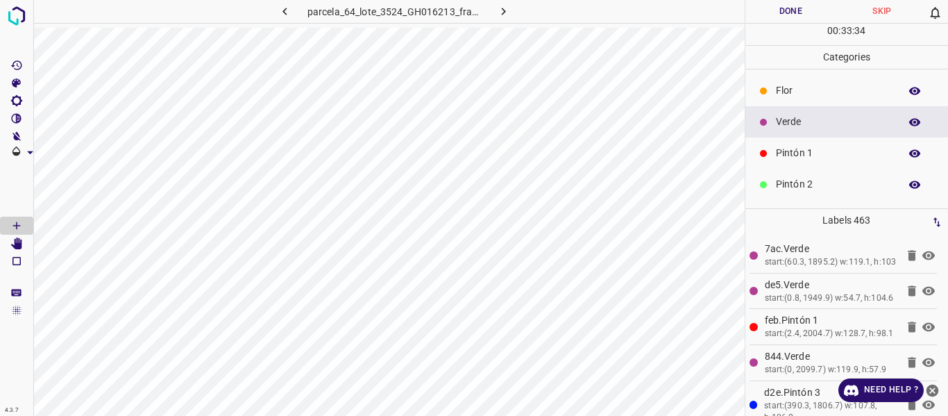
click at [815, 92] on p "Flor" at bounding box center [834, 90] width 117 height 15
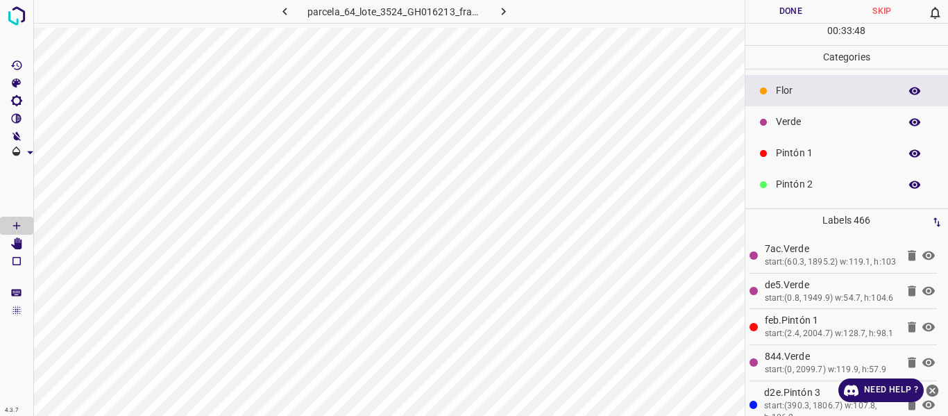
click at [791, 155] on p "Pintón 1" at bounding box center [834, 153] width 117 height 15
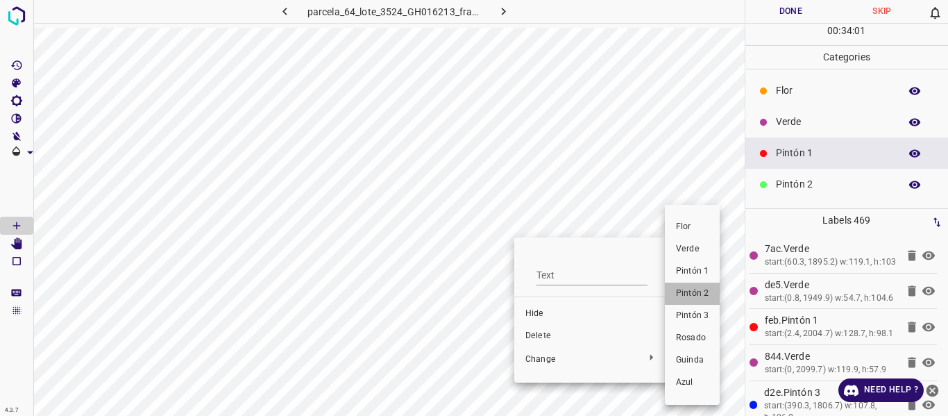
click at [688, 286] on li "Pintón 2" at bounding box center [692, 293] width 55 height 22
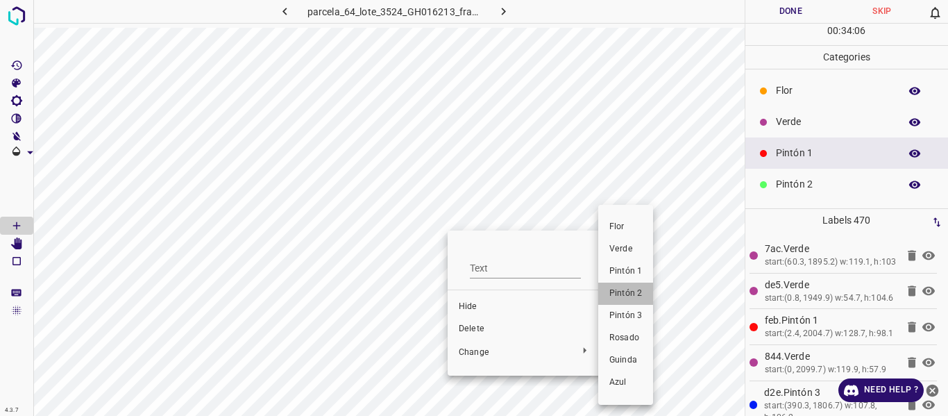
drag, startPoint x: 614, startPoint y: 291, endPoint x: 452, endPoint y: 328, distance: 165.9
click at [615, 291] on span "Pintón 2" at bounding box center [625, 293] width 33 height 12
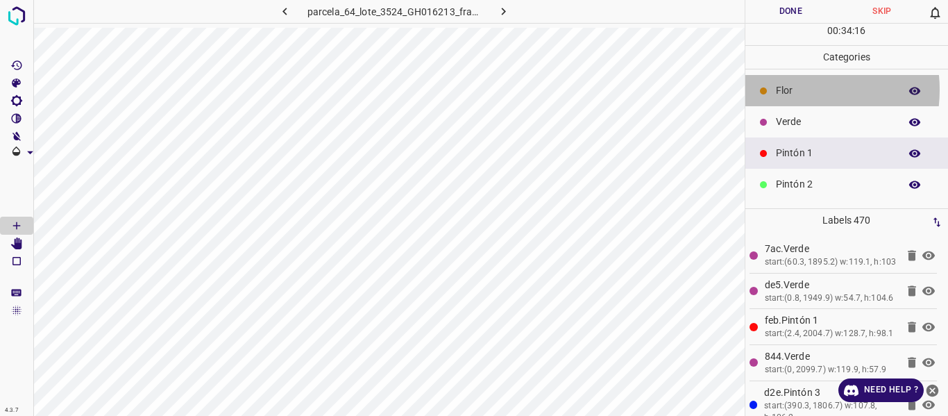
click at [787, 89] on p "Flor" at bounding box center [834, 90] width 117 height 15
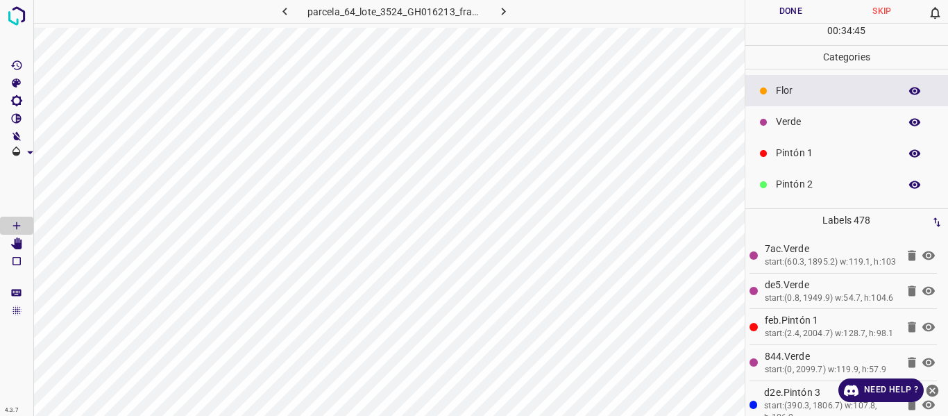
click at [785, 151] on p "Pintón 1" at bounding box center [834, 153] width 117 height 15
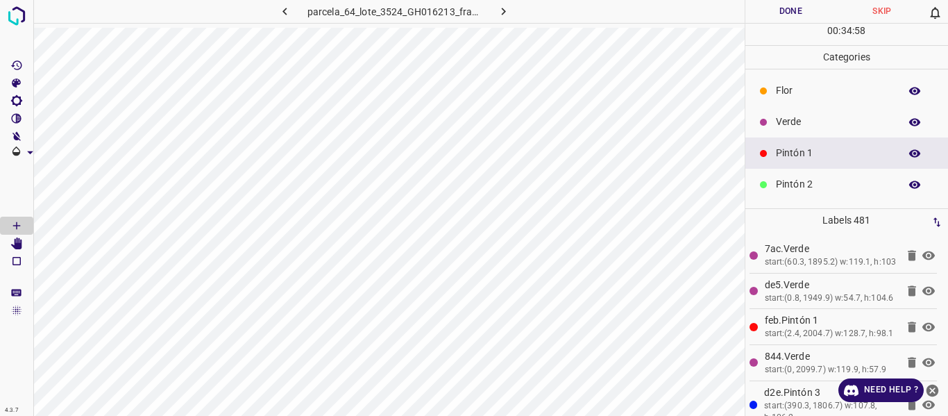
scroll to position [69, 0]
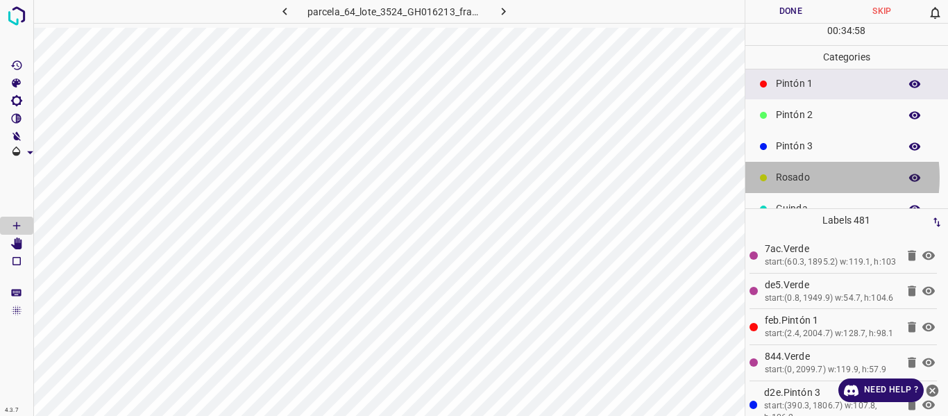
click at [792, 176] on p "Rosado" at bounding box center [834, 177] width 117 height 15
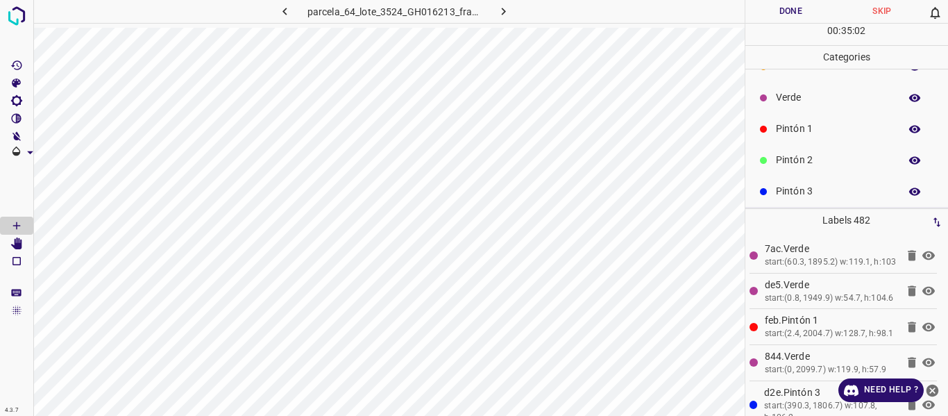
scroll to position [0, 0]
click at [783, 153] on p "Pintón 1" at bounding box center [834, 153] width 117 height 15
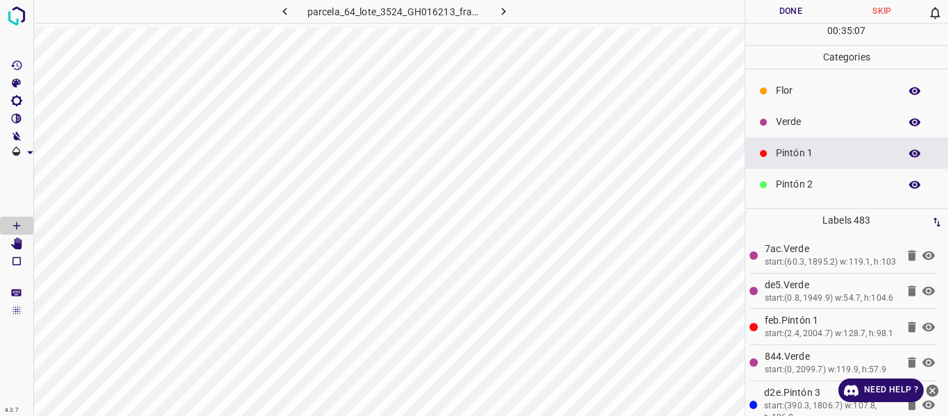
click at [798, 117] on p "Verde" at bounding box center [834, 121] width 117 height 15
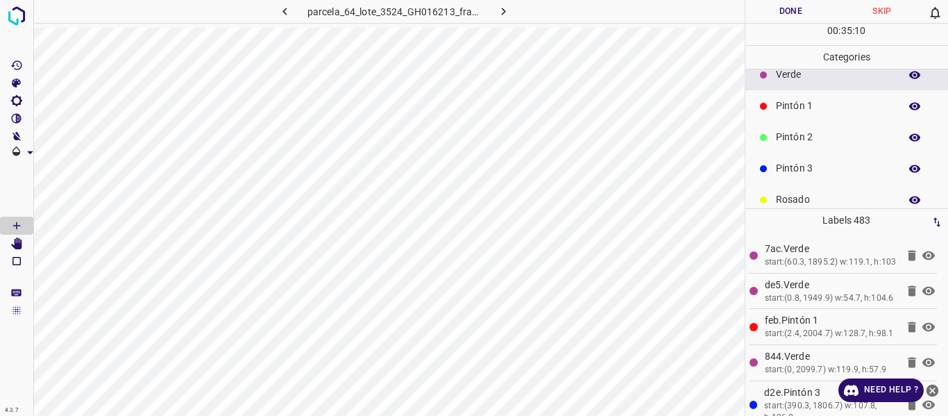
scroll to position [69, 0]
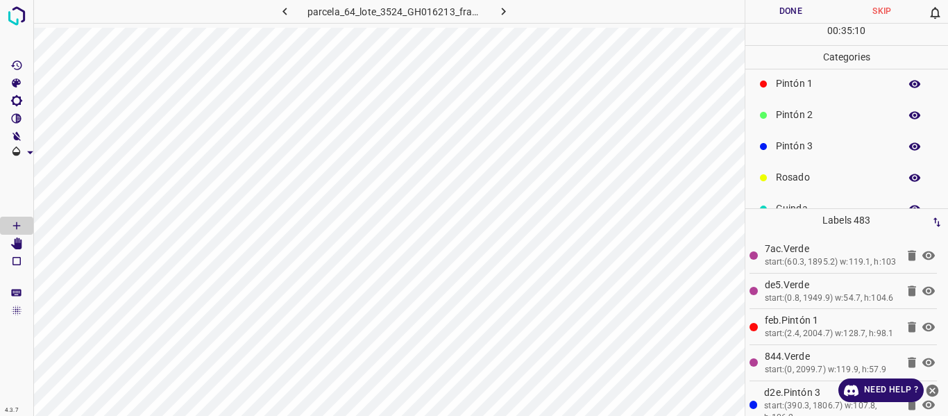
click at [788, 113] on p "Pintón 2" at bounding box center [834, 115] width 117 height 15
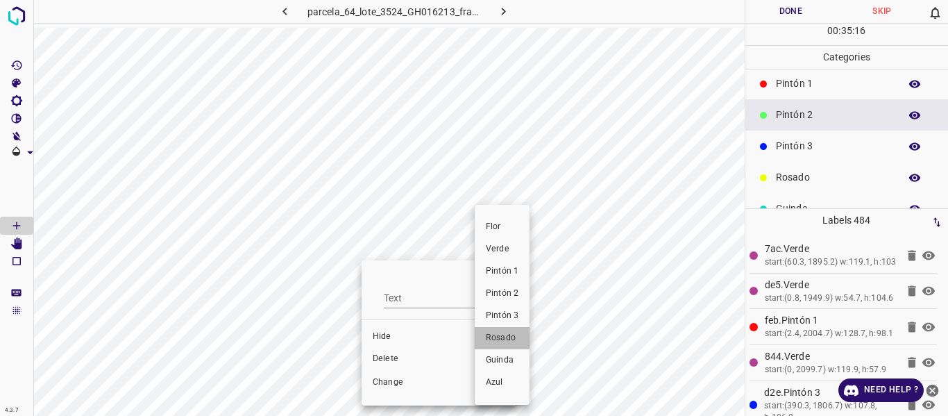
click at [502, 337] on span "Rosado" at bounding box center [502, 338] width 33 height 12
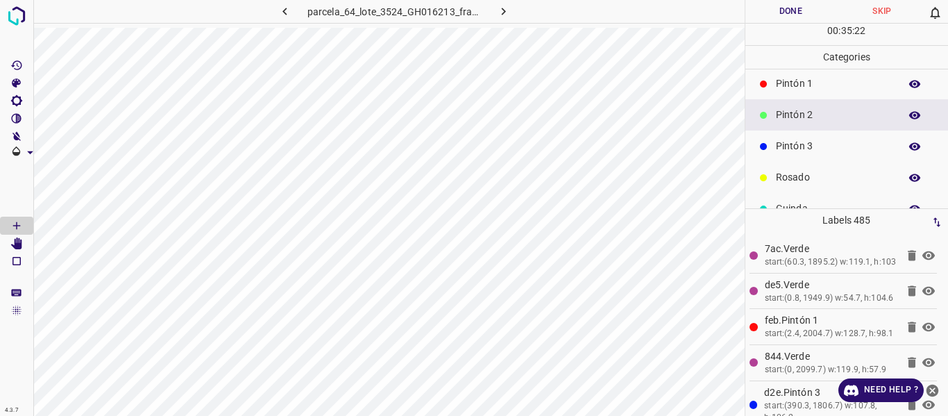
scroll to position [122, 0]
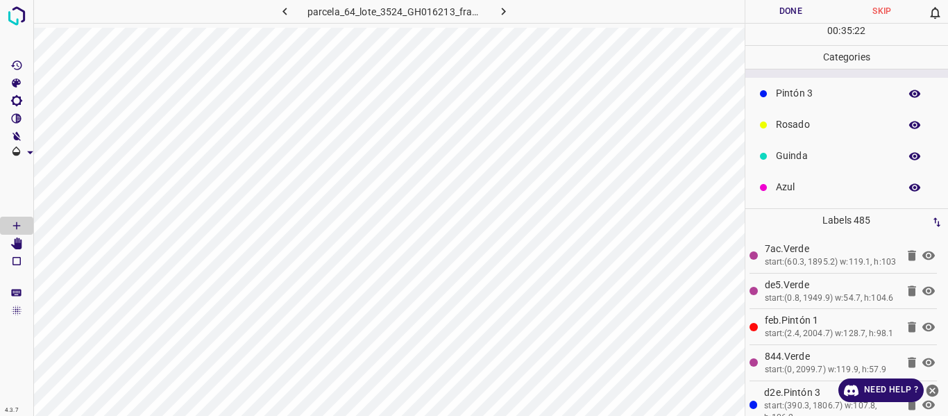
click at [823, 182] on p "Azul" at bounding box center [834, 187] width 117 height 15
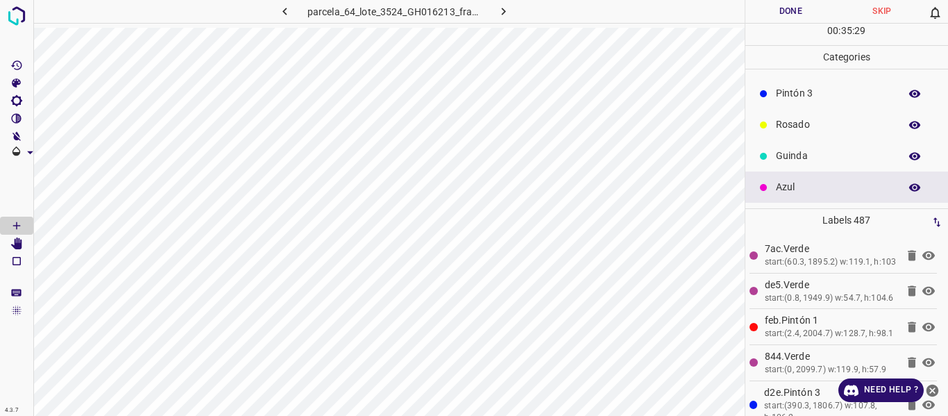
click at [792, 127] on p "Rosado" at bounding box center [834, 124] width 117 height 15
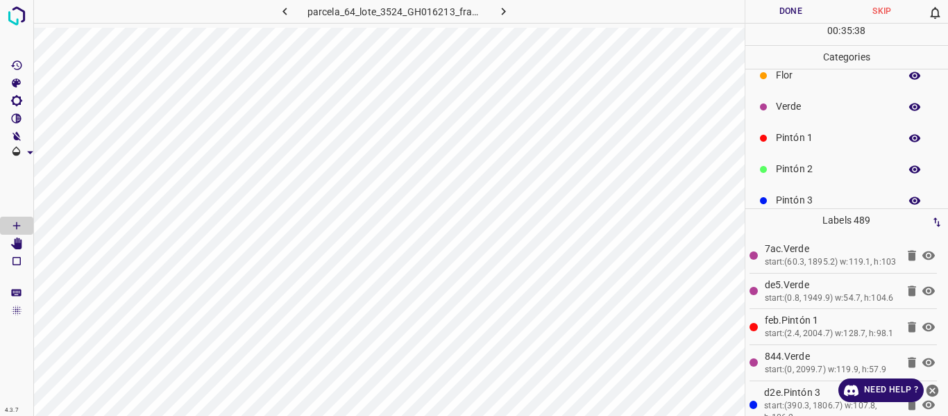
scroll to position [0, 0]
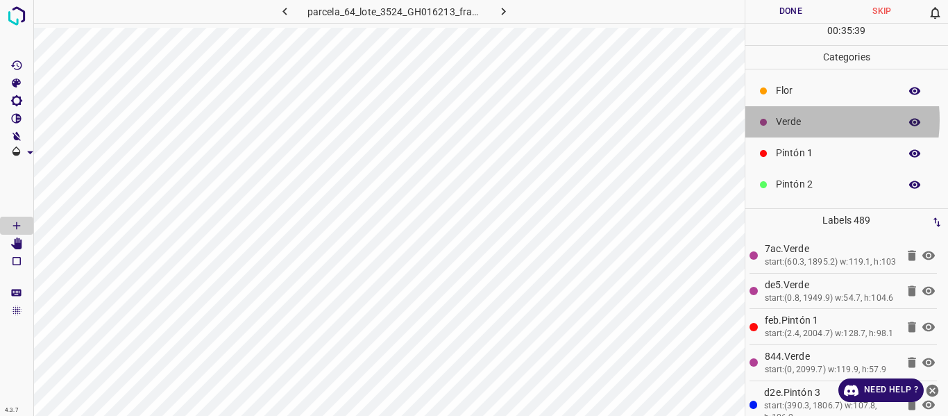
click at [789, 119] on p "Verde" at bounding box center [834, 121] width 117 height 15
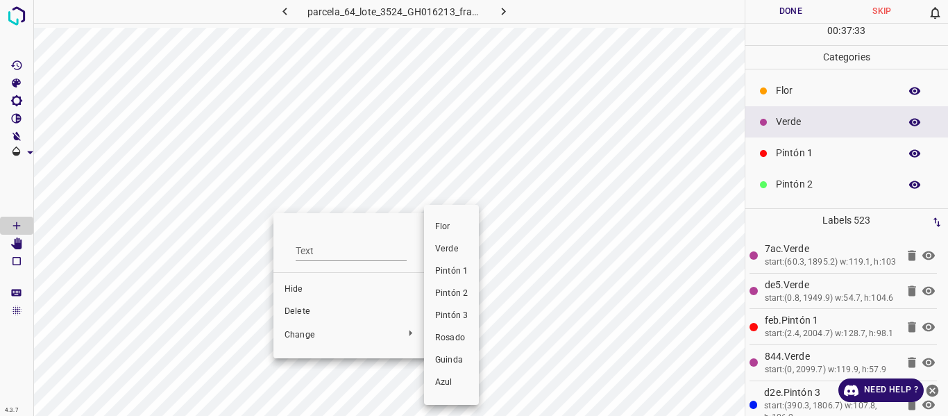
drag, startPoint x: 441, startPoint y: 272, endPoint x: 253, endPoint y: 255, distance: 188.8
click at [441, 271] on span "Pintón 1" at bounding box center [451, 271] width 33 height 12
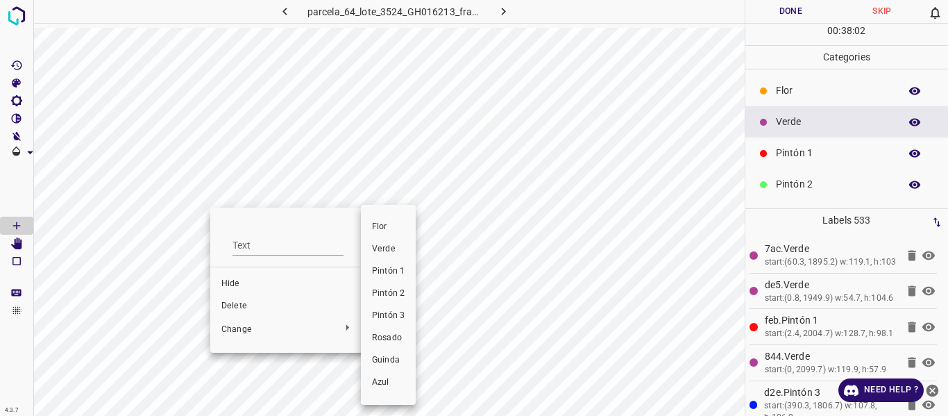
click at [376, 266] on span "Pintón 1" at bounding box center [388, 271] width 33 height 12
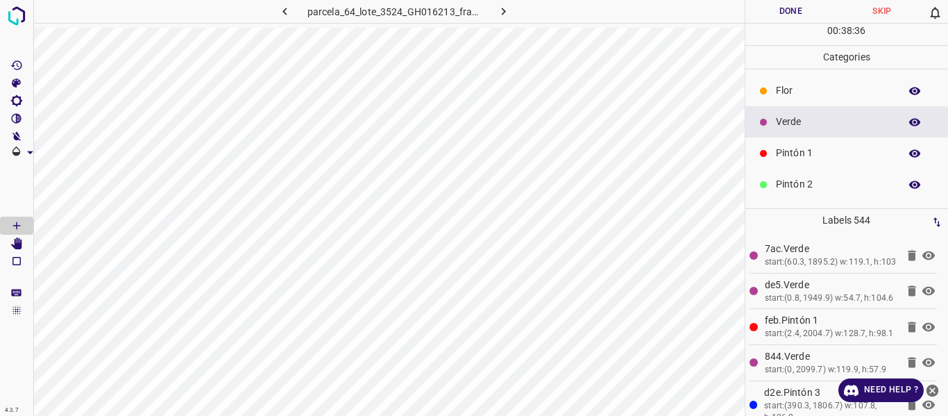
scroll to position [122, 0]
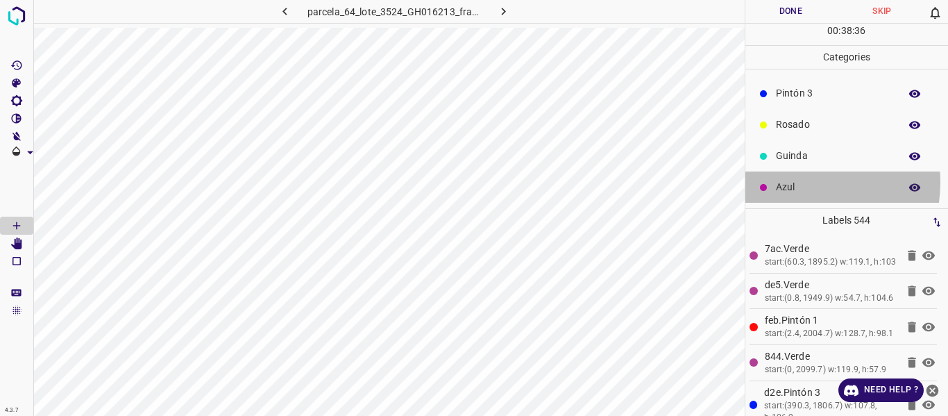
click at [793, 182] on p "Azul" at bounding box center [834, 187] width 117 height 15
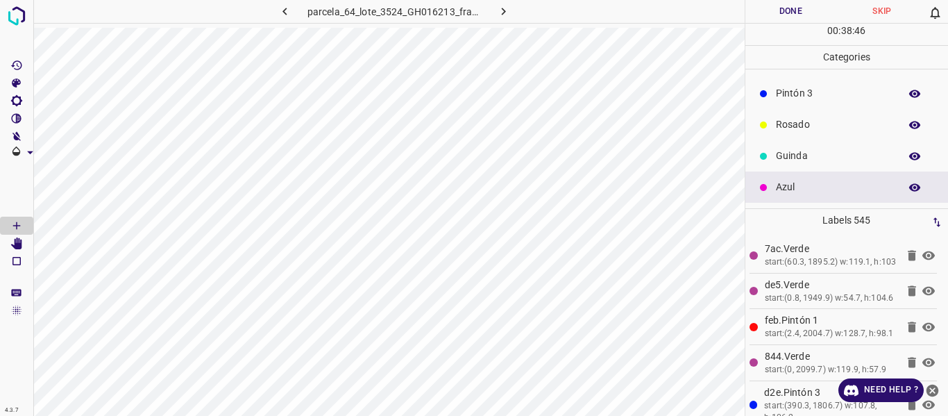
scroll to position [0, 0]
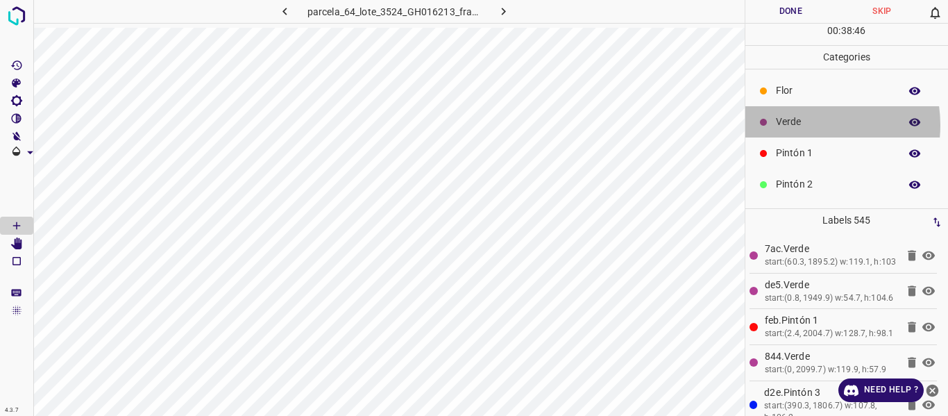
click at [803, 125] on p "Verde" at bounding box center [834, 121] width 117 height 15
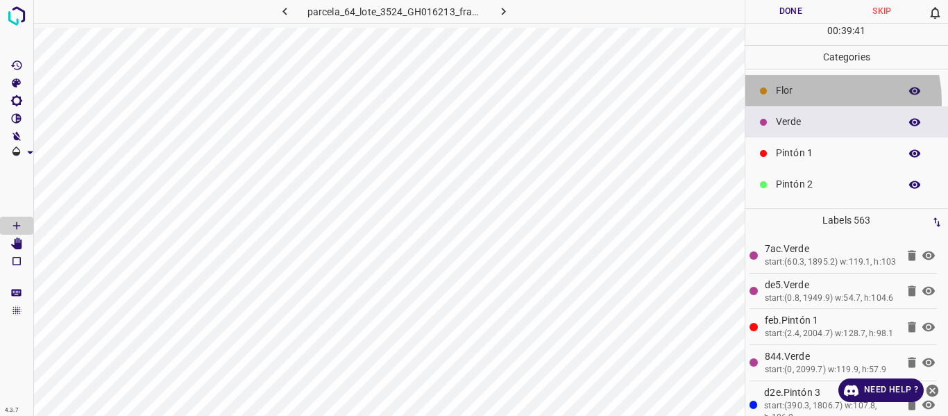
click at [814, 102] on div "Flor" at bounding box center [846, 90] width 203 height 31
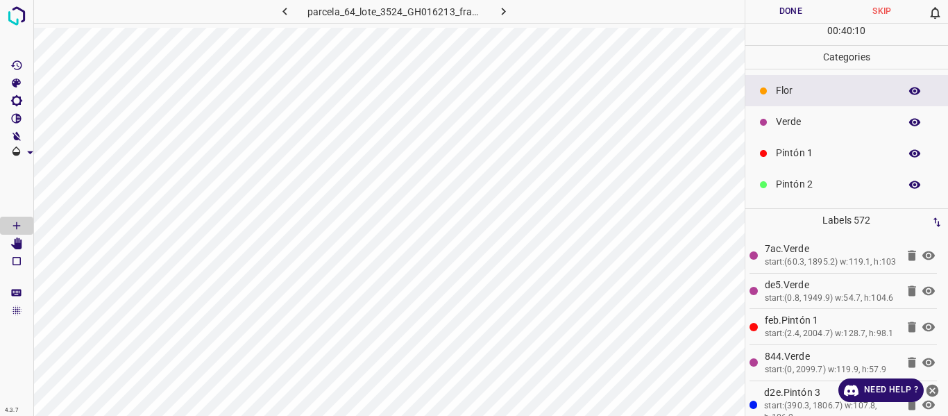
scroll to position [122, 0]
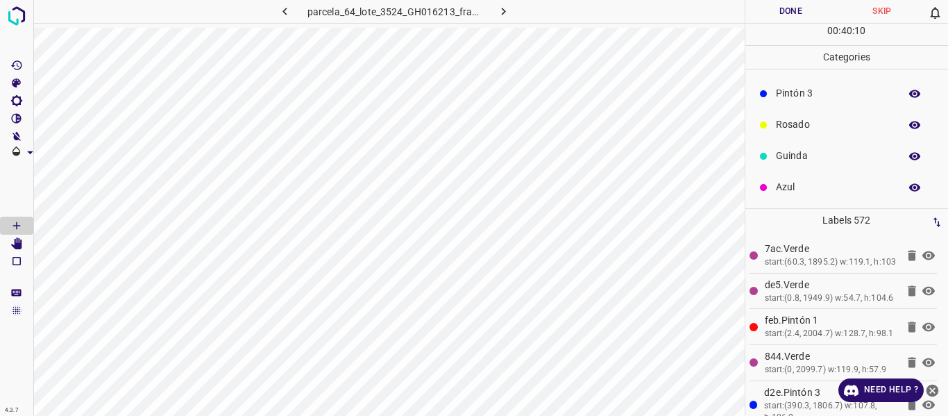
click at [814, 187] on p "Azul" at bounding box center [834, 187] width 117 height 15
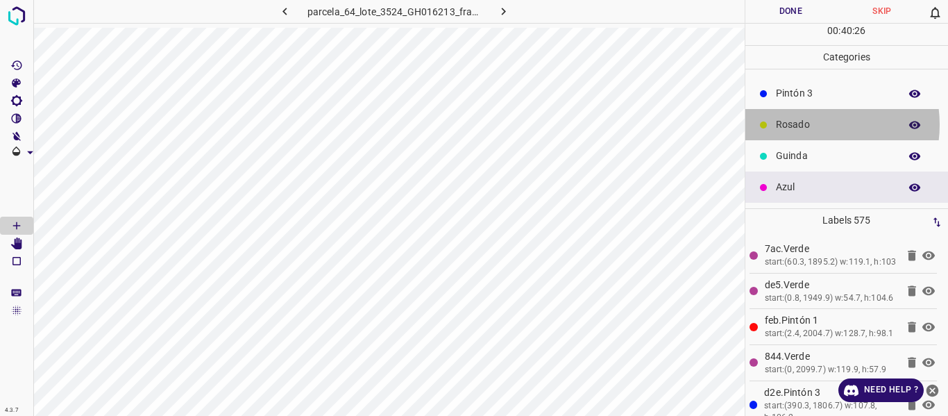
click at [808, 124] on p "Rosado" at bounding box center [834, 124] width 117 height 15
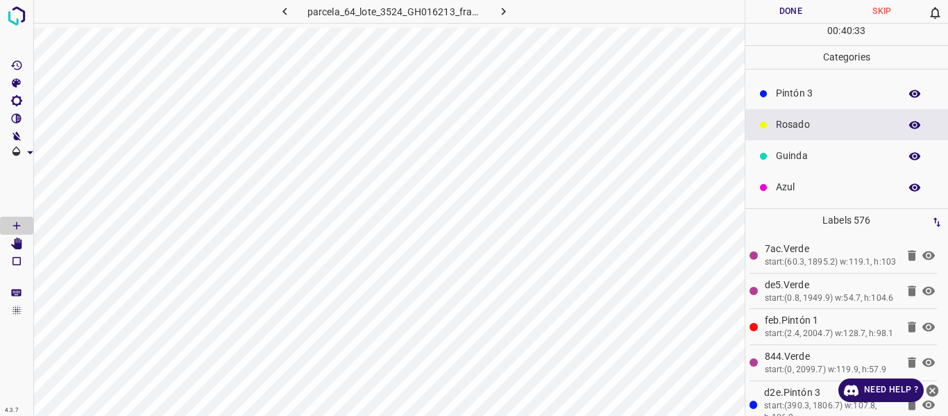
scroll to position [0, 0]
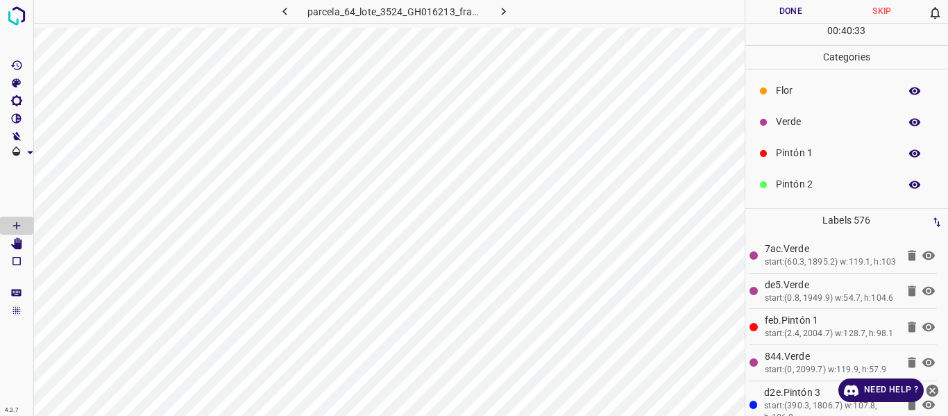
click at [802, 124] on p "Verde" at bounding box center [834, 121] width 117 height 15
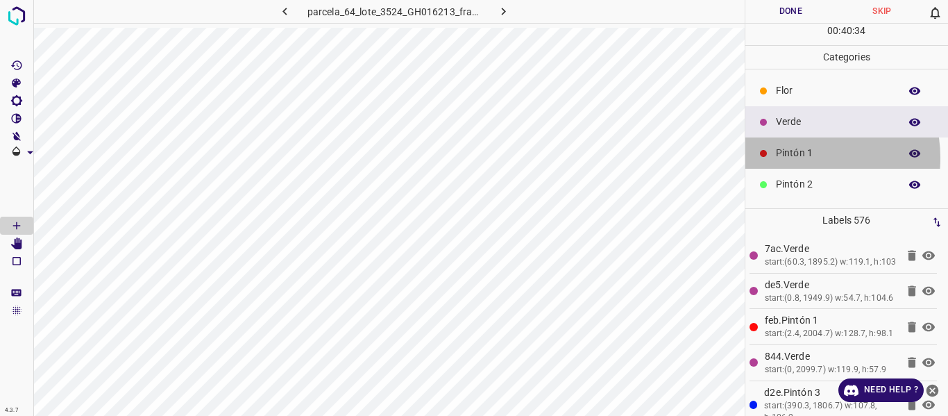
click at [794, 157] on p "Pintón 1" at bounding box center [834, 153] width 117 height 15
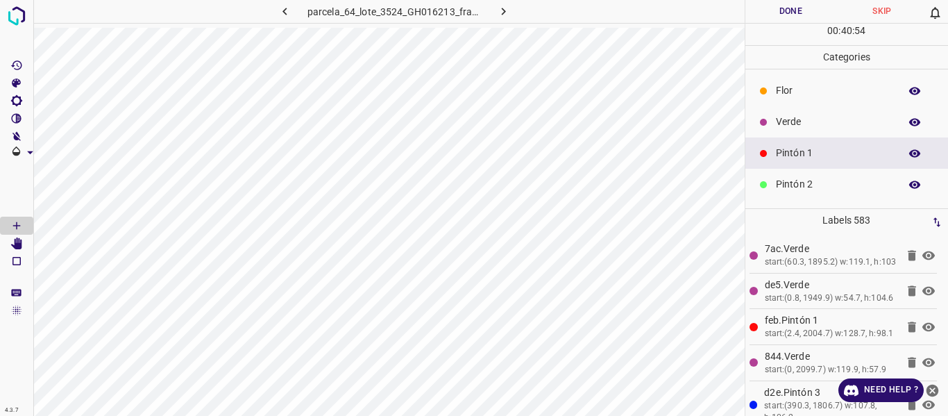
scroll to position [122, 0]
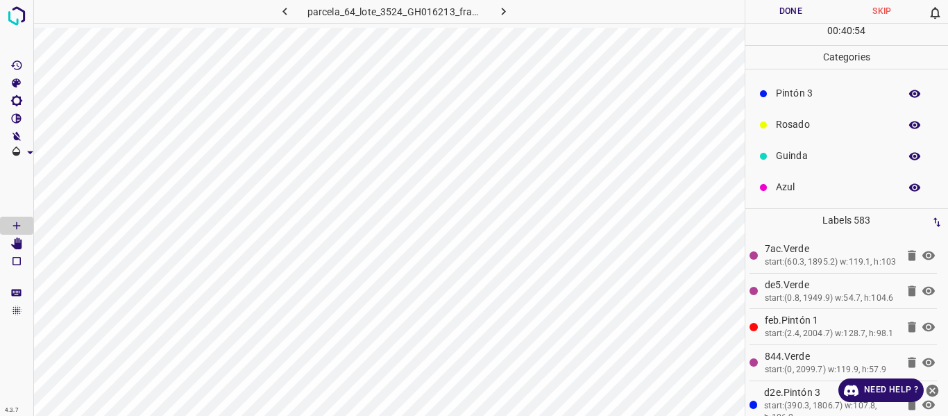
click at [810, 184] on p "Azul" at bounding box center [834, 187] width 117 height 15
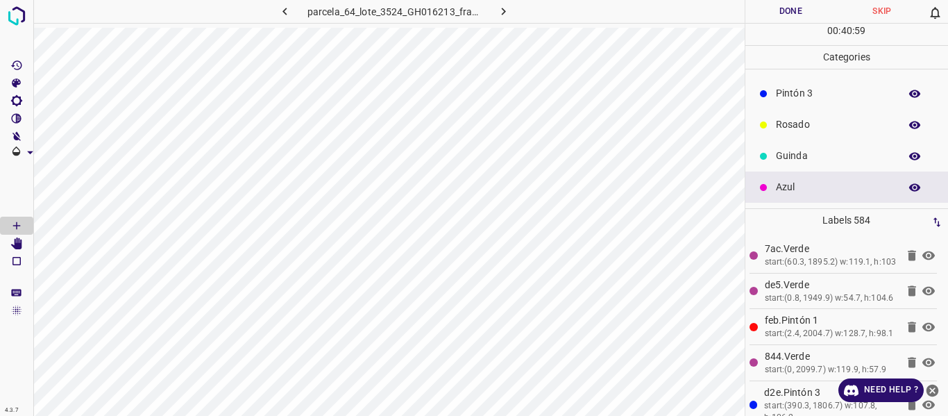
scroll to position [0, 0]
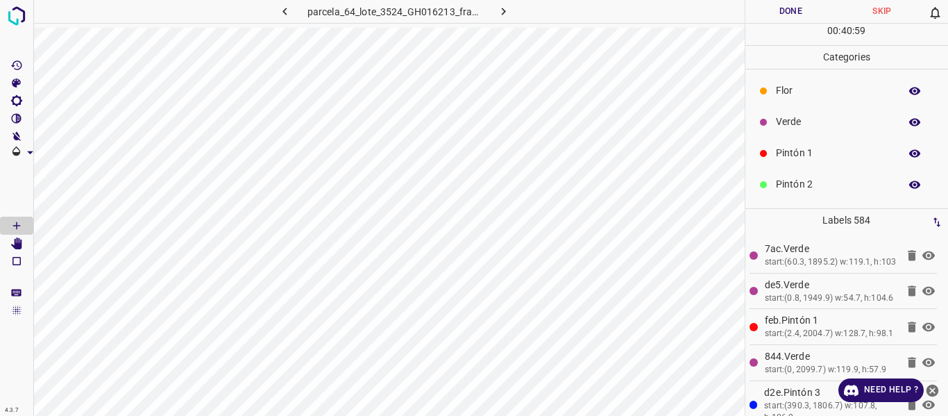
click at [801, 122] on p "Verde" at bounding box center [834, 121] width 117 height 15
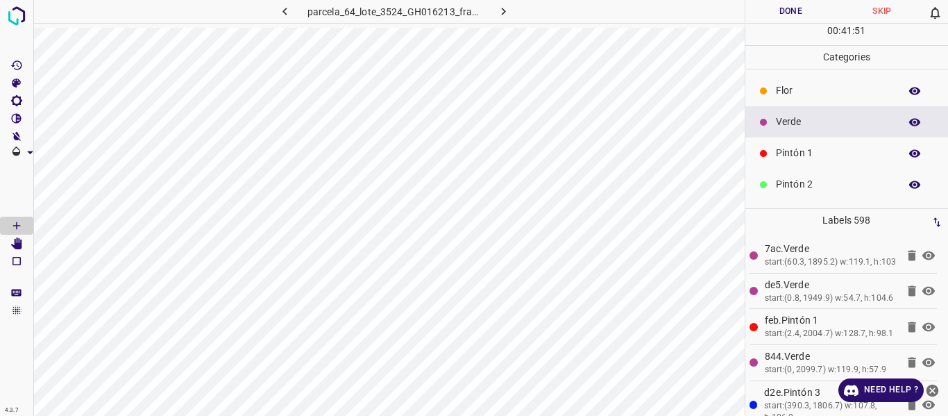
click at [820, 94] on p "Flor" at bounding box center [834, 90] width 117 height 15
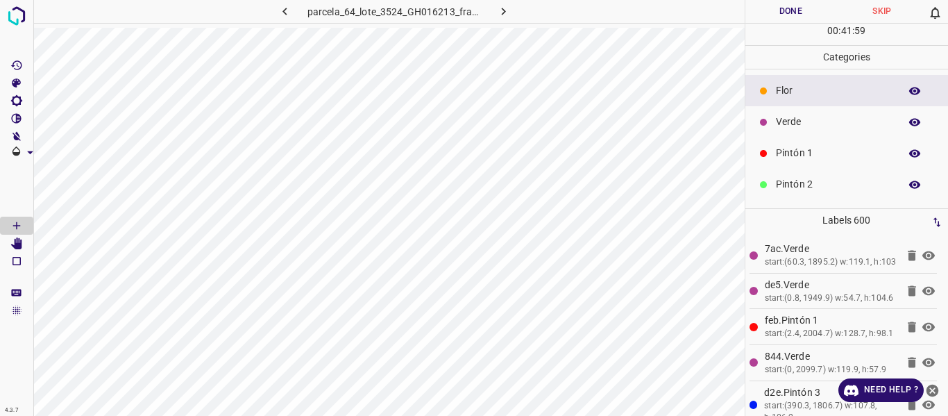
click at [821, 119] on p "Verde" at bounding box center [834, 121] width 117 height 15
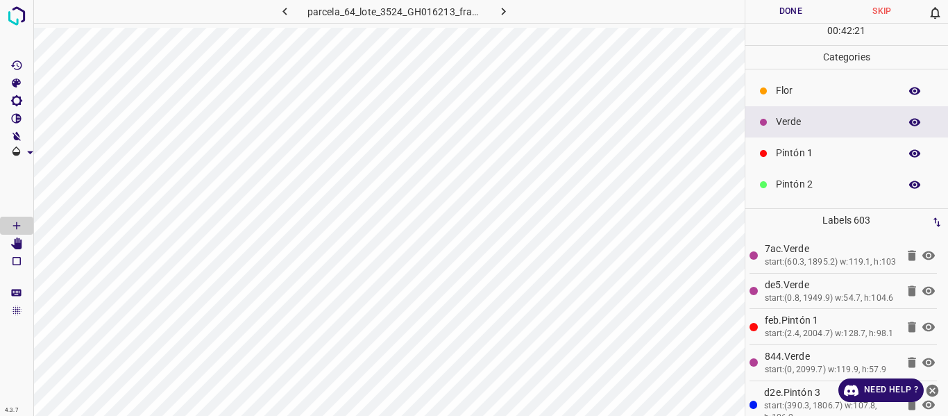
click at [830, 146] on p "Pintón 1" at bounding box center [834, 153] width 117 height 15
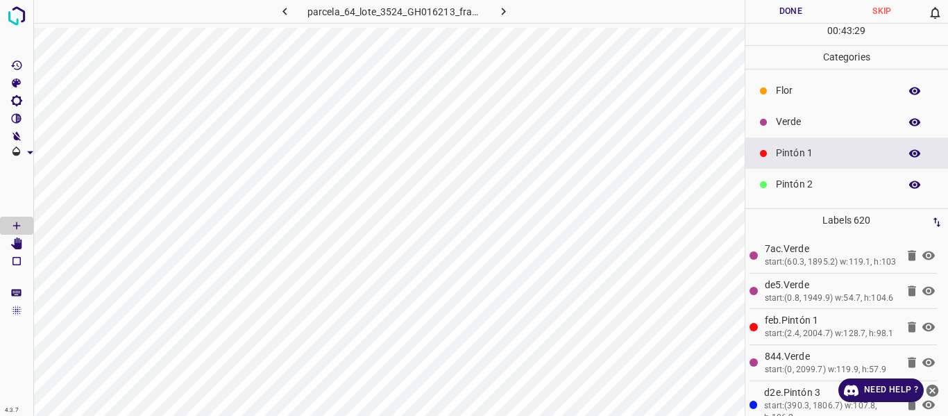
scroll to position [122, 0]
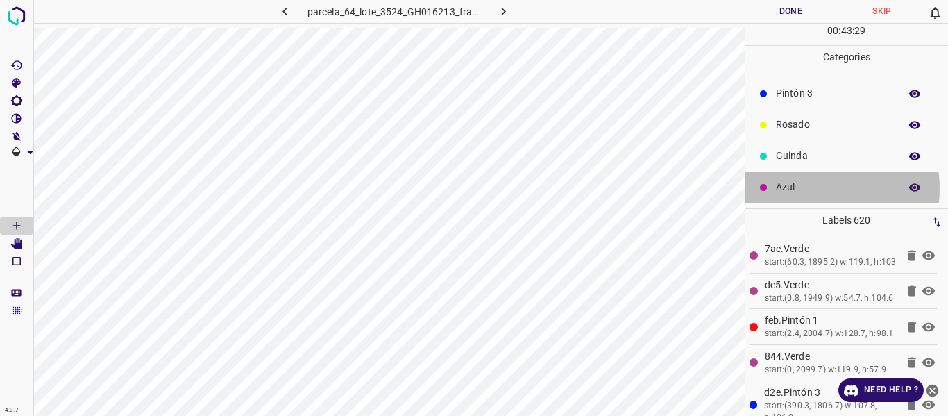
click at [812, 188] on p "Azul" at bounding box center [834, 187] width 117 height 15
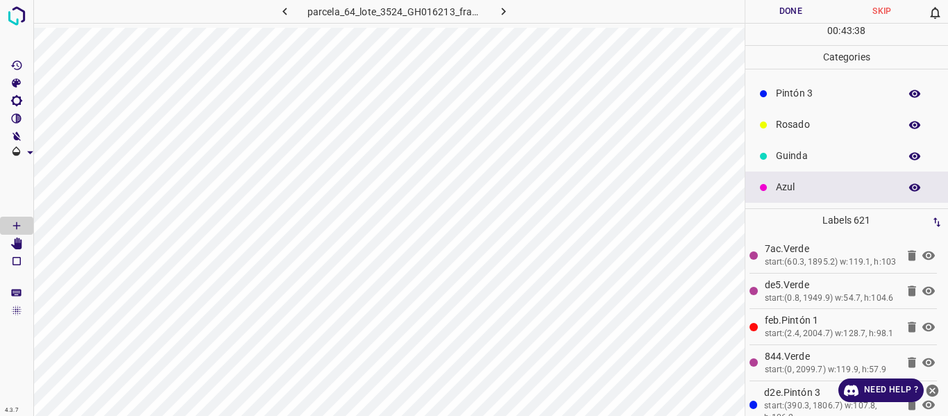
scroll to position [53, 0]
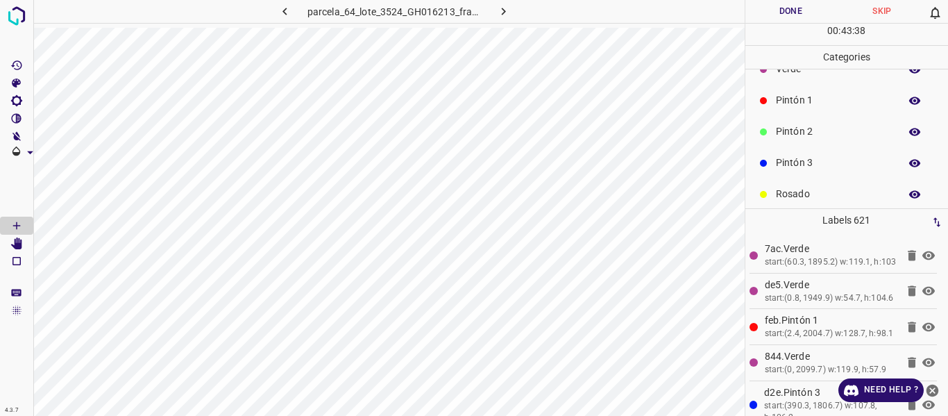
click at [790, 129] on p "Pintón 2" at bounding box center [834, 131] width 117 height 15
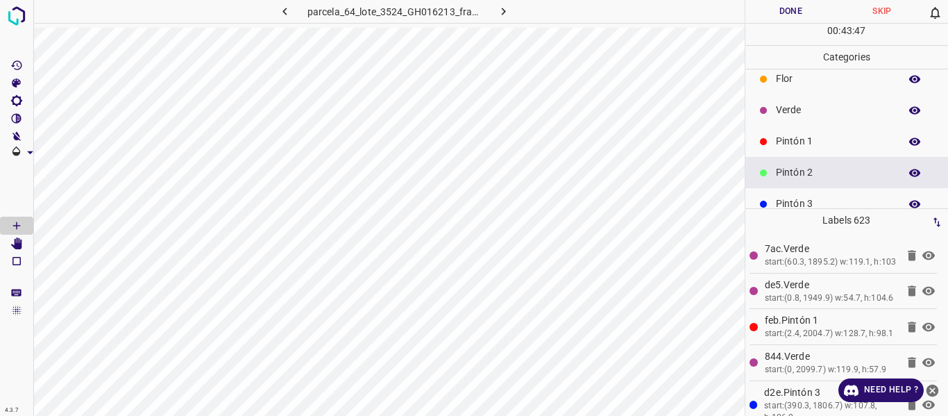
scroll to position [0, 0]
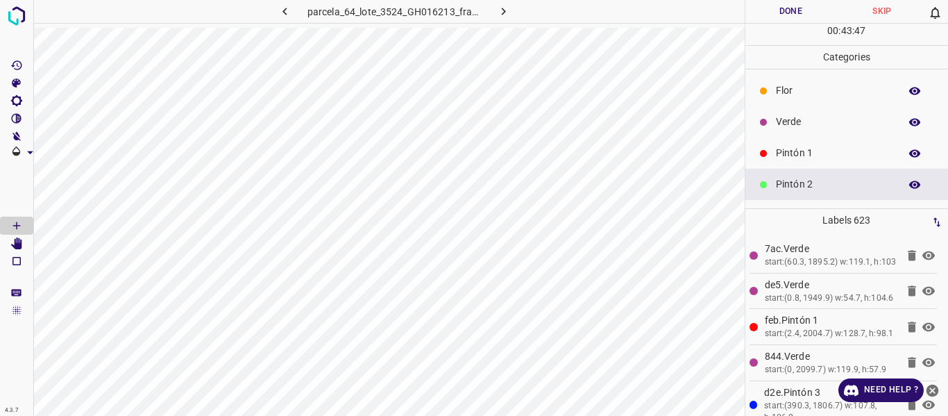
click at [807, 110] on div "Verde" at bounding box center [846, 121] width 203 height 31
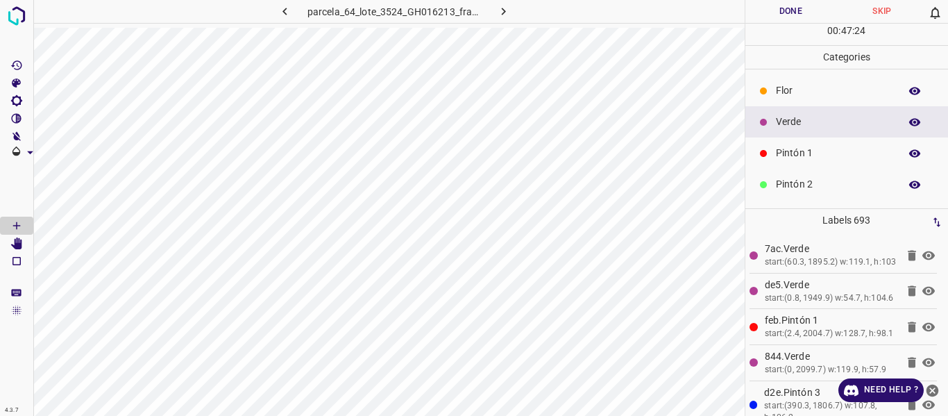
click at [18, 244] on icon "[Space] Edit" at bounding box center [16, 243] width 11 height 12
click at [14, 224] on icon "[Space] Draw" at bounding box center [16, 225] width 12 height 12
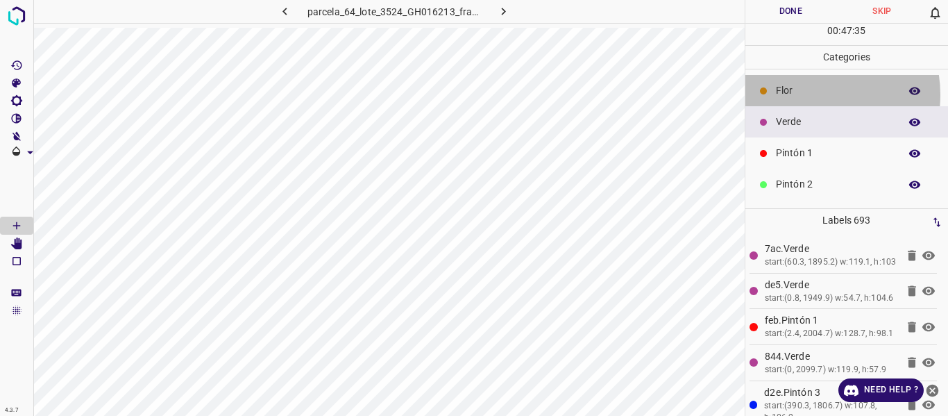
click at [808, 94] on p "Flor" at bounding box center [834, 90] width 117 height 15
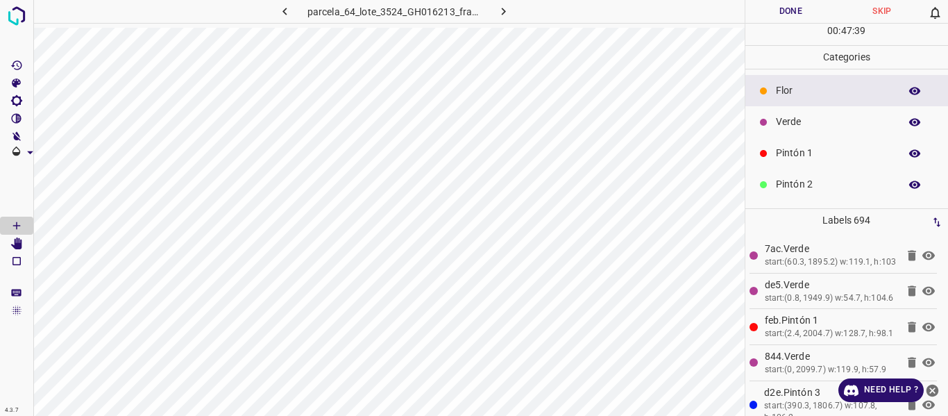
click at [797, 122] on p "Verde" at bounding box center [834, 121] width 117 height 15
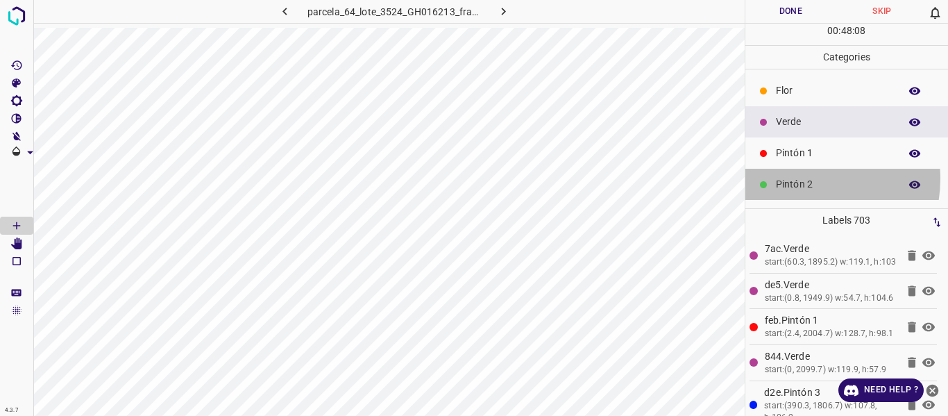
click at [800, 178] on p "Pintón 2" at bounding box center [834, 184] width 117 height 15
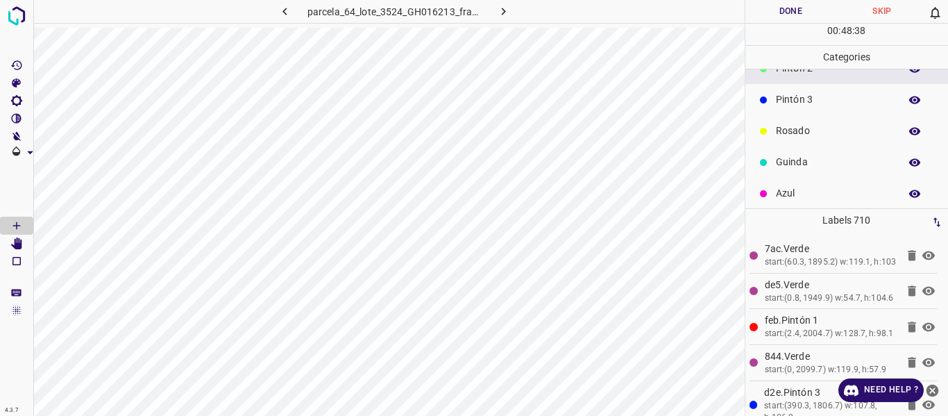
scroll to position [122, 0]
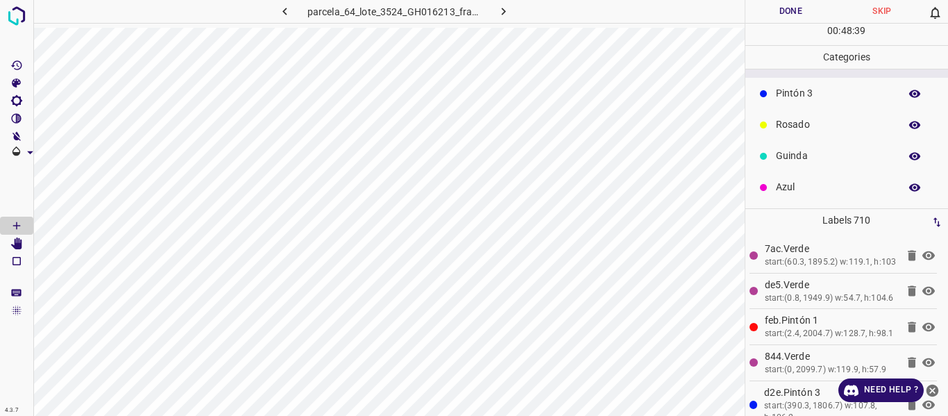
click at [806, 183] on p "Azul" at bounding box center [834, 187] width 117 height 15
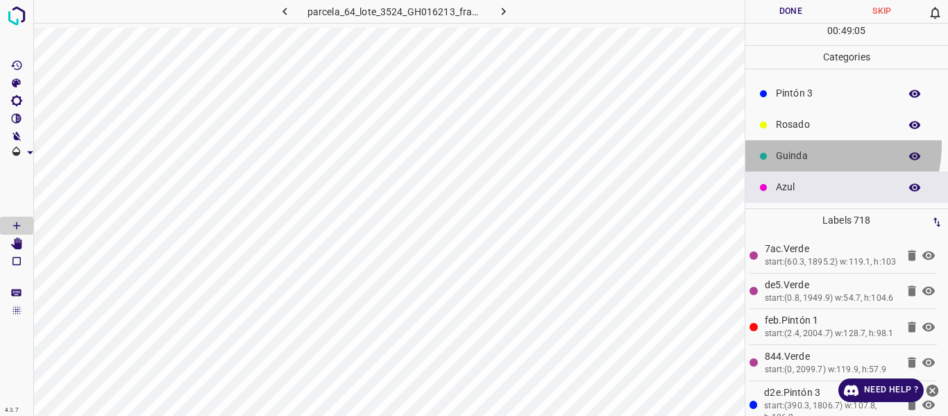
click at [806, 144] on div "Guinda" at bounding box center [846, 155] width 203 height 31
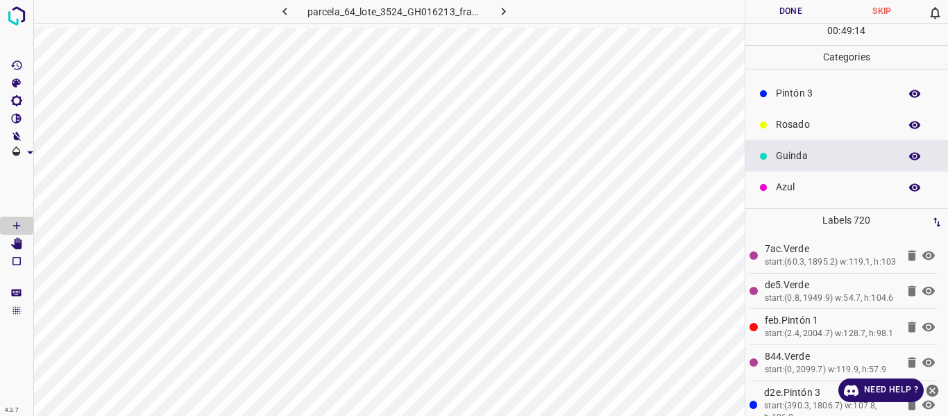
click at [796, 129] on p "Rosado" at bounding box center [834, 124] width 117 height 15
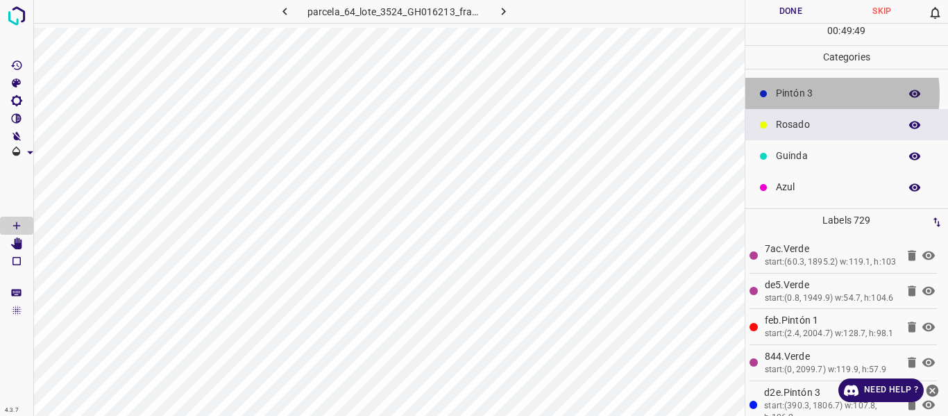
click at [811, 94] on p "Pintón 3" at bounding box center [834, 93] width 117 height 15
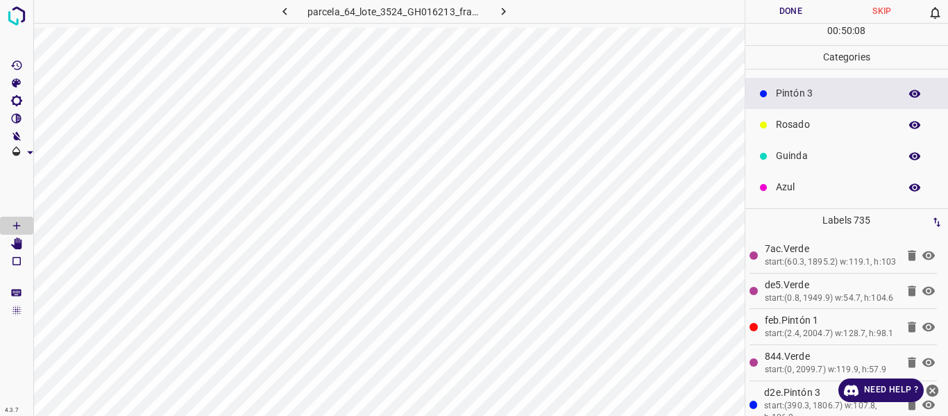
scroll to position [53, 0]
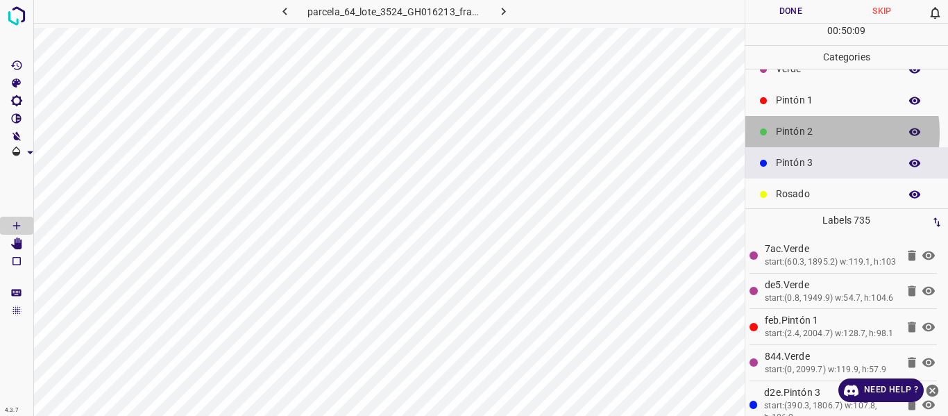
click at [798, 133] on p "Pintón 2" at bounding box center [834, 131] width 117 height 15
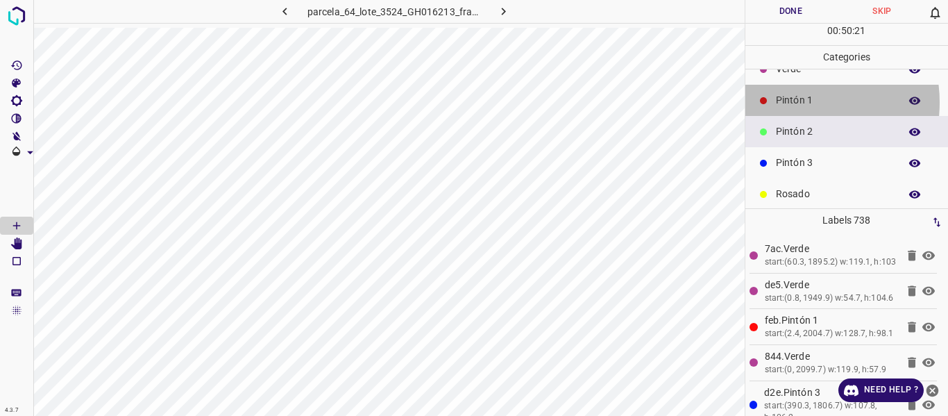
click at [793, 102] on p "Pintón 1" at bounding box center [834, 100] width 117 height 15
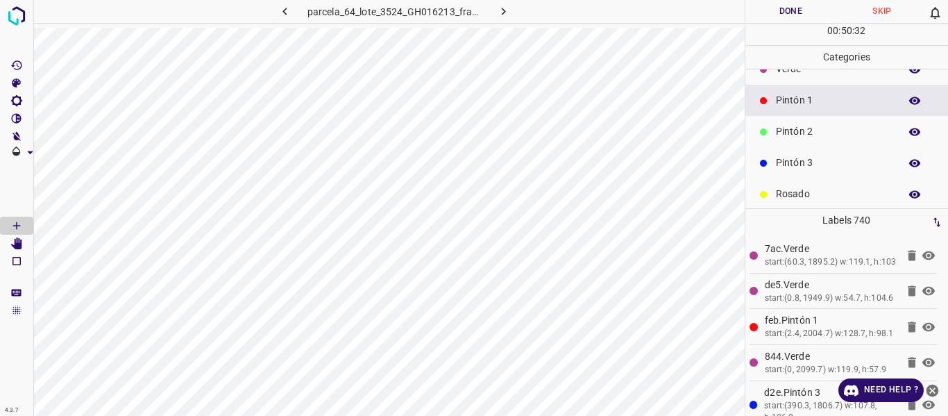
click at [811, 162] on p "Pintón 3" at bounding box center [834, 162] width 117 height 15
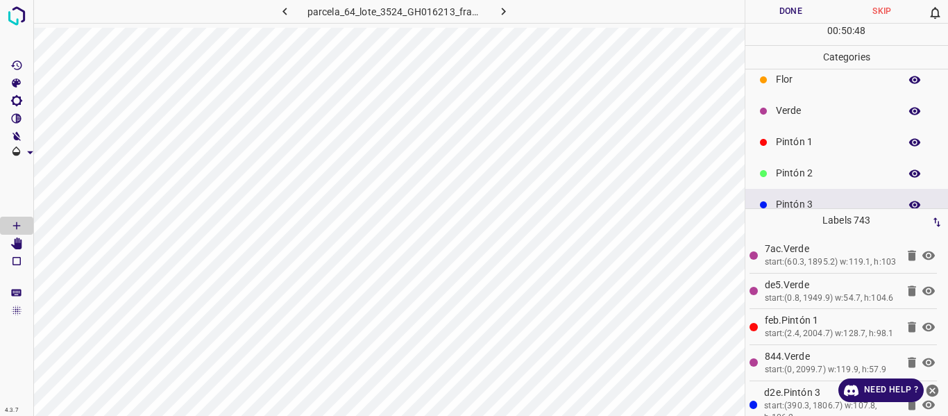
scroll to position [0, 0]
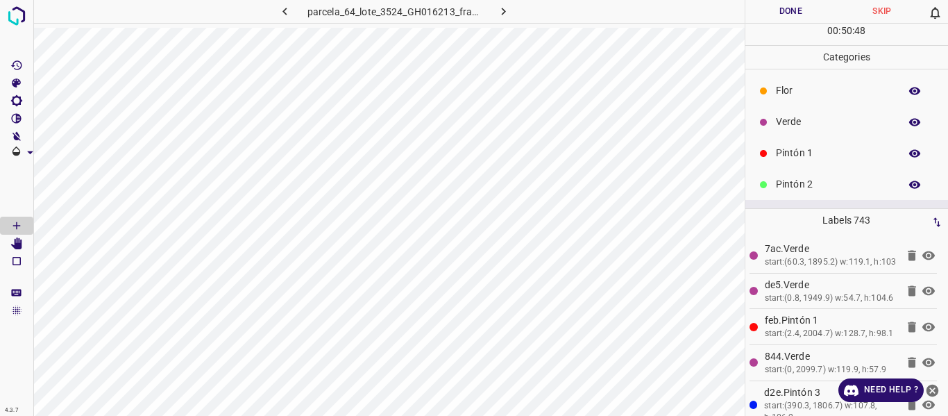
click at [810, 119] on p "Verde" at bounding box center [834, 121] width 117 height 15
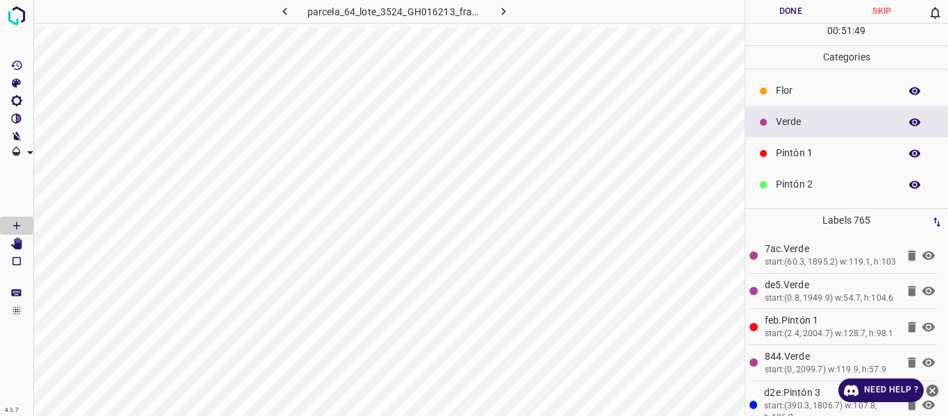
click at [787, 153] on p "Pintón 1" at bounding box center [834, 153] width 117 height 15
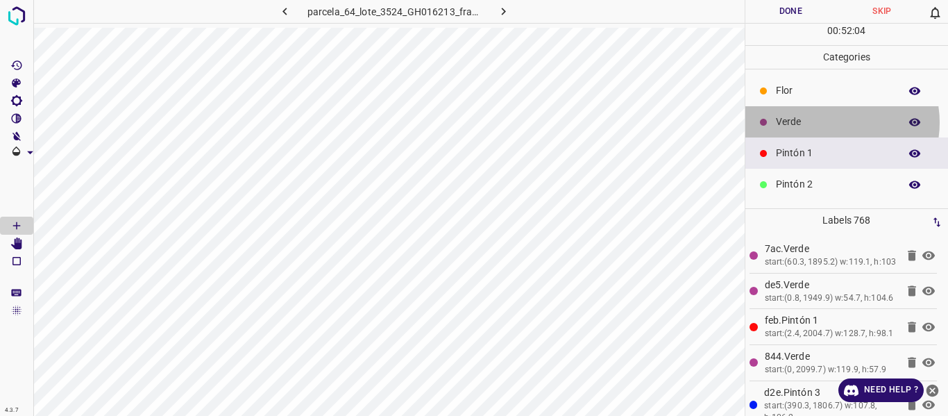
click at [830, 122] on p "Verde" at bounding box center [834, 121] width 117 height 15
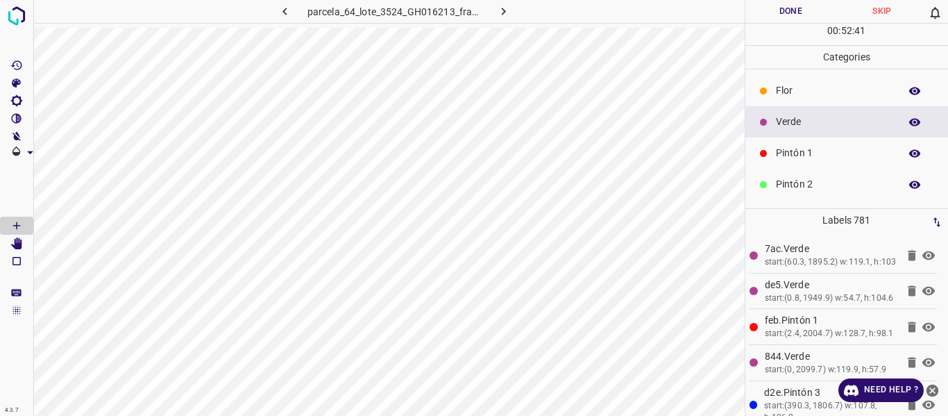
scroll to position [122, 0]
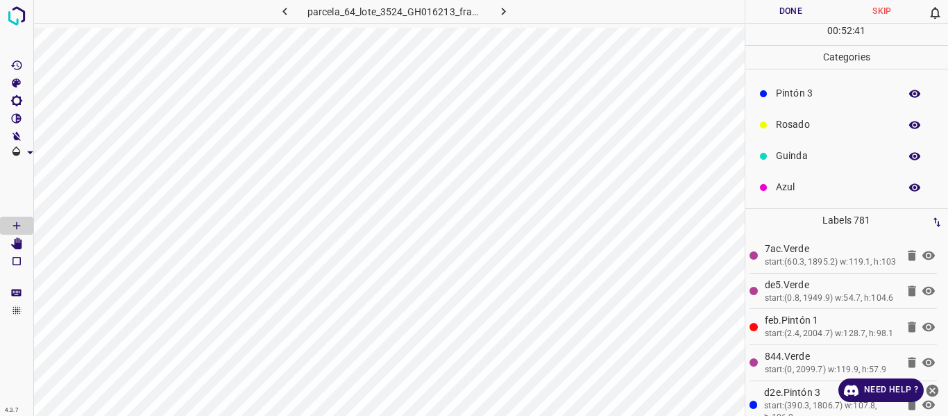
click at [797, 189] on p "Azul" at bounding box center [834, 187] width 117 height 15
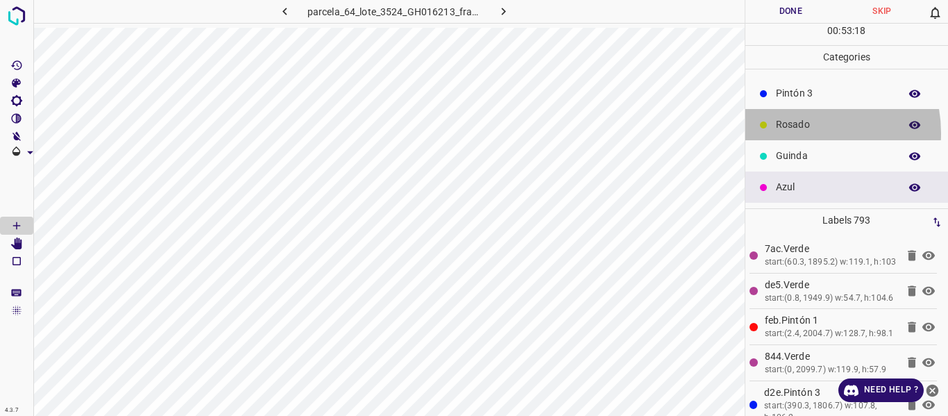
click at [804, 133] on div "Rosado" at bounding box center [846, 124] width 203 height 31
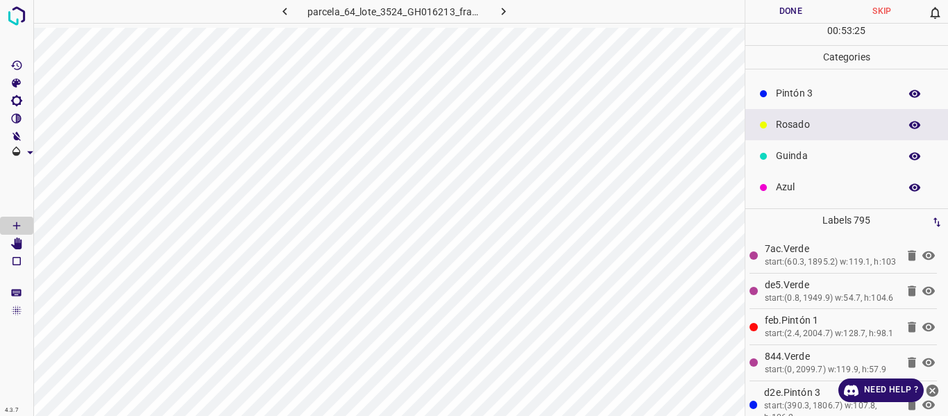
click at [803, 99] on p "Pintón 3" at bounding box center [834, 93] width 117 height 15
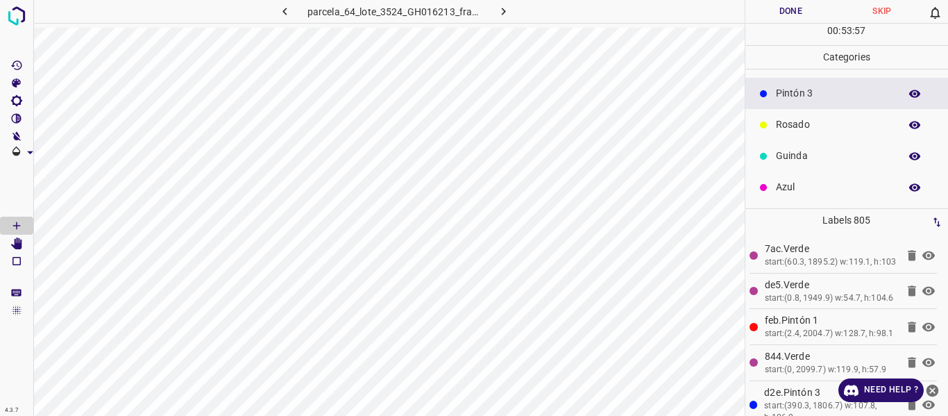
scroll to position [53, 0]
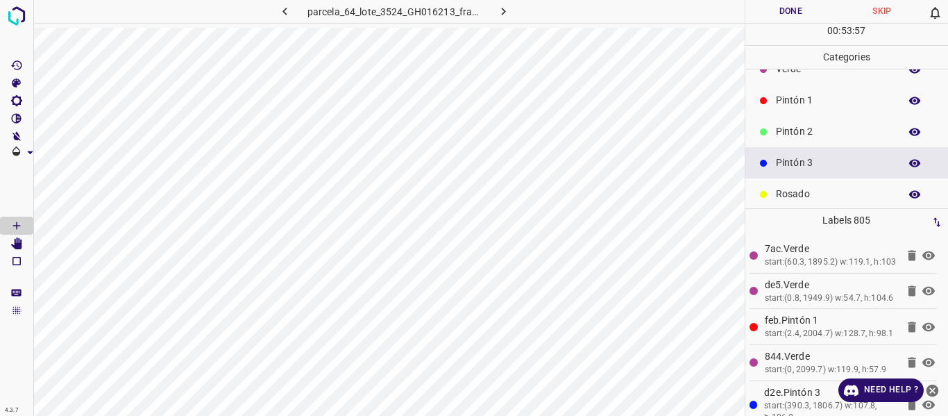
click at [822, 126] on p "Pintón 2" at bounding box center [834, 131] width 117 height 15
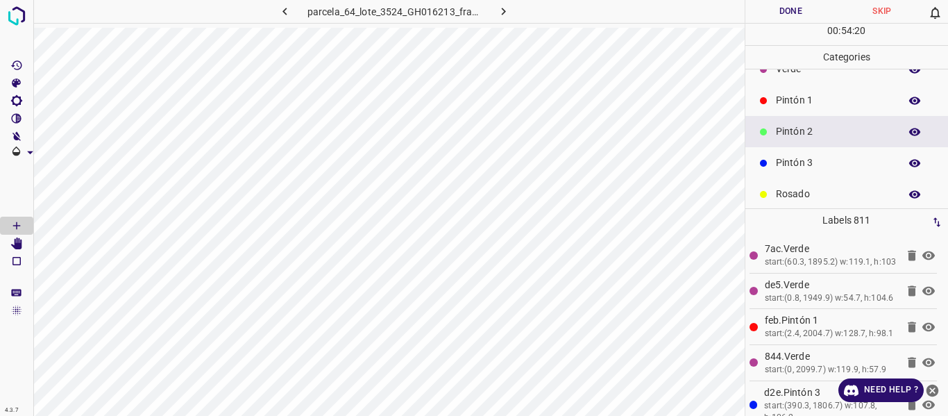
click at [790, 103] on p "Pintón 1" at bounding box center [834, 100] width 117 height 15
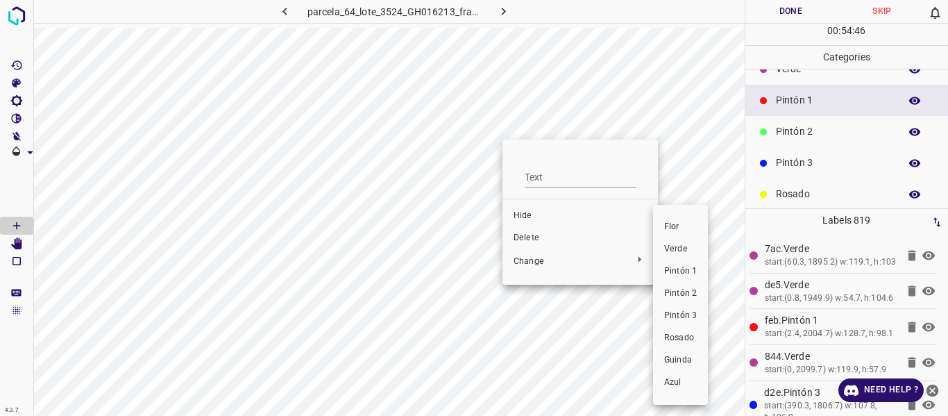
click at [678, 316] on span "Pintón 3" at bounding box center [680, 315] width 33 height 12
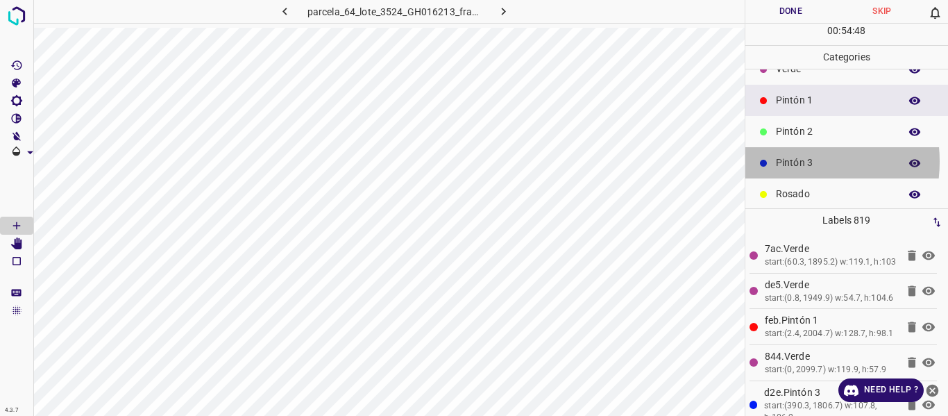
click at [785, 161] on p "Pintón 3" at bounding box center [834, 162] width 117 height 15
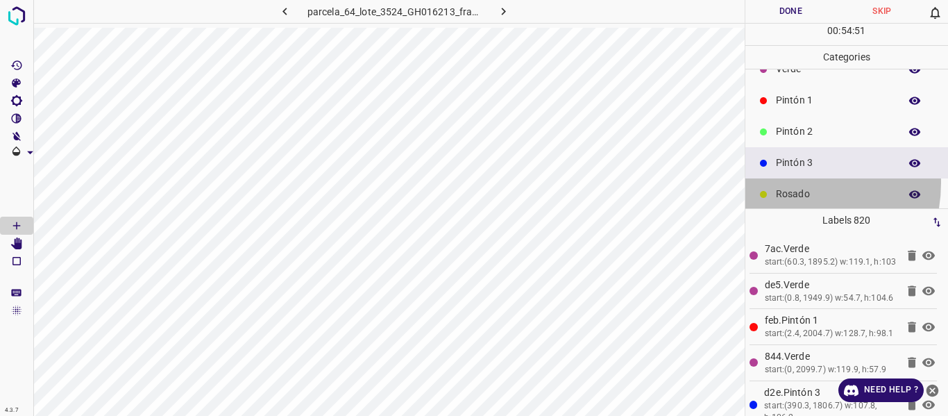
click at [784, 182] on div "Rosado" at bounding box center [846, 193] width 203 height 31
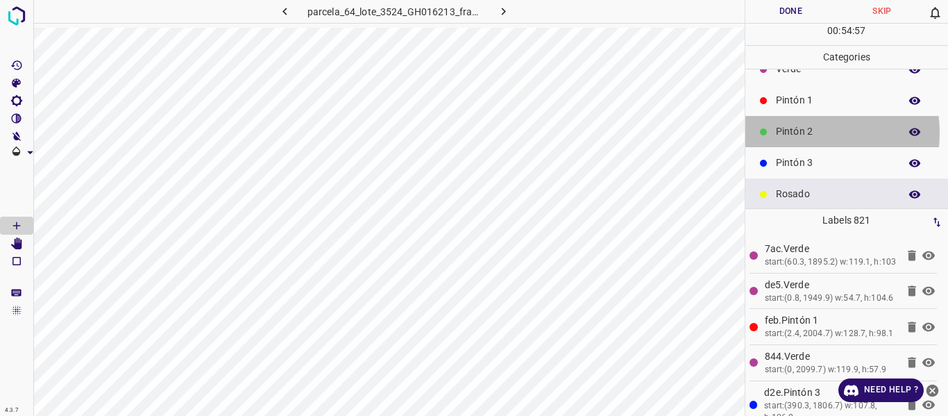
click at [796, 133] on p "Pintón 2" at bounding box center [834, 131] width 117 height 15
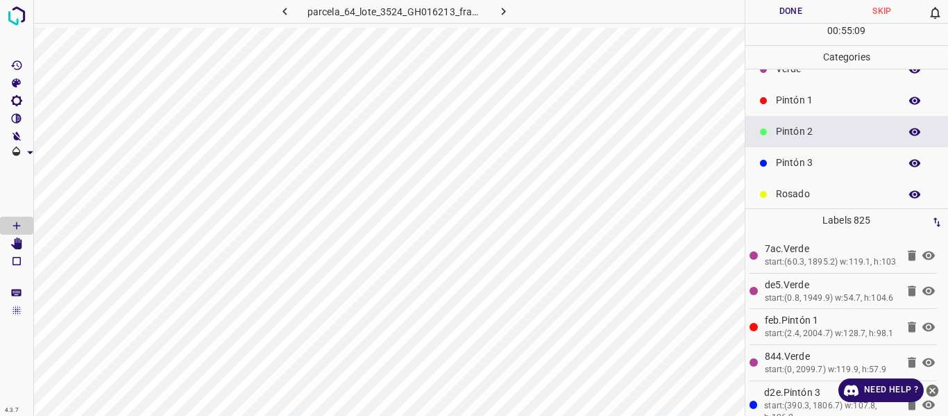
click at [808, 105] on p "Pintón 1" at bounding box center [834, 100] width 117 height 15
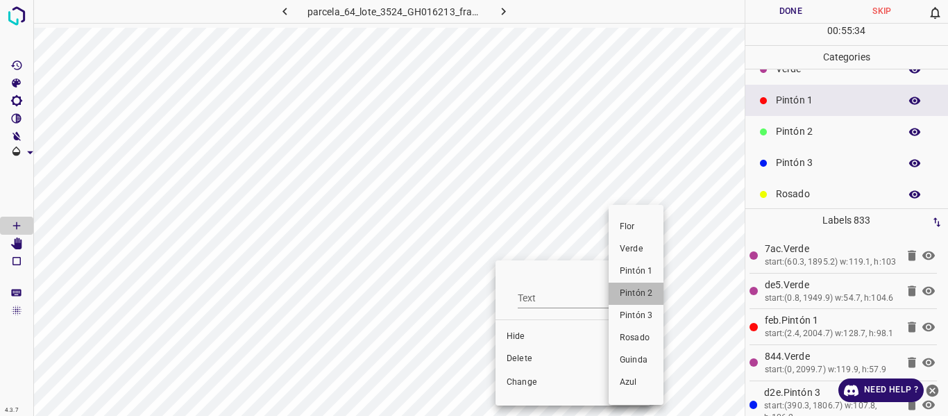
drag, startPoint x: 641, startPoint y: 293, endPoint x: 500, endPoint y: 362, distance: 156.7
click at [641, 294] on span "Pintón 2" at bounding box center [636, 293] width 33 height 12
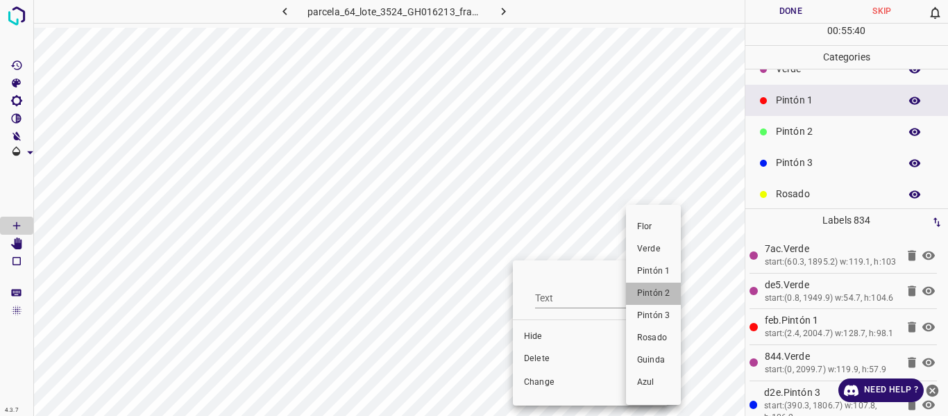
click at [662, 300] on li "Pintón 2" at bounding box center [653, 293] width 55 height 22
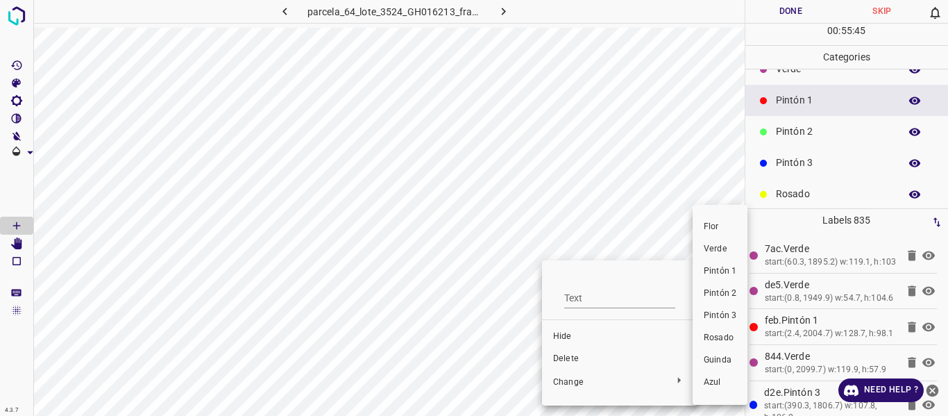
click at [725, 273] on span "Pintón 1" at bounding box center [719, 271] width 33 height 12
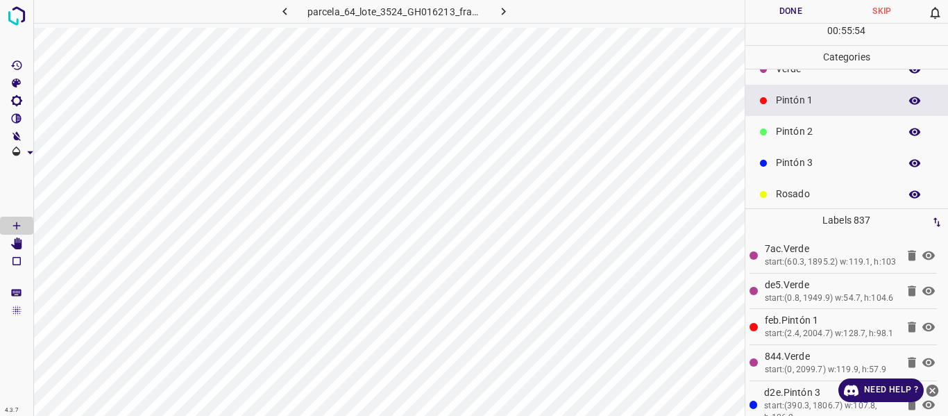
click at [785, 69] on p "Verde" at bounding box center [834, 69] width 117 height 15
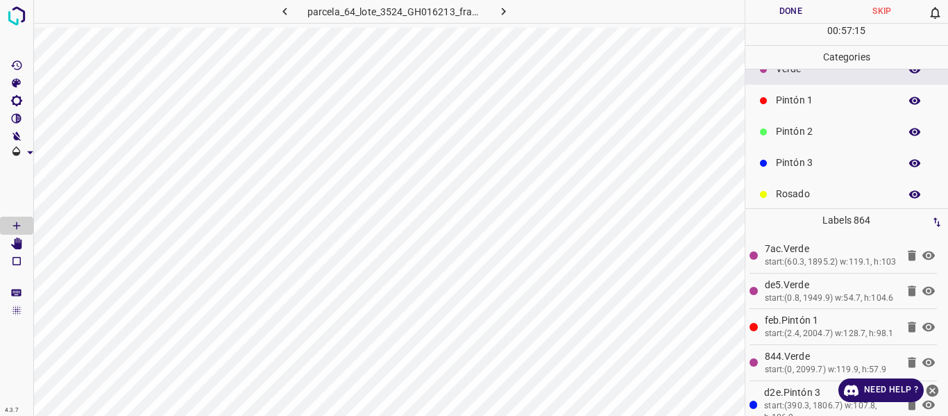
click at [791, 187] on div "Rosado" at bounding box center [846, 193] width 203 height 31
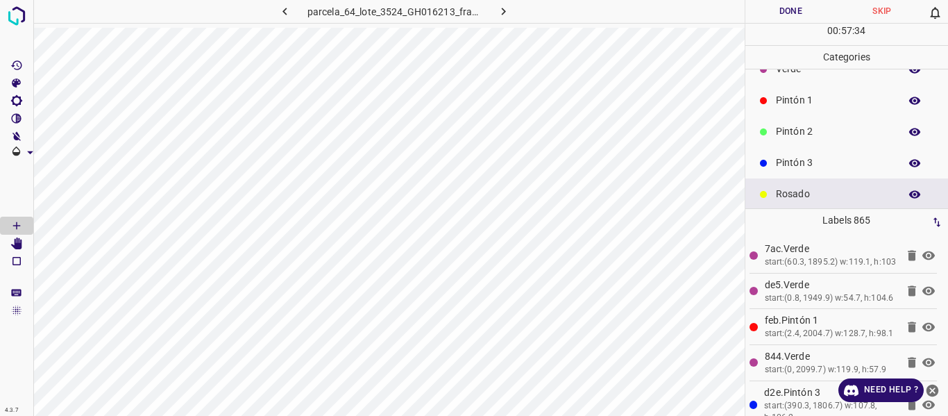
scroll to position [0, 0]
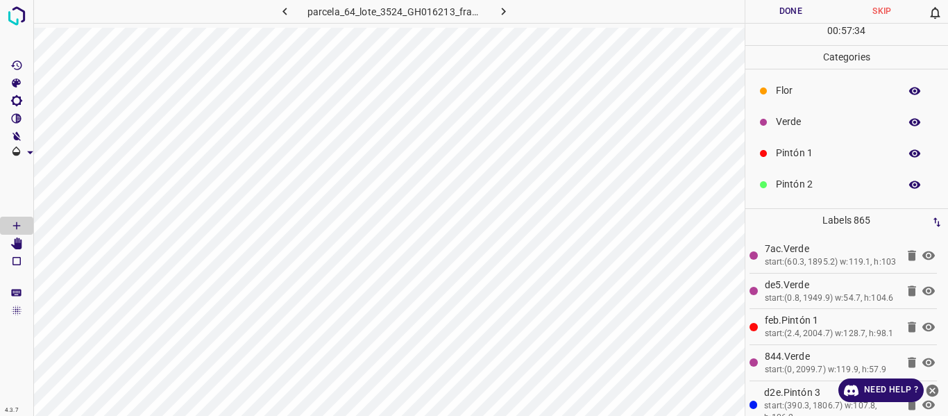
click at [815, 87] on p "Flor" at bounding box center [834, 90] width 117 height 15
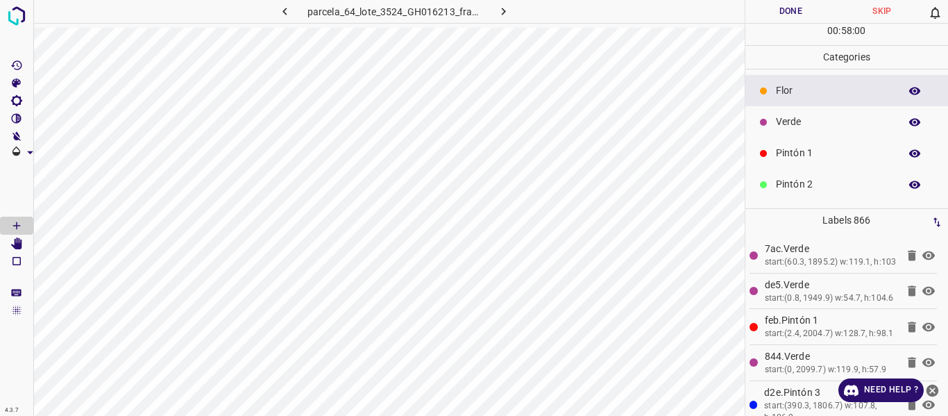
click at [794, 14] on button "Done" at bounding box center [791, 11] width 92 height 23
